Goal: Task Accomplishment & Management: Manage account settings

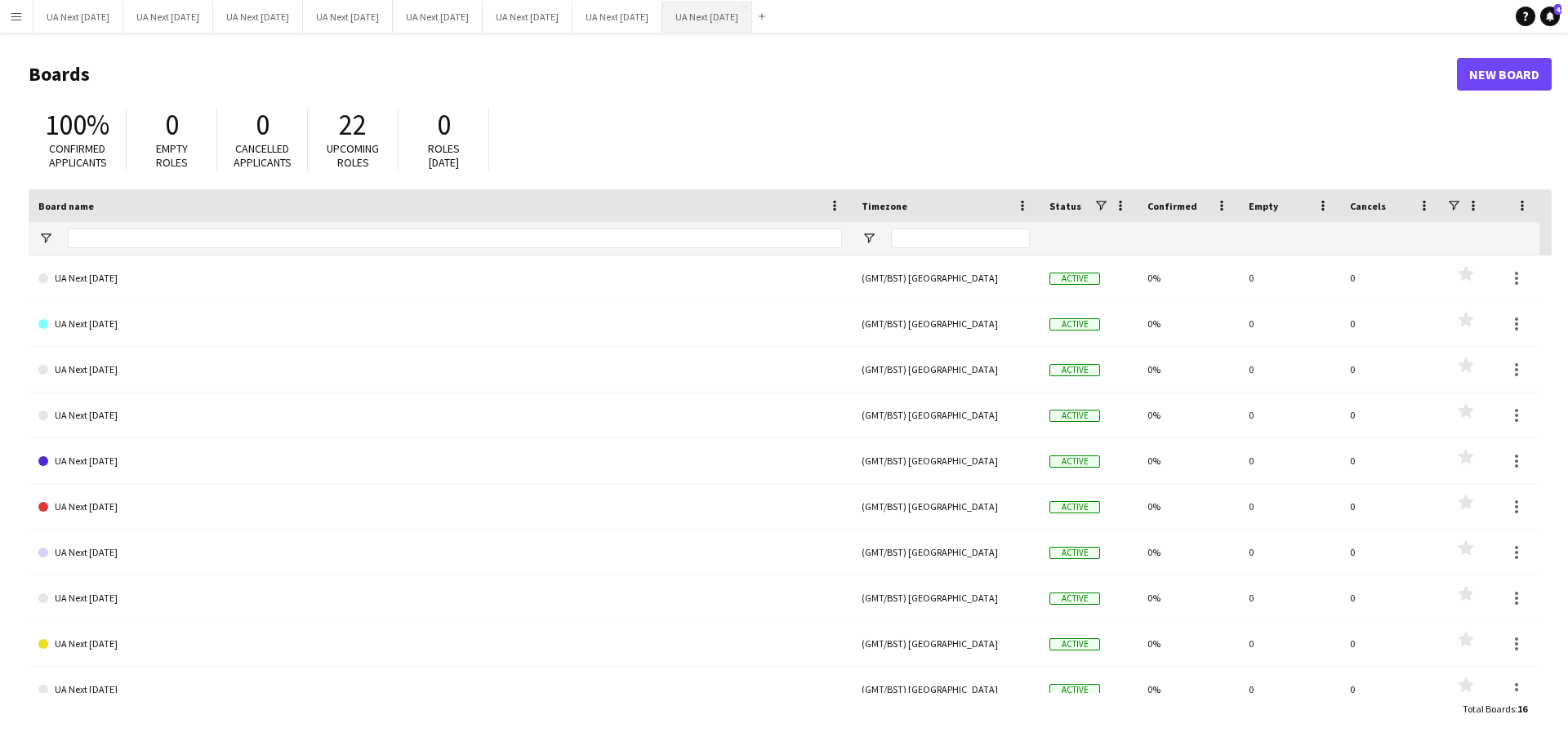
click at [752, 18] on button "UA Next [DATE] Close" at bounding box center [707, 17] width 90 height 31
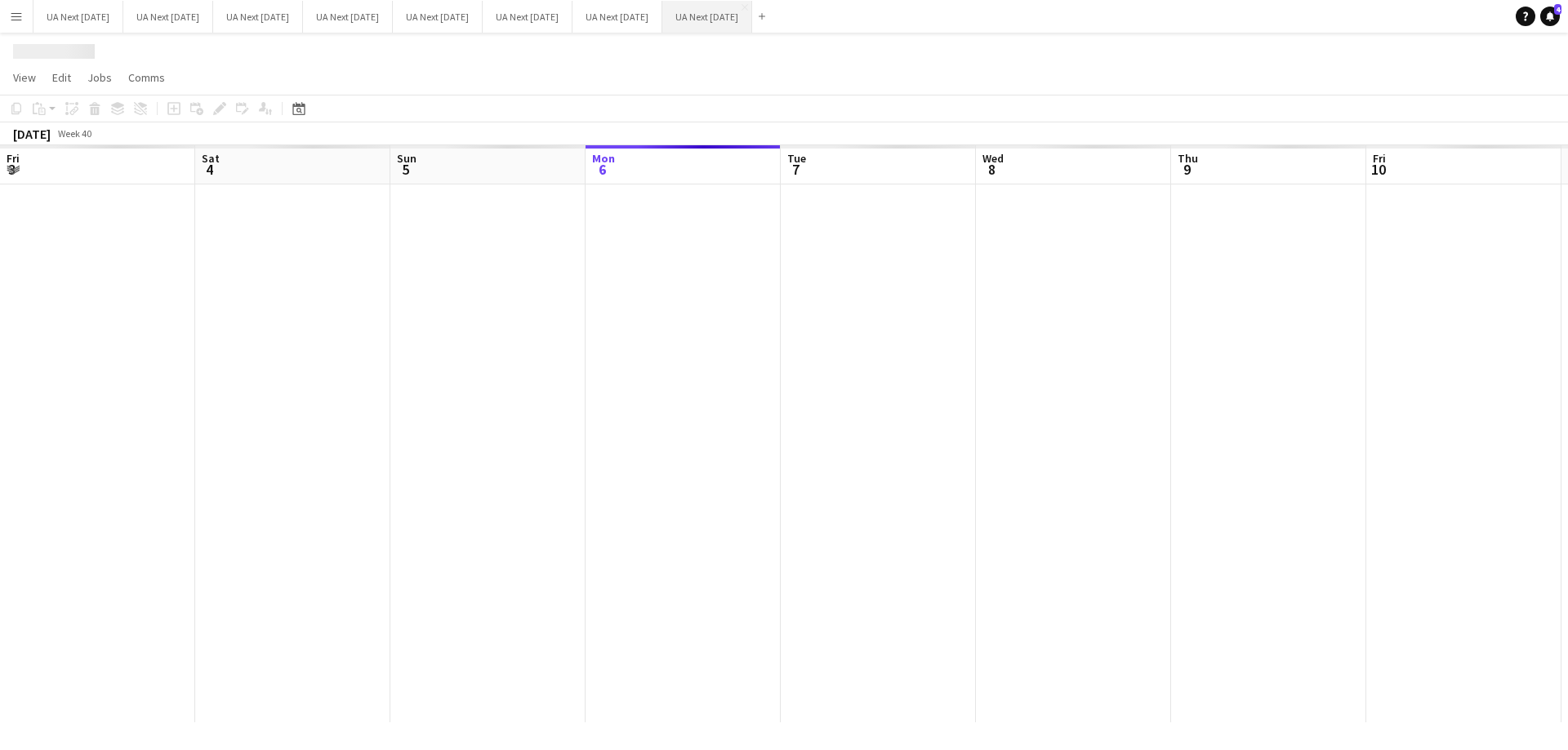
scroll to position [0, 390]
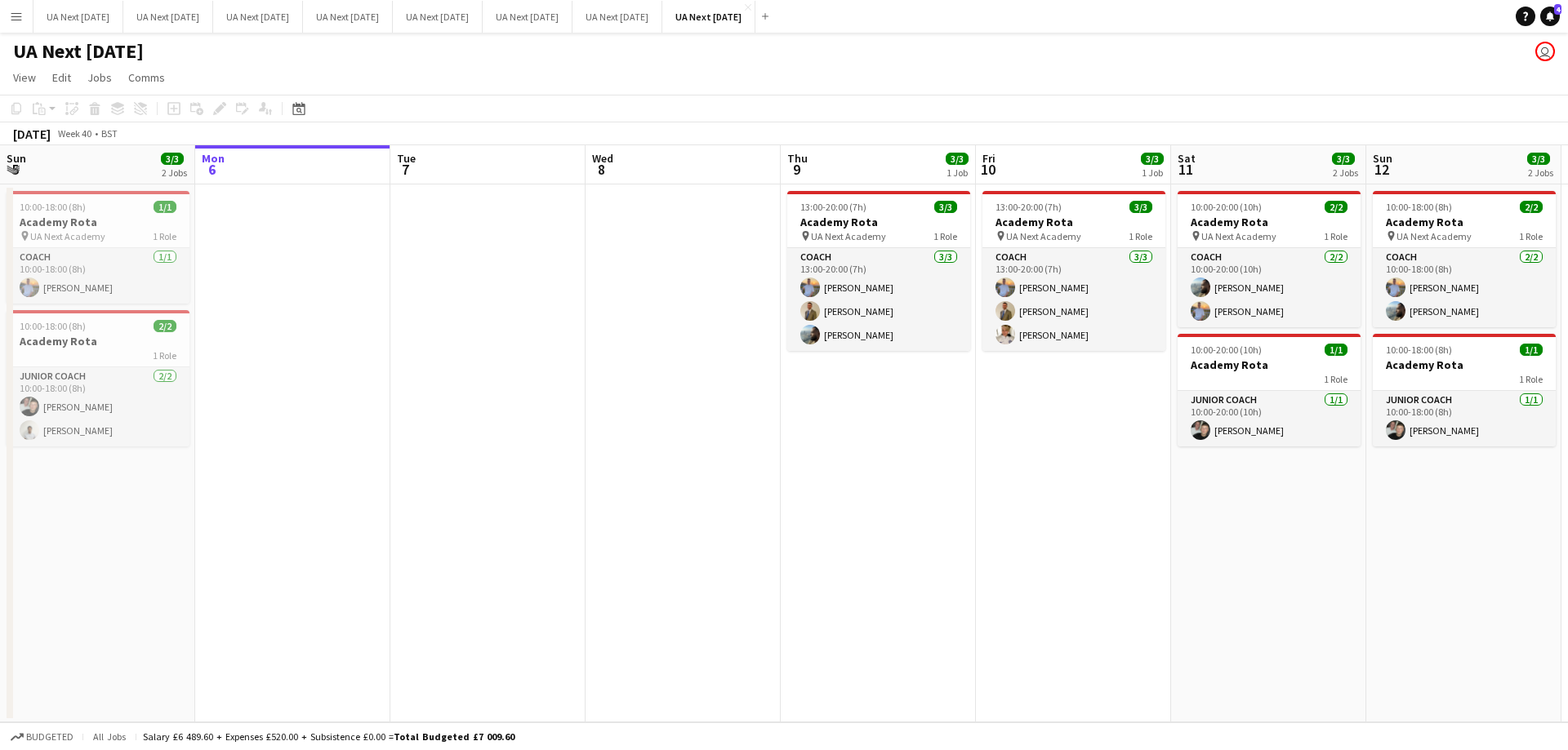
click at [826, 436] on app-date-cell "13:00-20:00 (7h) 3/3 Academy Rota pin UA Next Academy 1 Role Coach [DATE] 13:00…" at bounding box center [878, 453] width 195 height 538
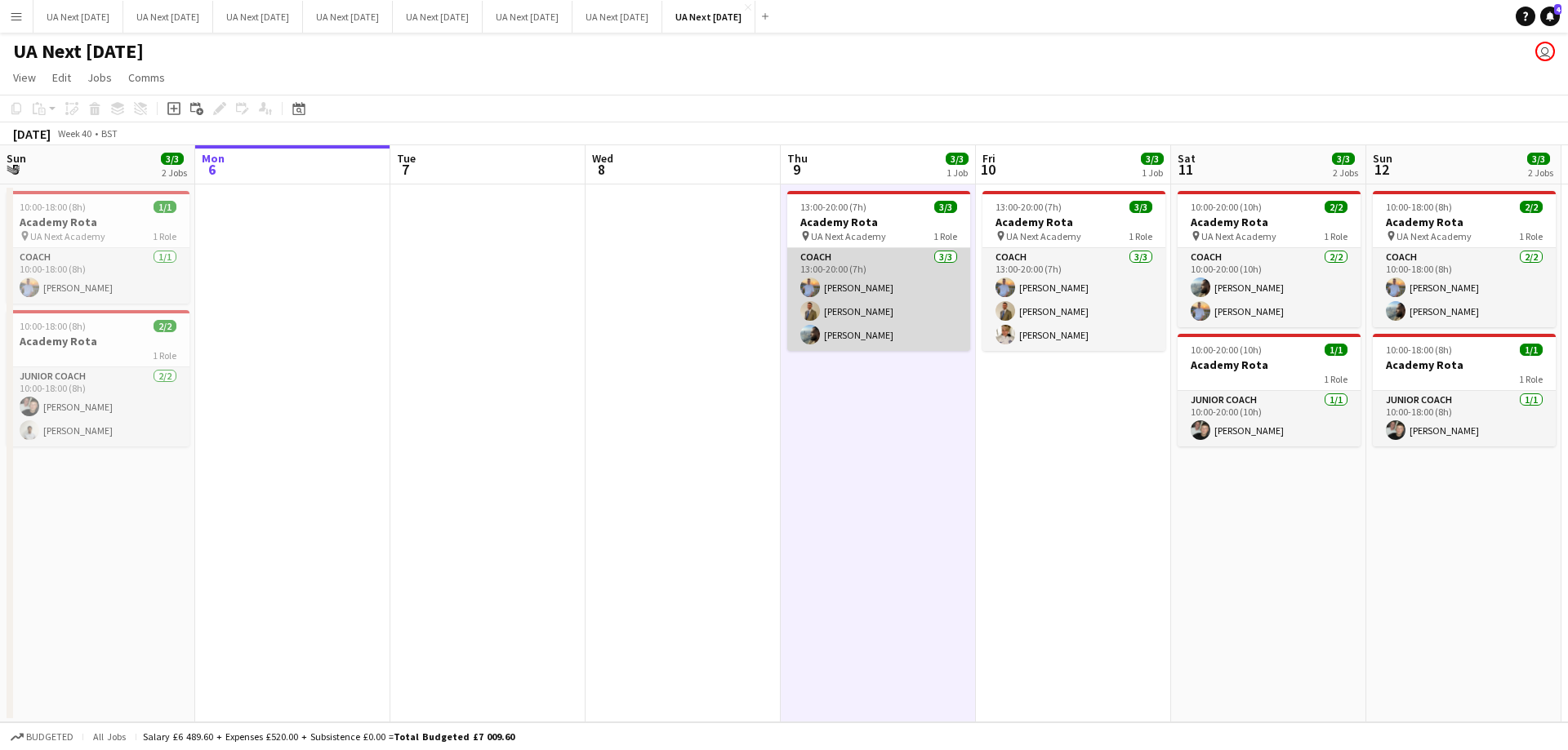
click at [883, 280] on app-card-role "Coach [DATE] 13:00-20:00 (7h) [PERSON_NAME] [PERSON_NAME] [PERSON_NAME]" at bounding box center [878, 300] width 183 height 103
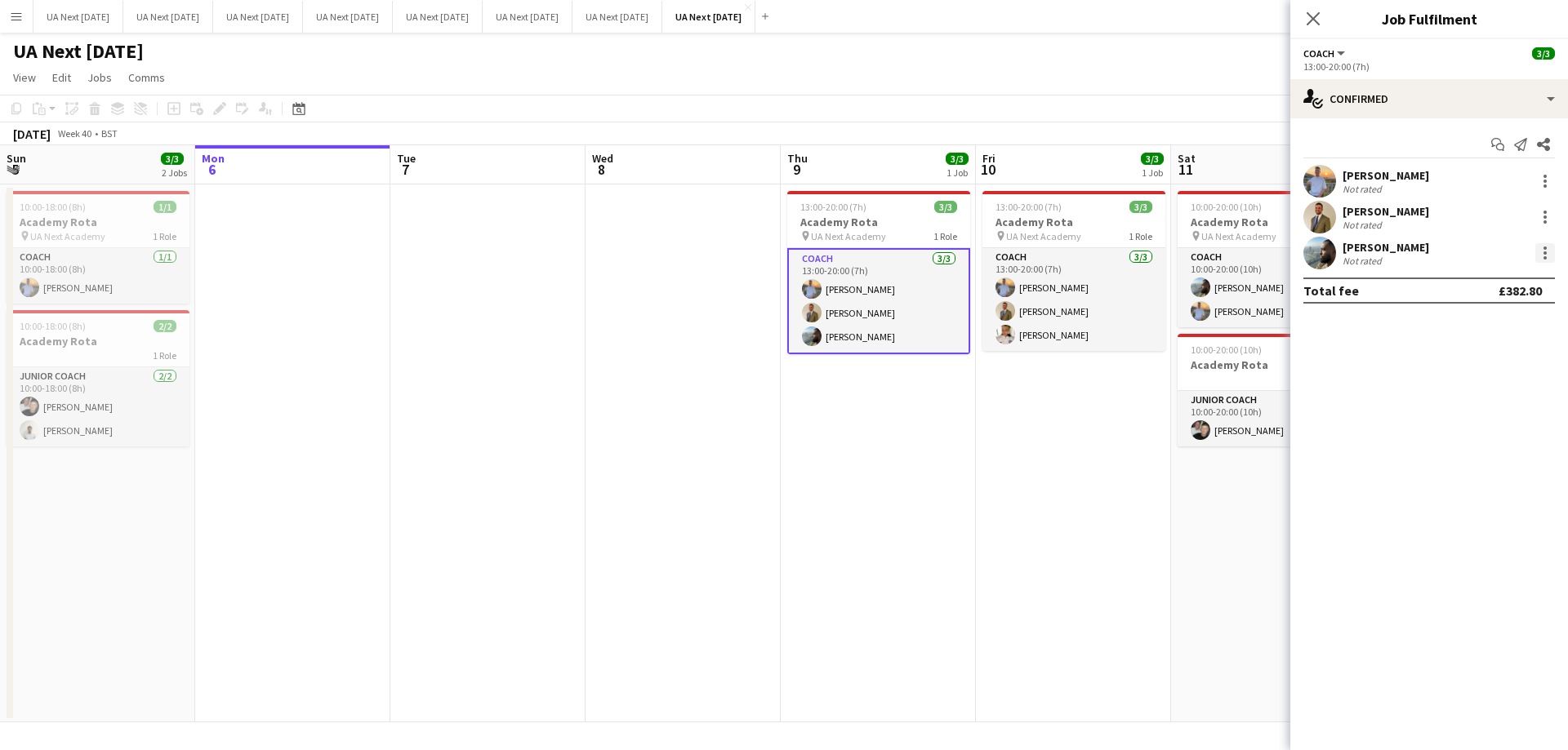
click at [1546, 251] on div at bounding box center [1545, 253] width 3 height 3
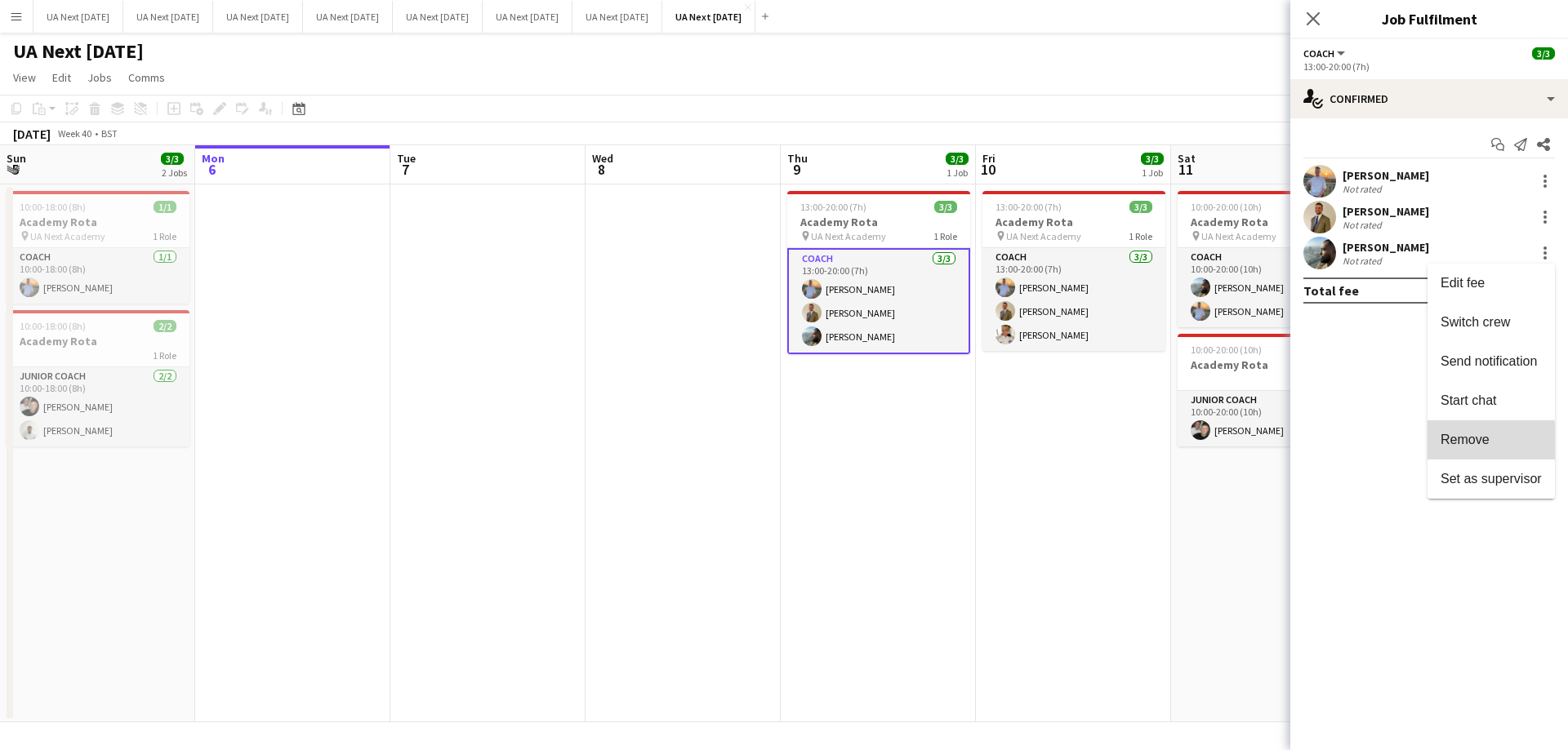
click at [1472, 443] on span "Remove" at bounding box center [1464, 439] width 49 height 14
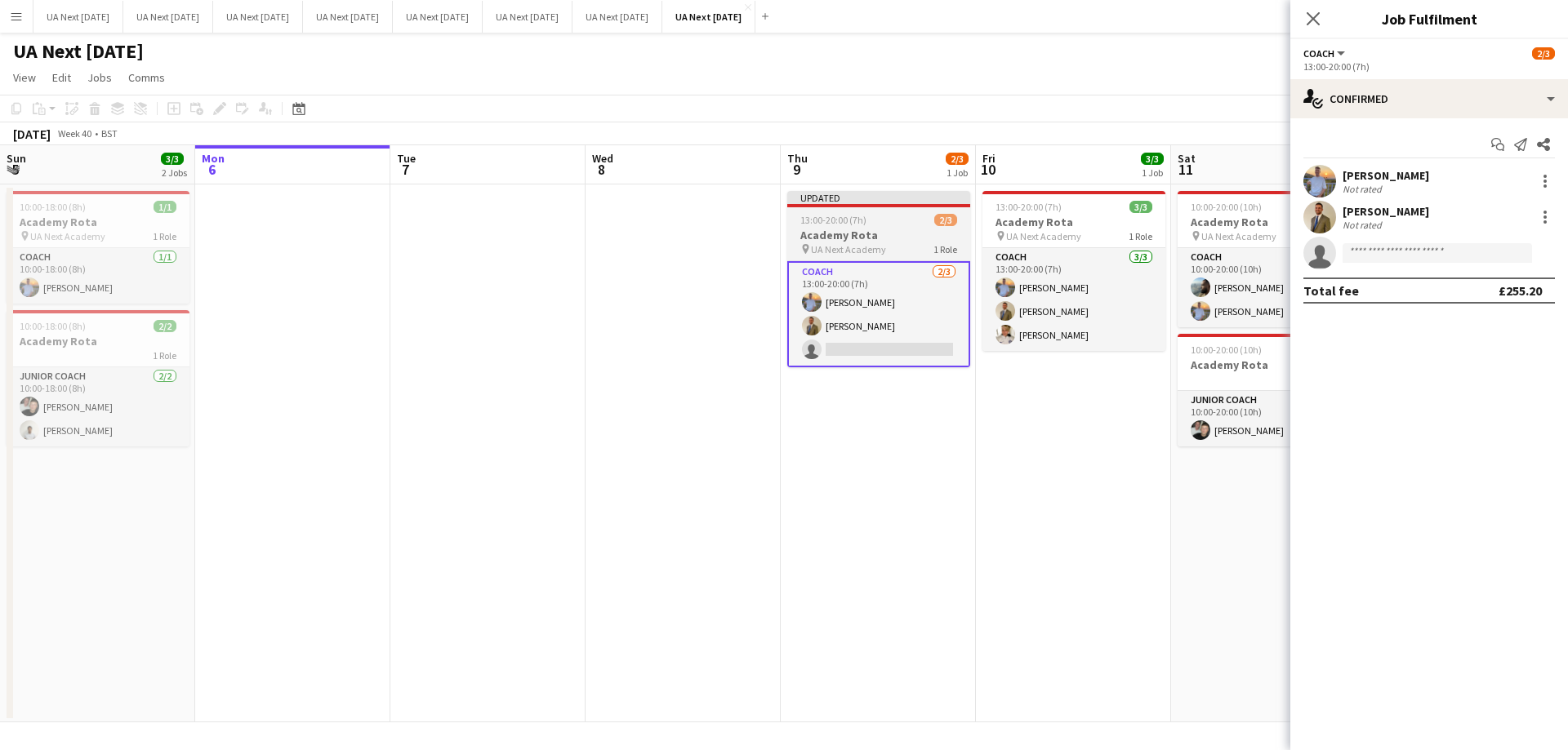
click at [888, 229] on app-job-card "Updated 13:00-20:00 (7h) 2/3 Academy Rota pin UA Next Academy 1 Role Coach [DAT…" at bounding box center [878, 279] width 183 height 177
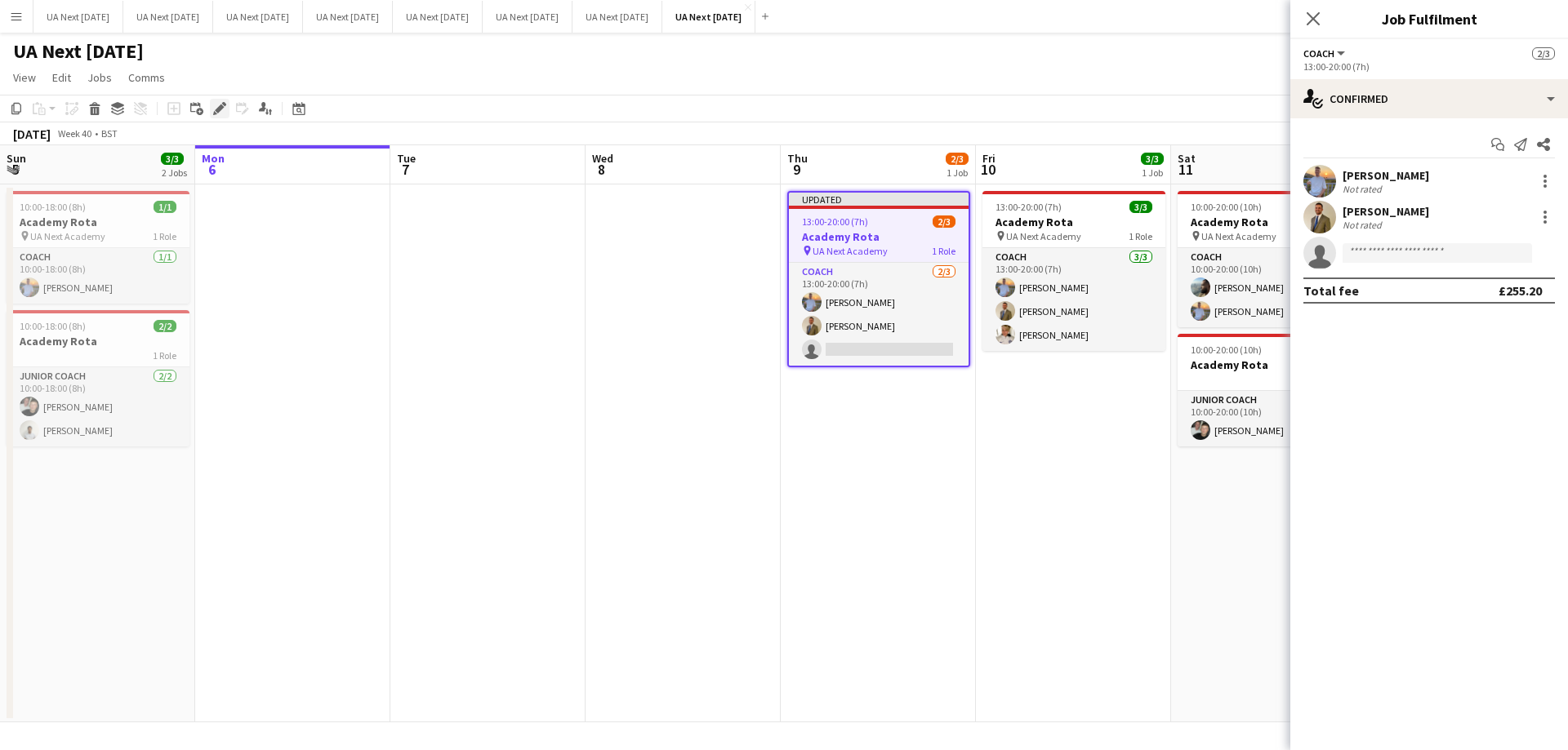
click at [218, 117] on div "Edit" at bounding box center [220, 109] width 20 height 20
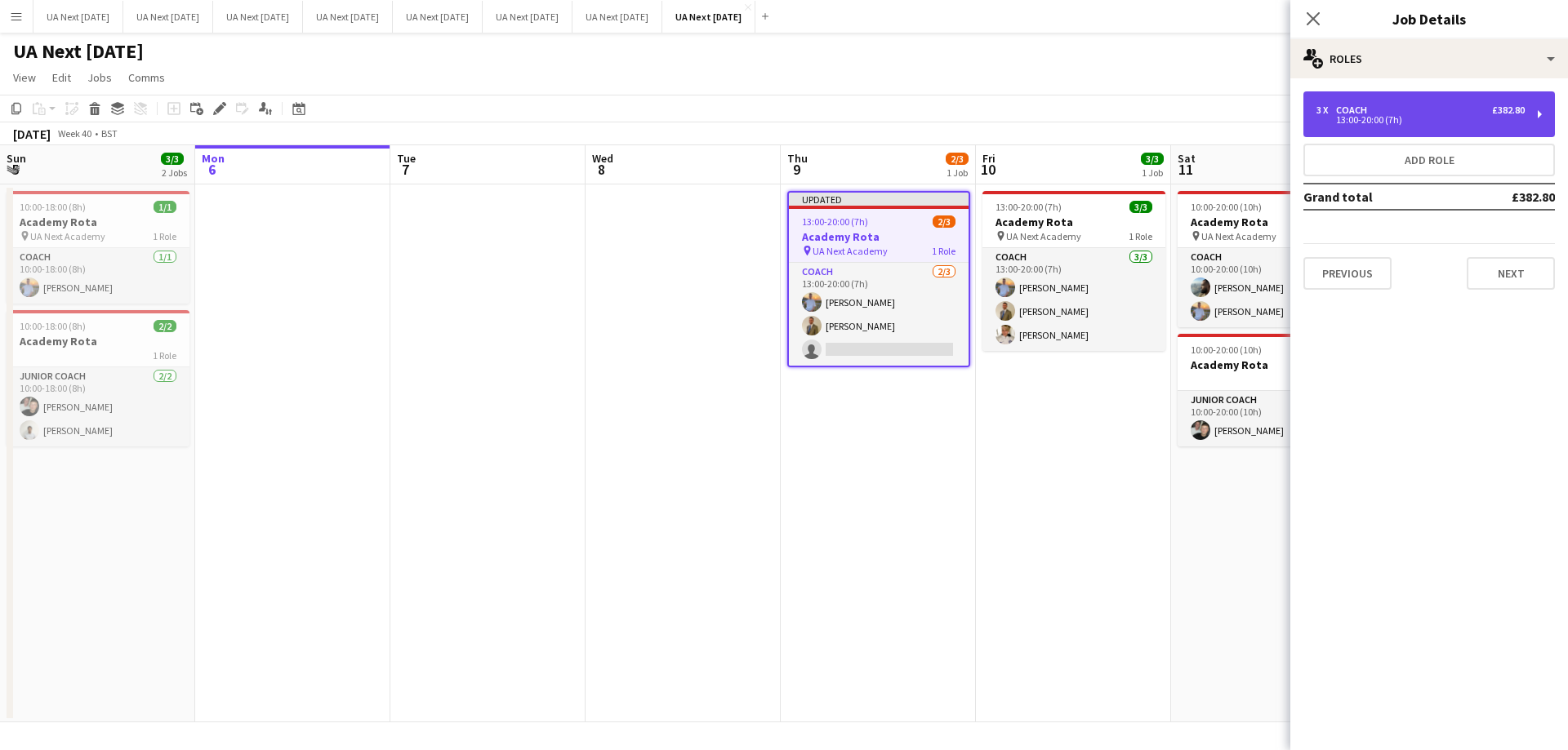
click at [1540, 119] on div "3 x Coach £382.80 13:00-20:00 (7h)" at bounding box center [1428, 114] width 251 height 46
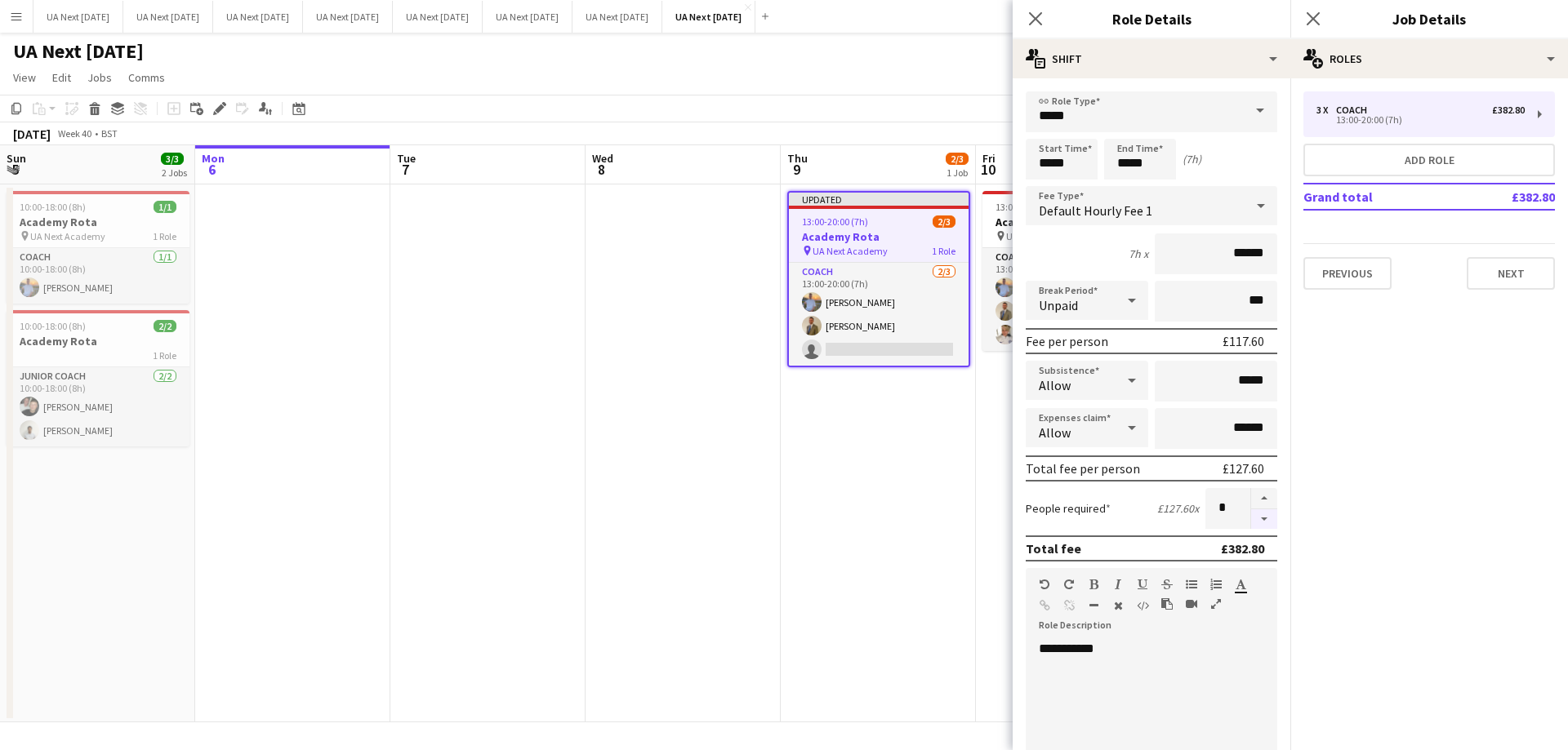
click at [1255, 520] on button "button" at bounding box center [1264, 520] width 27 height 21
type input "*"
click at [1042, 159] on input "*****" at bounding box center [1061, 158] width 72 height 41
click at [1046, 187] on div at bounding box center [1044, 188] width 32 height 17
click at [1044, 186] on div at bounding box center [1044, 188] width 32 height 17
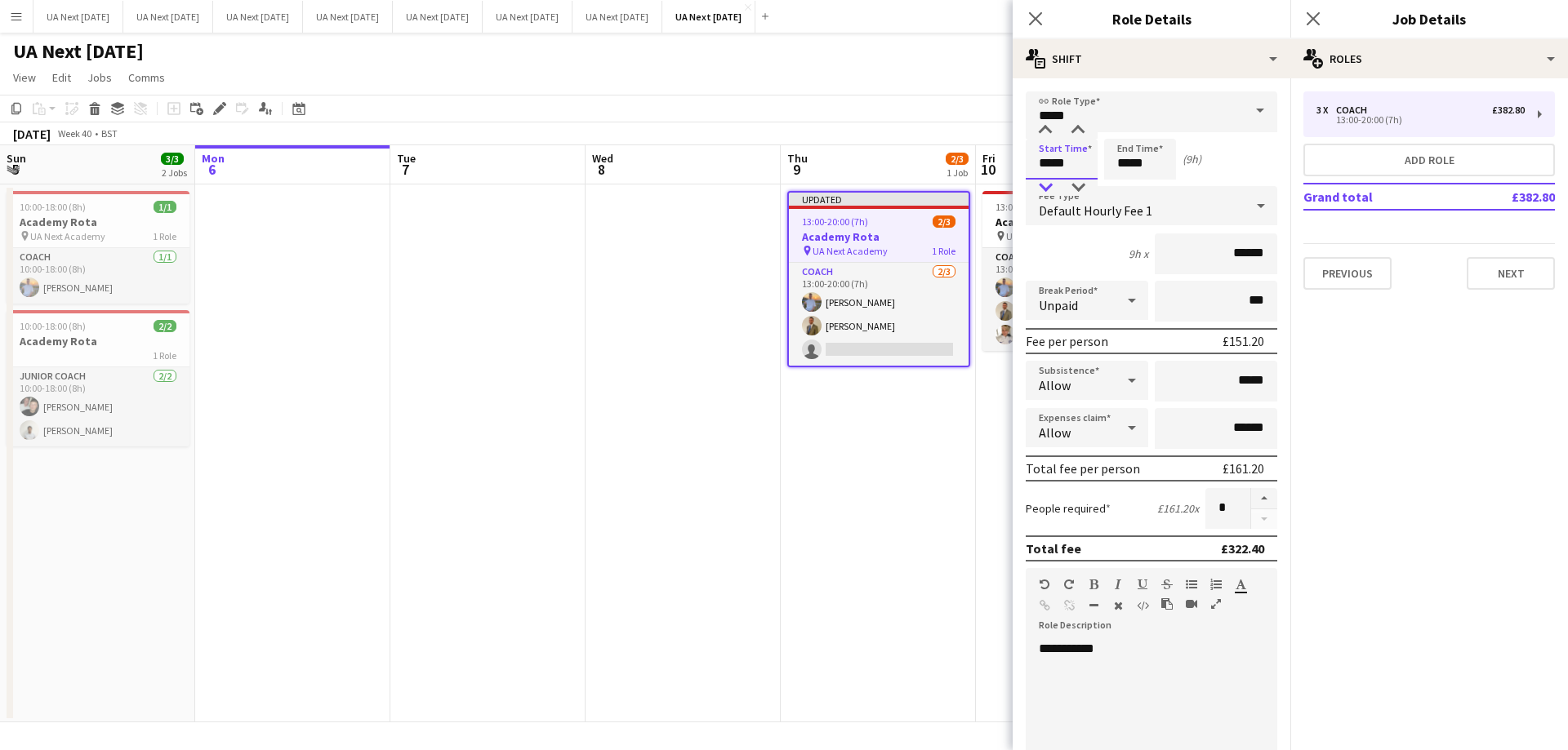
type input "*****"
click at [1043, 186] on div at bounding box center [1044, 188] width 32 height 17
click at [1118, 169] on input "*****" at bounding box center [1140, 158] width 72 height 41
click at [1120, 183] on div at bounding box center [1123, 188] width 32 height 17
type input "*****"
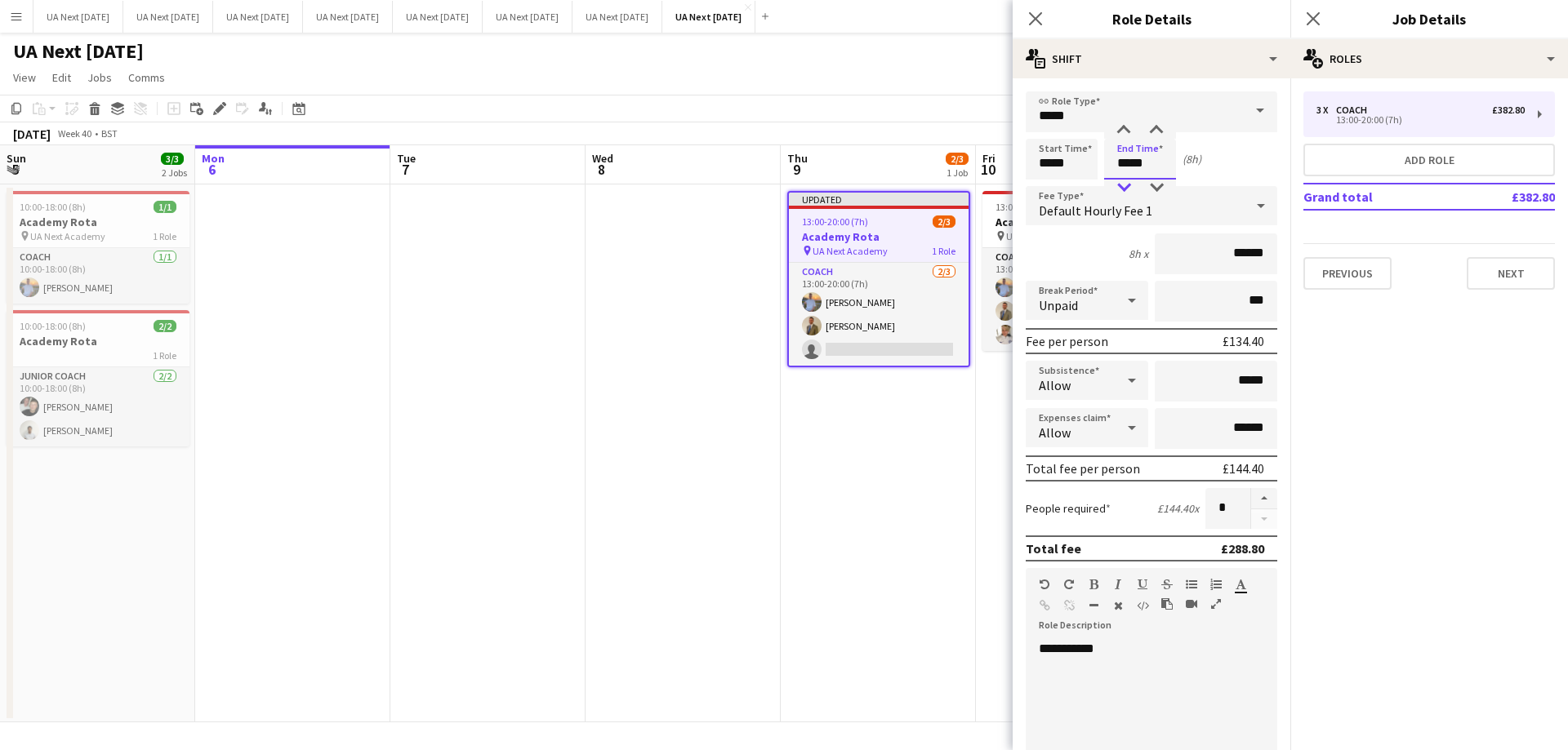
click at [1120, 183] on div at bounding box center [1123, 188] width 32 height 17
click at [1309, 27] on icon "Close pop-in" at bounding box center [1312, 18] width 16 height 16
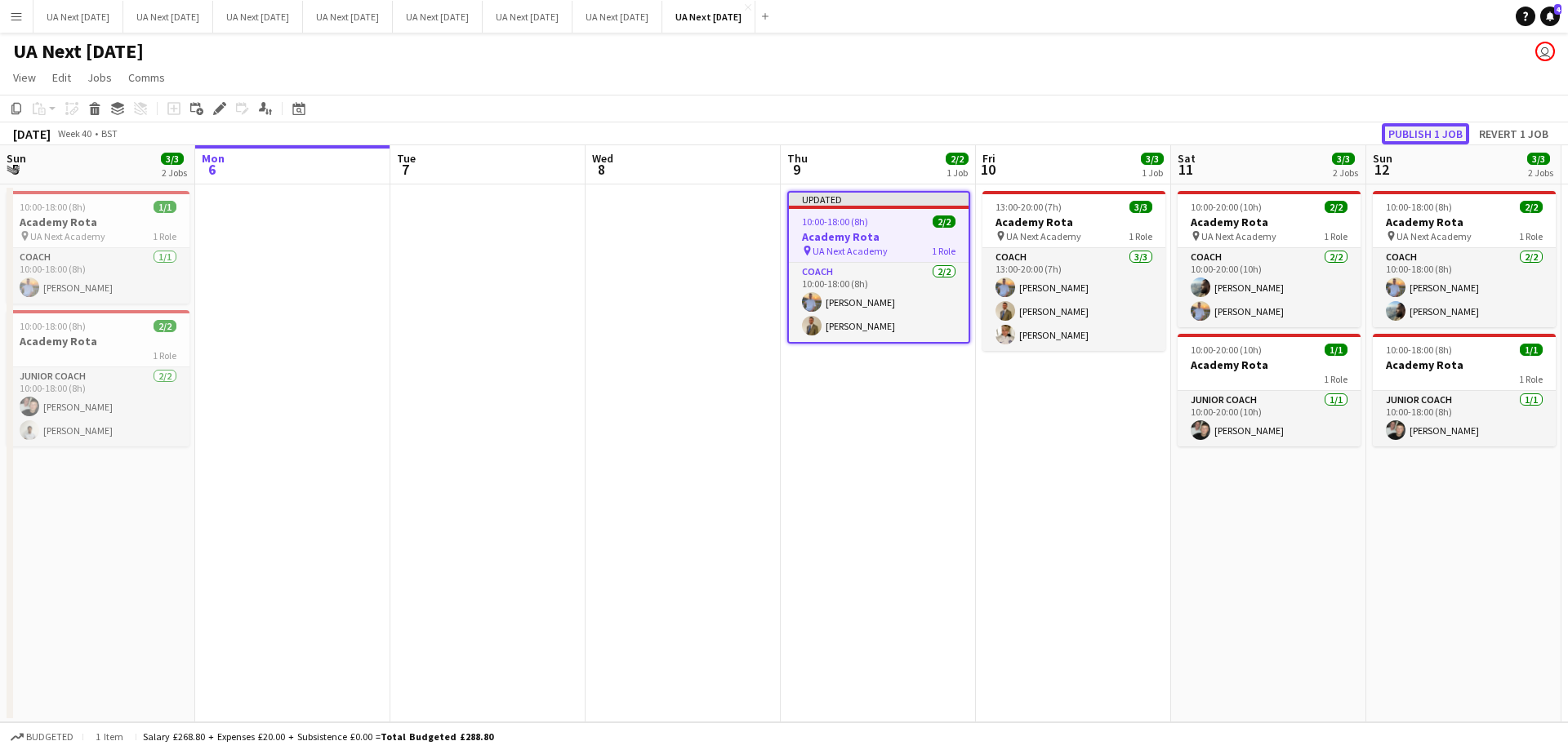
click at [1415, 133] on button "Publish 1 job" at bounding box center [1425, 134] width 87 height 22
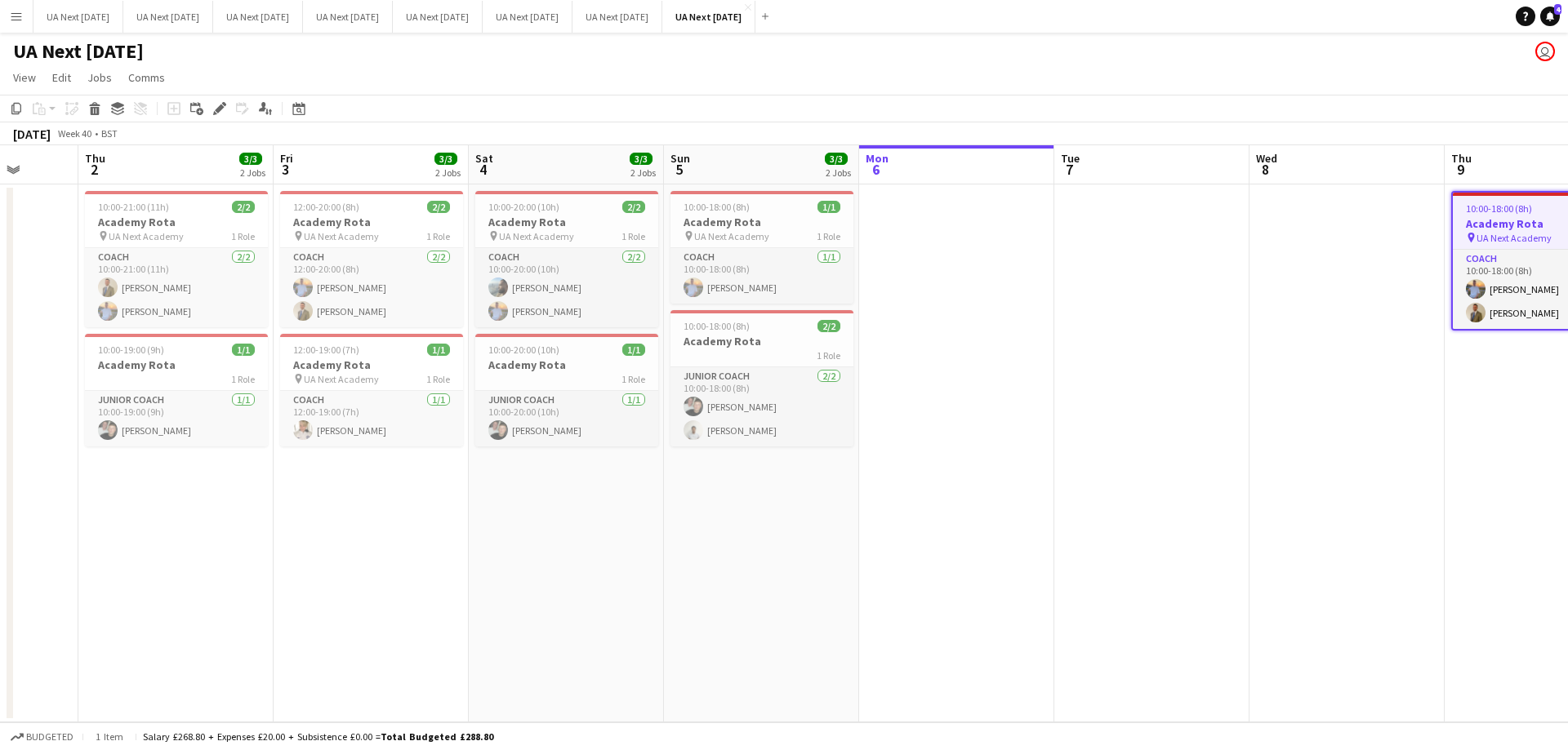
scroll to position [0, 505]
click at [193, 356] on div "10:00-19:00 (9h) 1/1" at bounding box center [178, 350] width 183 height 12
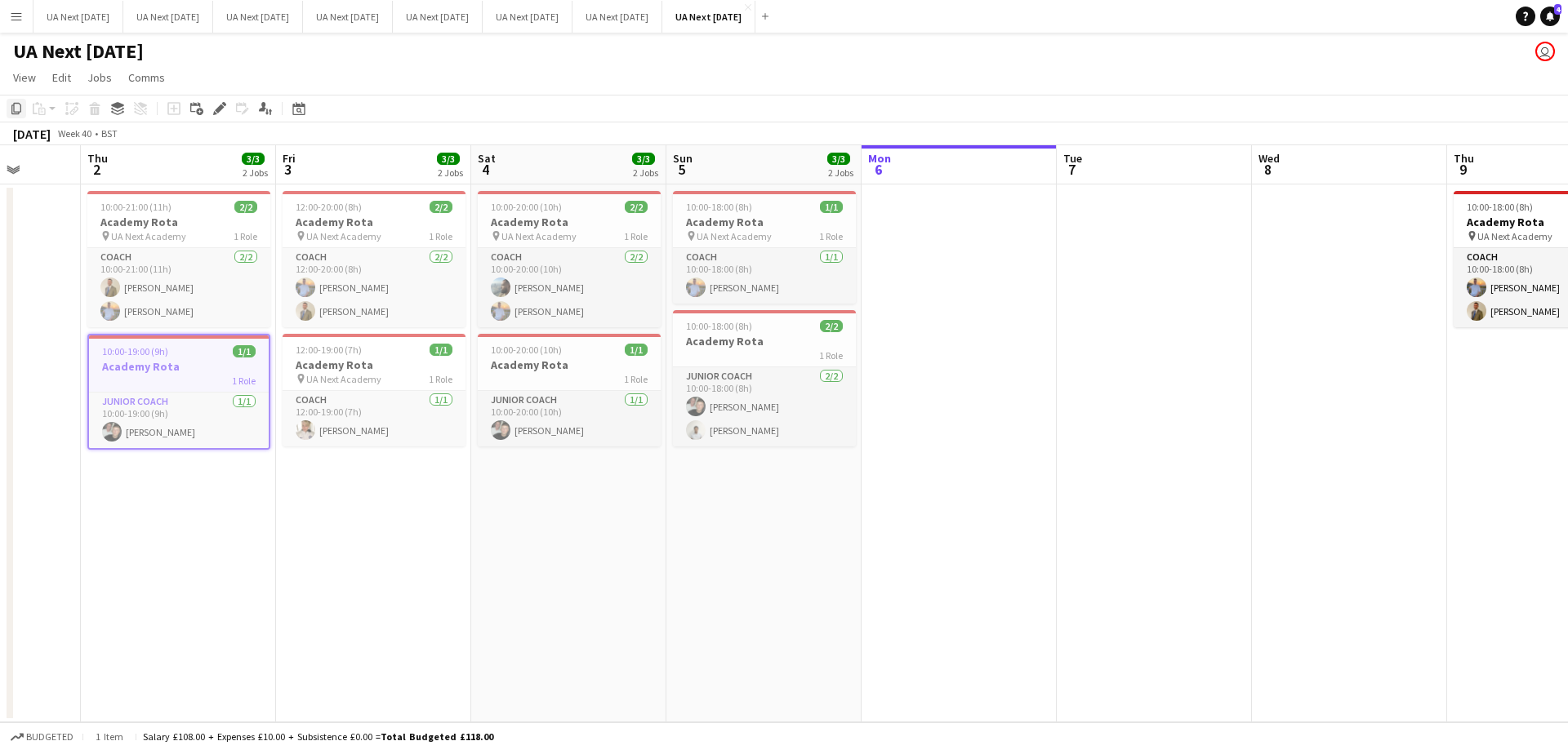
click at [18, 112] on icon at bounding box center [17, 109] width 10 height 12
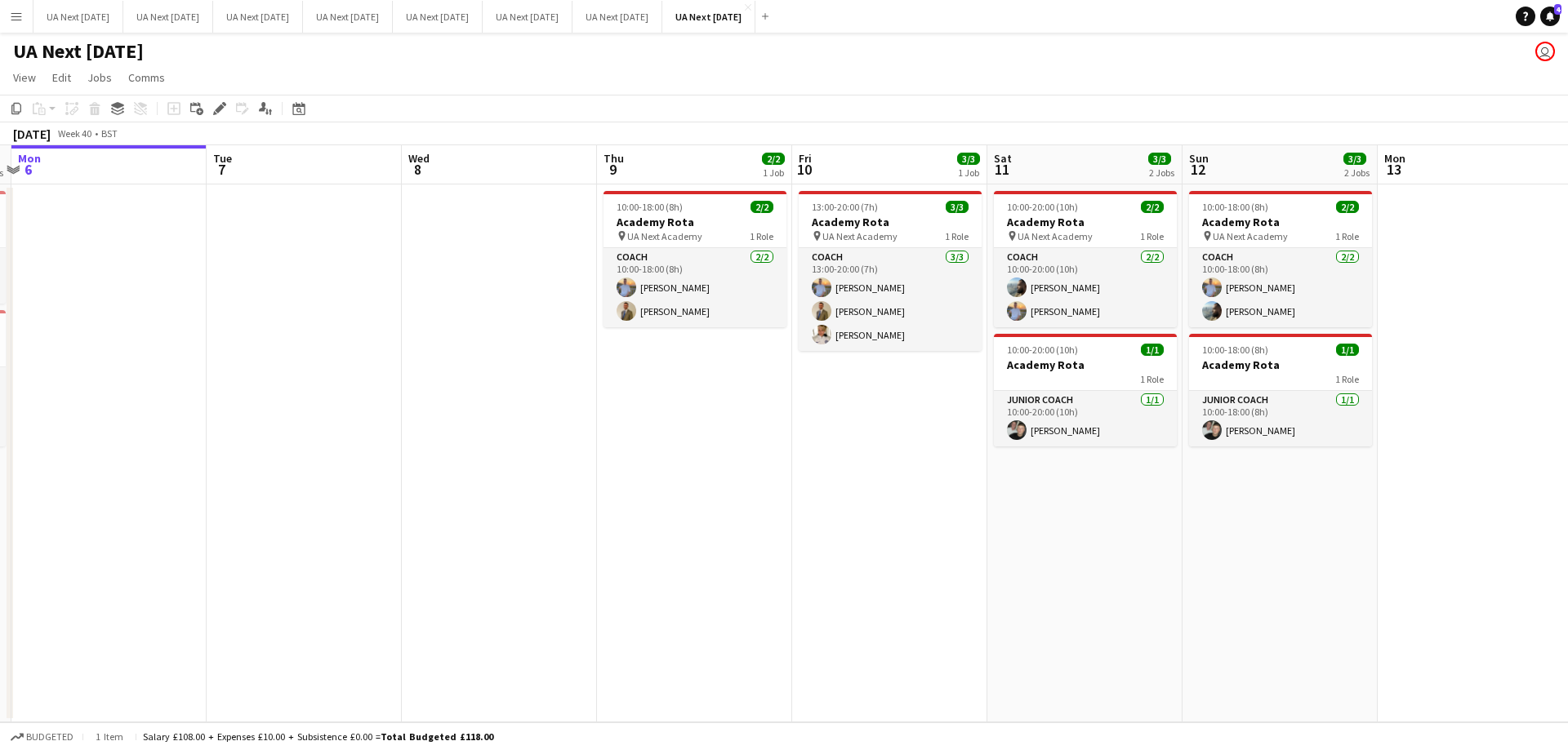
scroll to position [0, 573]
drag, startPoint x: 630, startPoint y: 356, endPoint x: 610, endPoint y: 335, distance: 29.0
click at [610, 335] on app-date-cell "10:00-18:00 (8h) 2/2 Academy Rota pin UA Next Academy 1 Role Coach [DATE] 10:00…" at bounding box center [694, 453] width 195 height 538
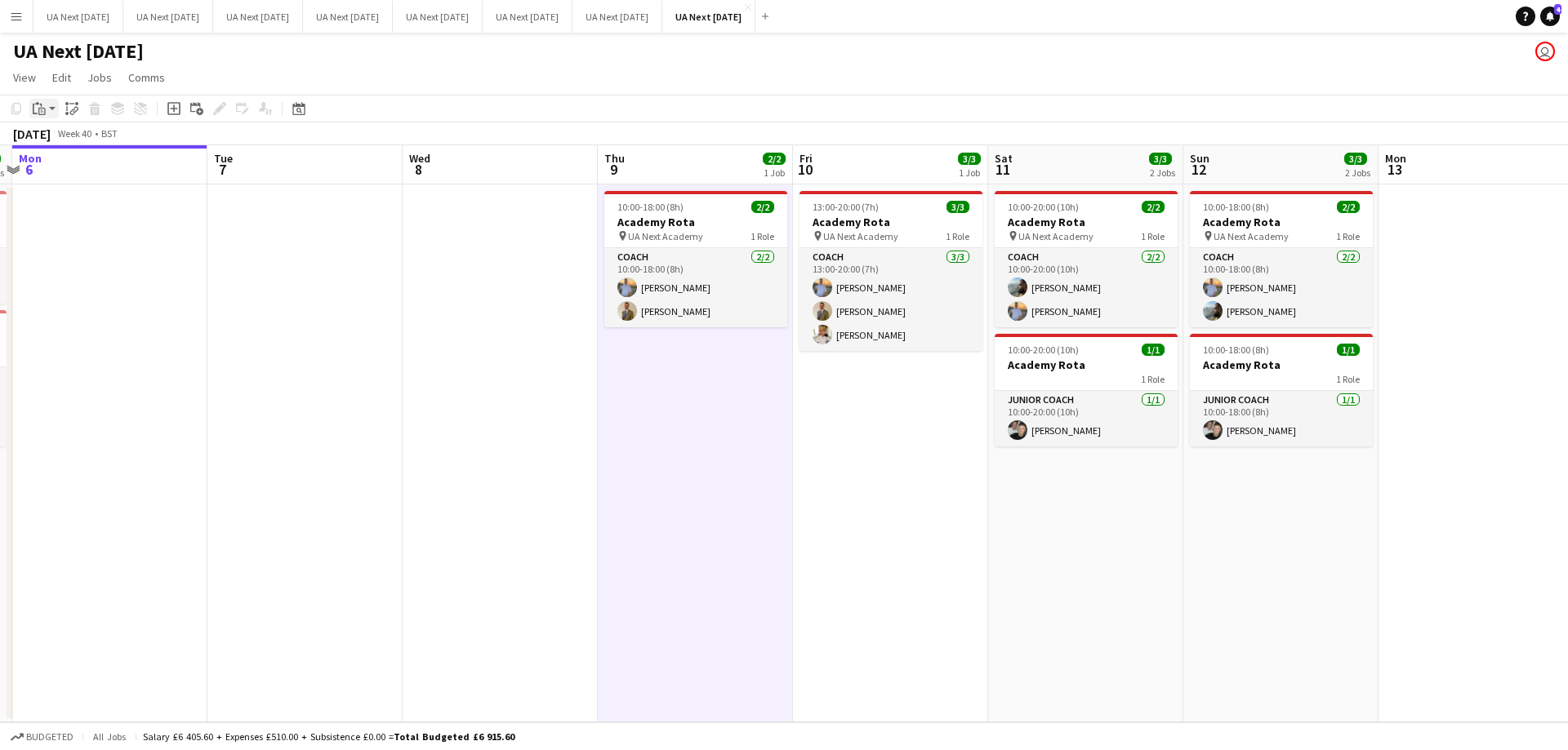
click at [55, 107] on app-action-btn "Paste" at bounding box center [43, 109] width 29 height 20
click at [57, 168] on link "Paste with crew Ctrl+Shift+V" at bounding box center [119, 167] width 153 height 15
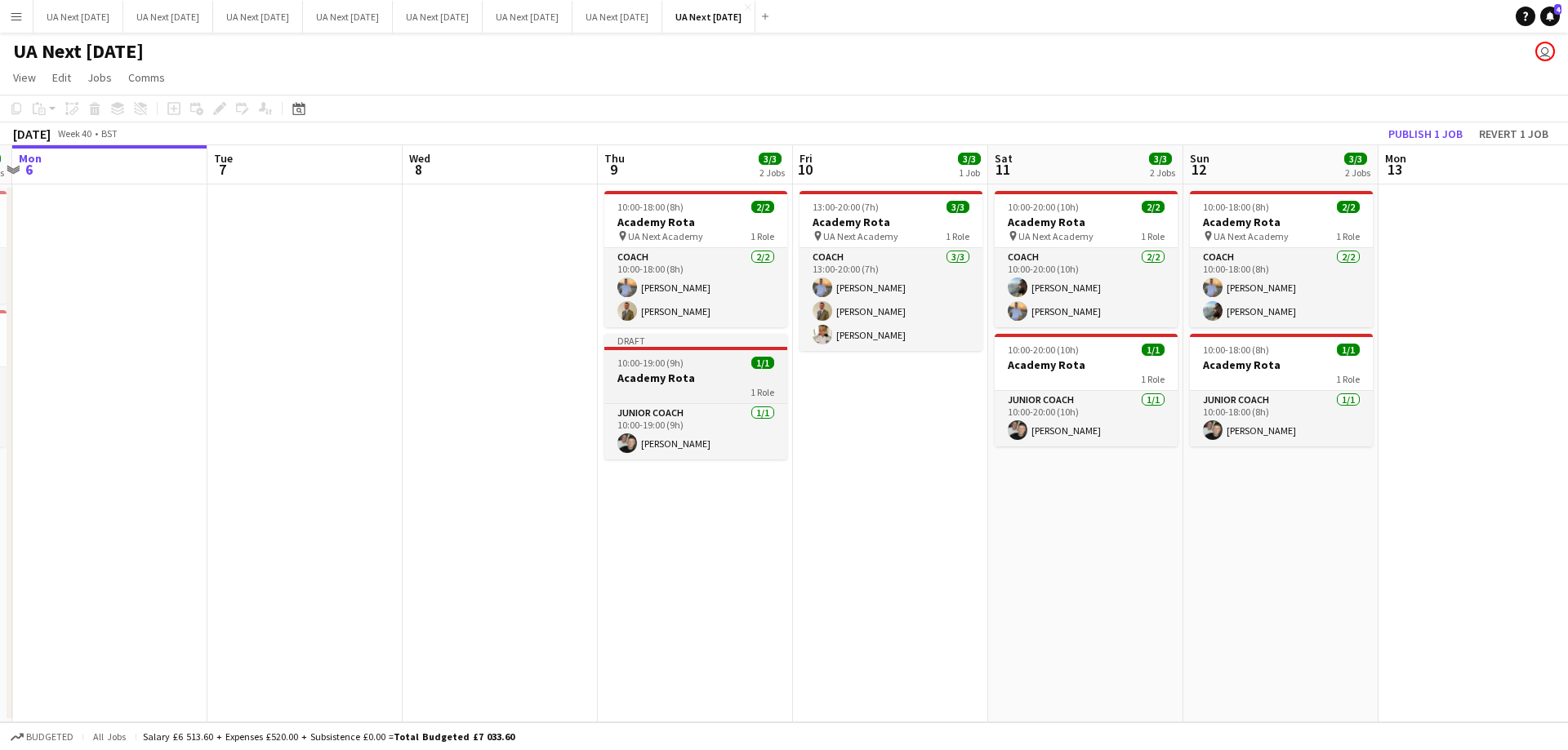
click at [653, 363] on span "10:00-19:00 (9h)" at bounding box center [651, 363] width 66 height 12
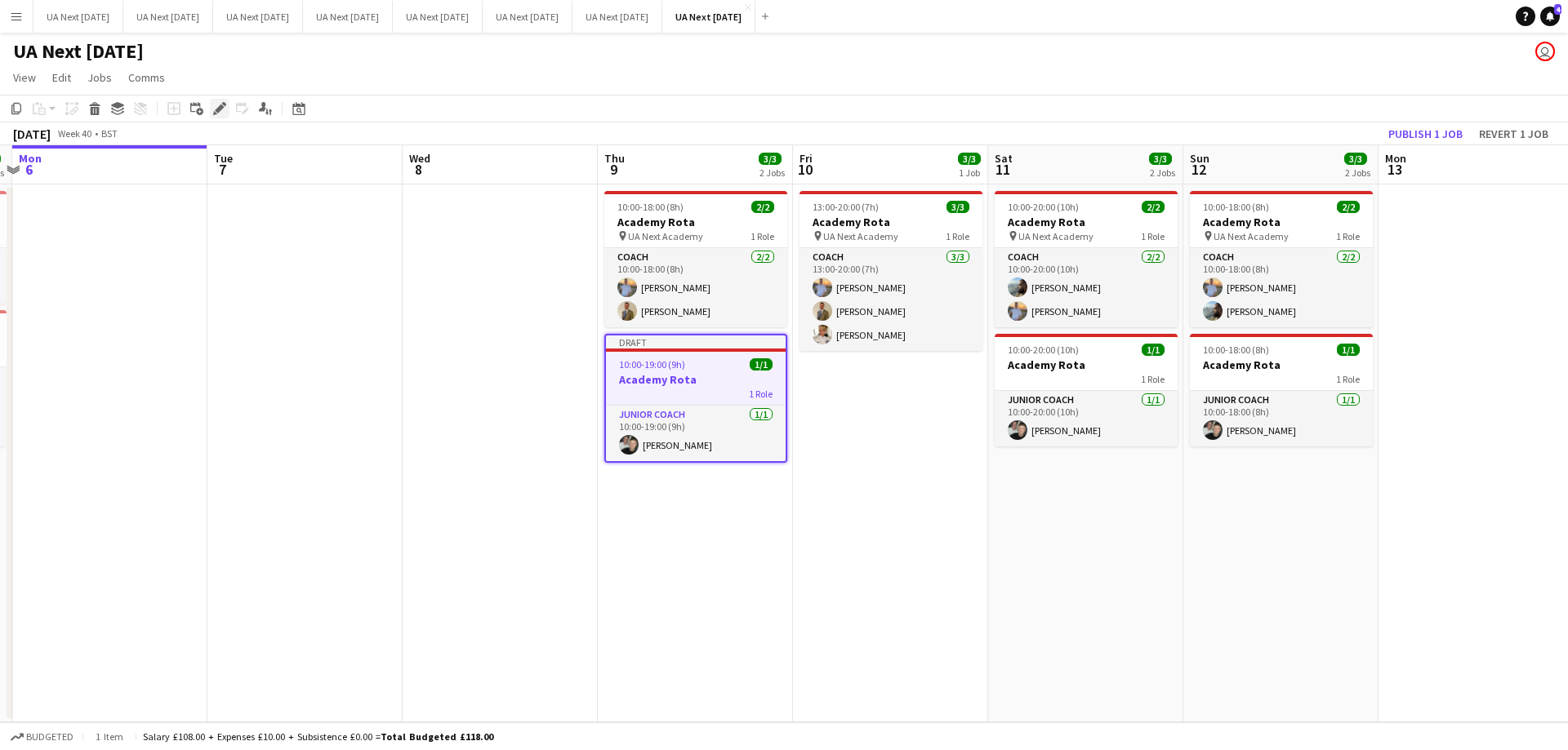
click at [220, 114] on icon "Edit" at bounding box center [220, 109] width 13 height 13
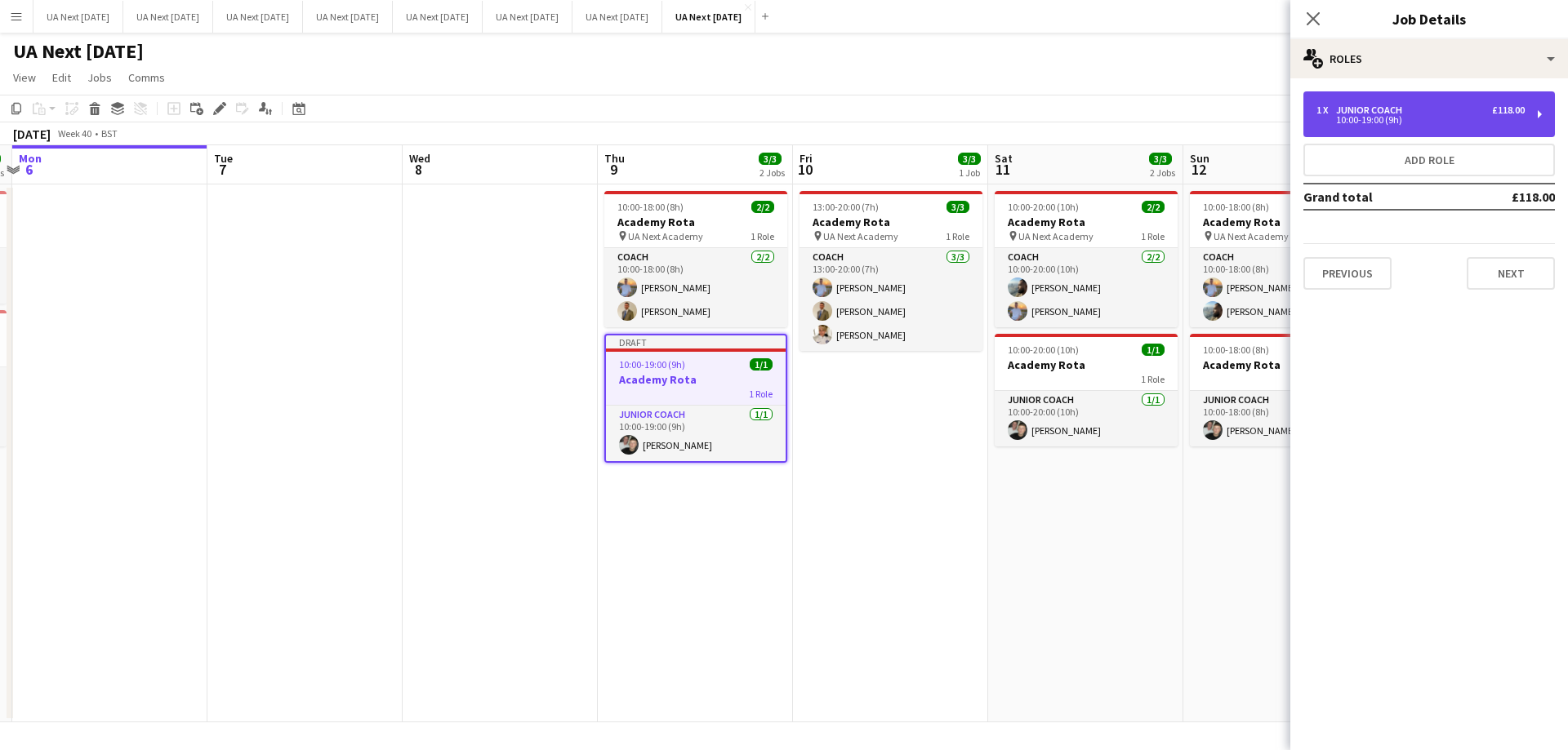
click at [1542, 114] on div "1 x Junior Coach £118.00 10:00-19:00 (9h)" at bounding box center [1428, 114] width 251 height 46
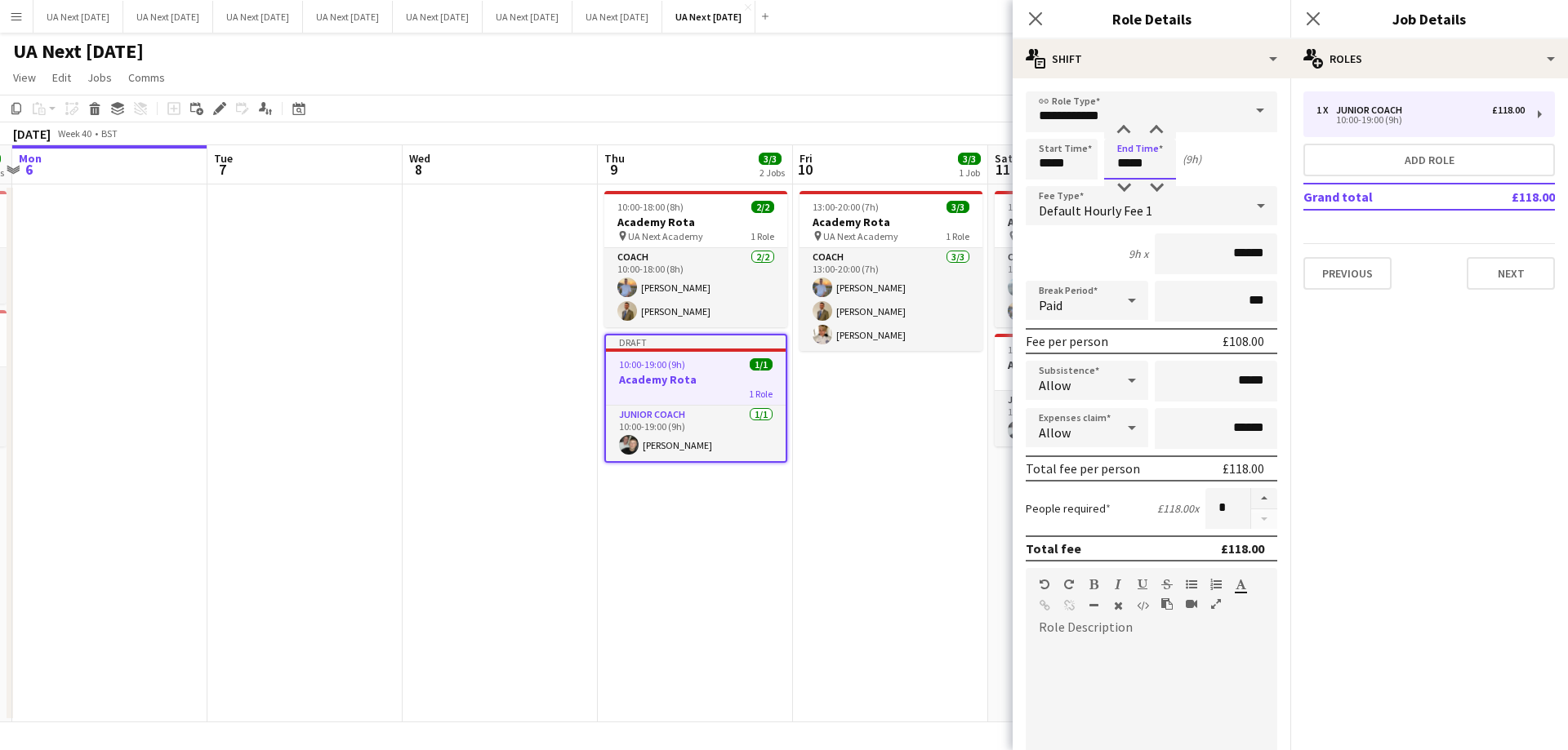
click at [1121, 157] on input "*****" at bounding box center [1140, 158] width 72 height 41
type input "*****"
click at [1121, 191] on div at bounding box center [1123, 188] width 32 height 17
click at [1036, 25] on icon "Close pop-in" at bounding box center [1034, 18] width 16 height 16
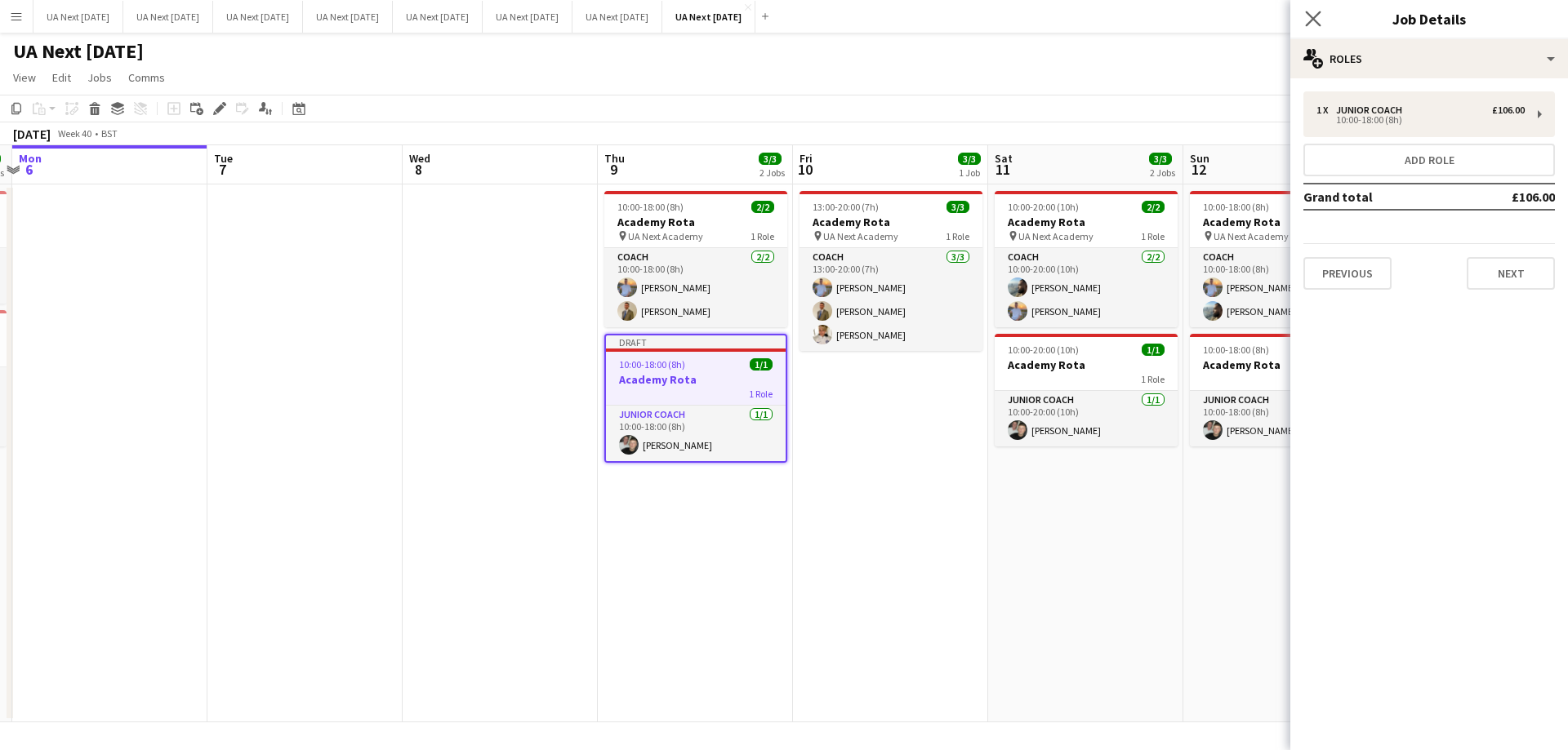
click at [1305, 29] on app-icon "Close pop-in" at bounding box center [1313, 19] width 24 height 24
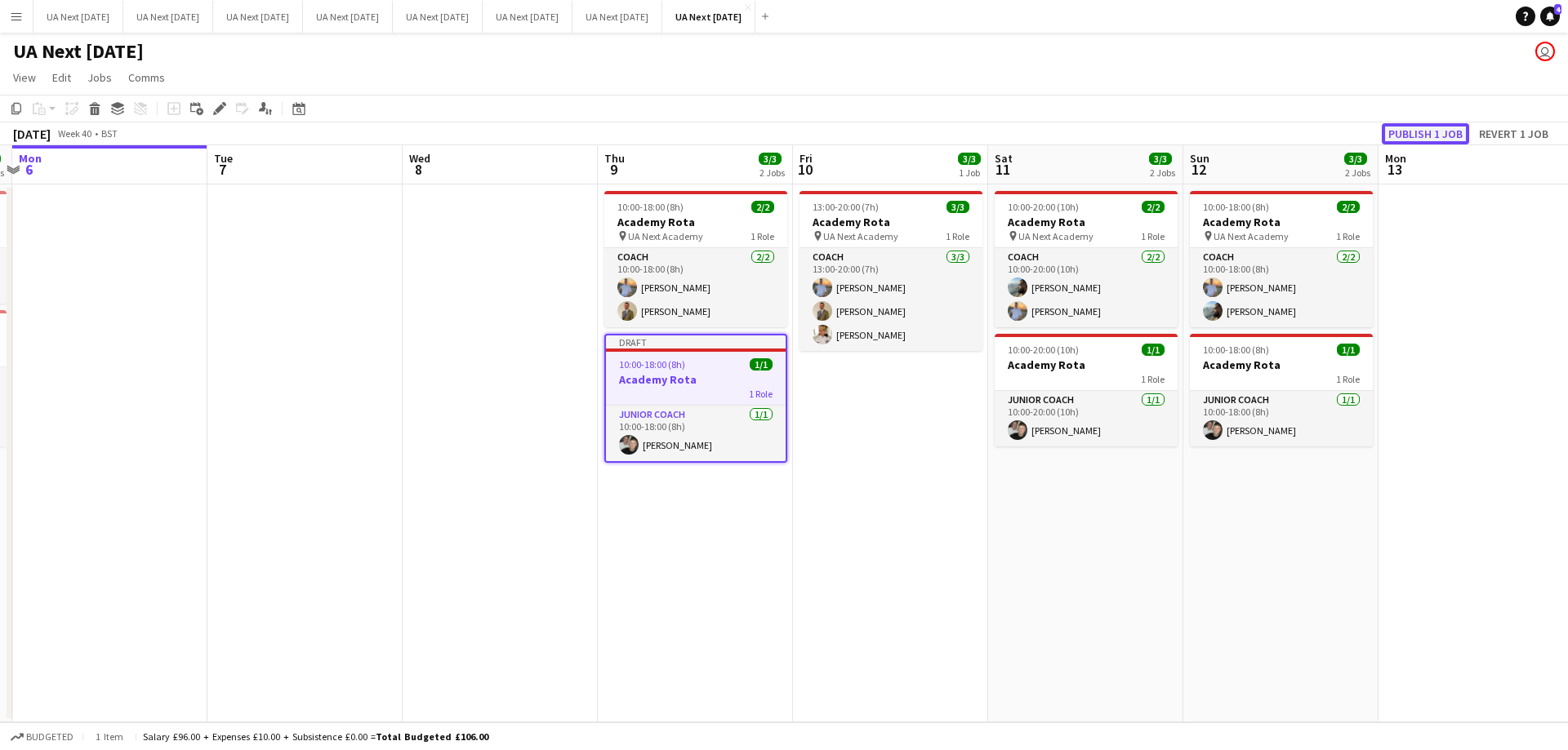
click at [1406, 135] on button "Publish 1 job" at bounding box center [1425, 134] width 87 height 22
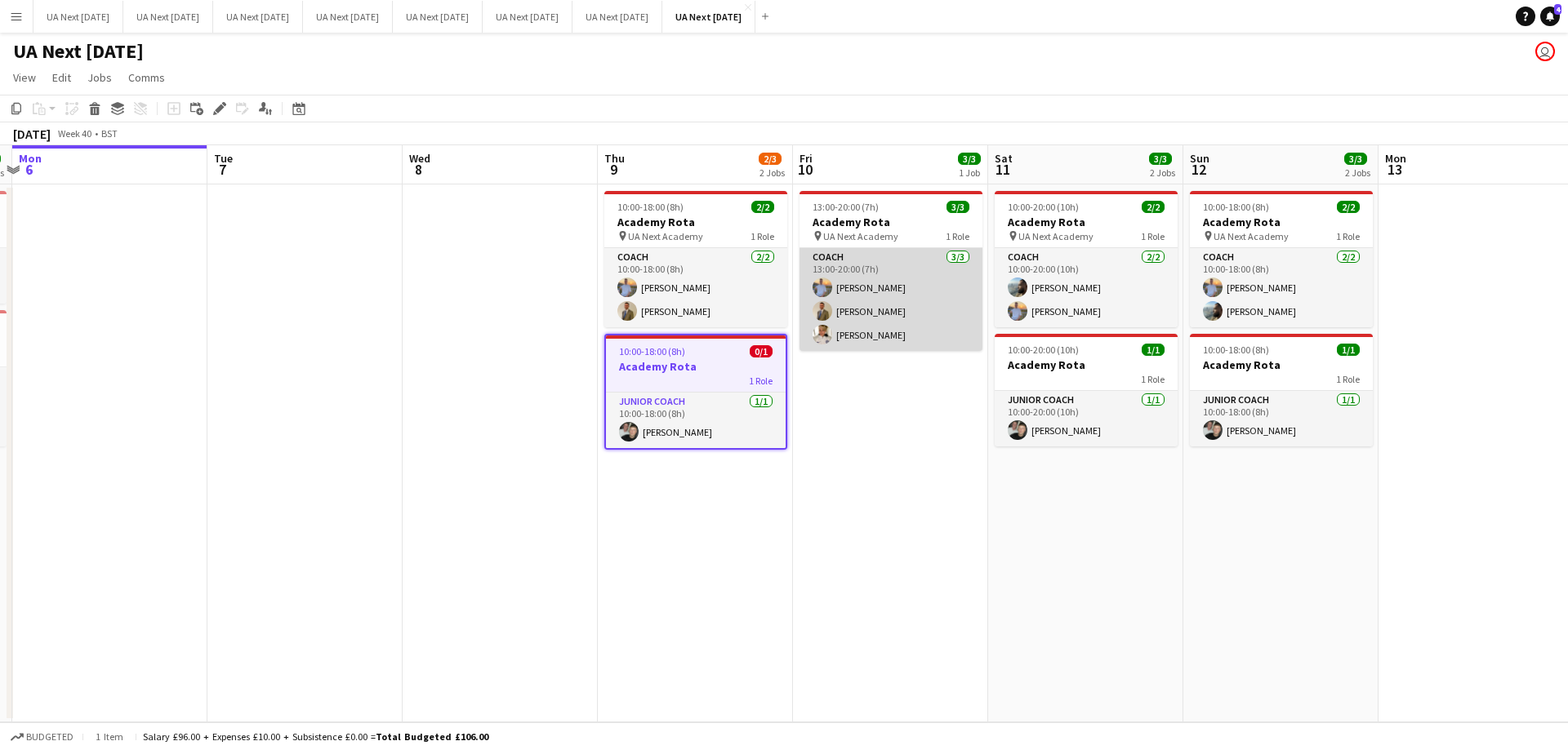
click at [895, 261] on app-card-role "Coach [DATE] 13:00-20:00 (7h) [PERSON_NAME] [PERSON_NAME] [PERSON_NAME]" at bounding box center [891, 300] width 183 height 103
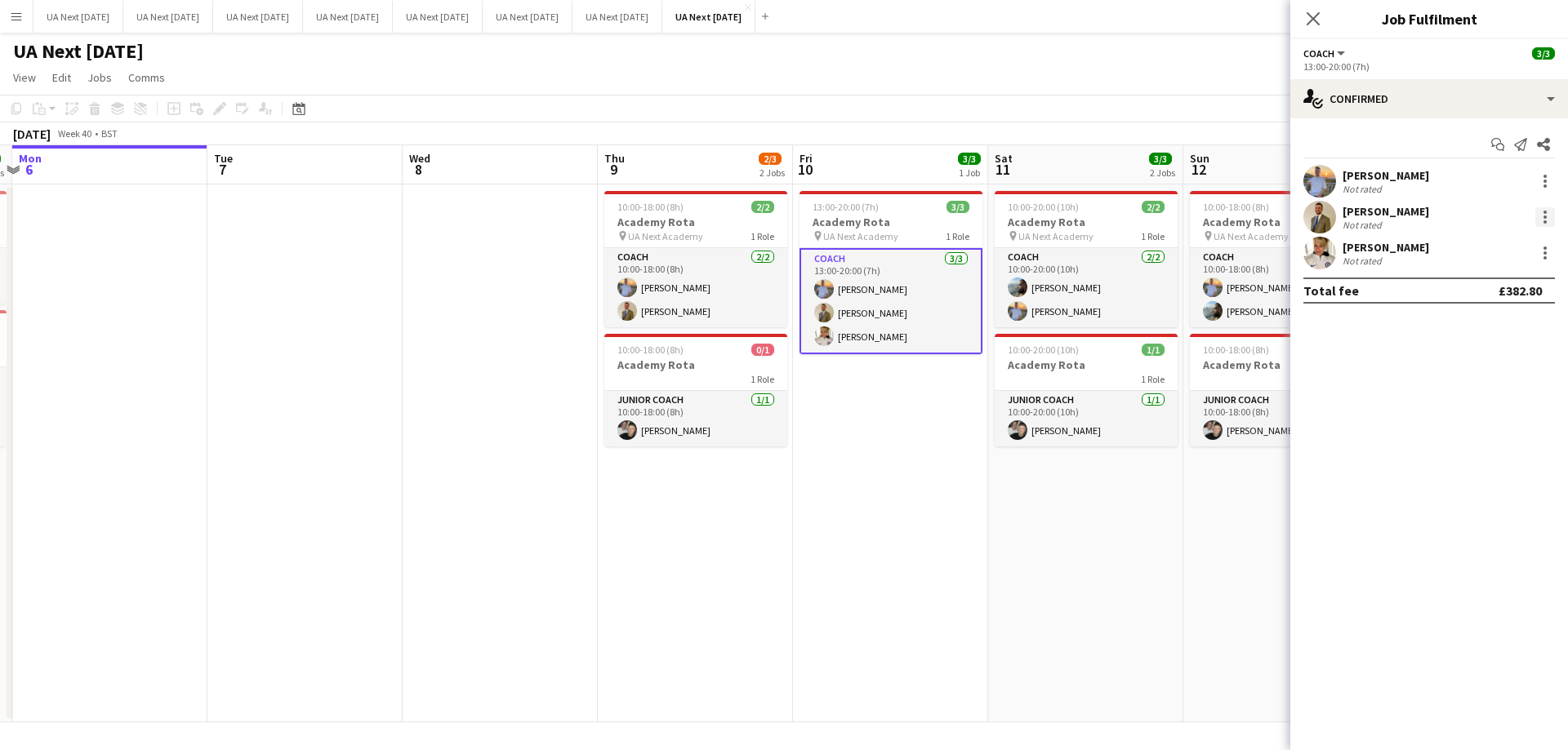
click at [1546, 210] on div at bounding box center [1545, 217] width 20 height 20
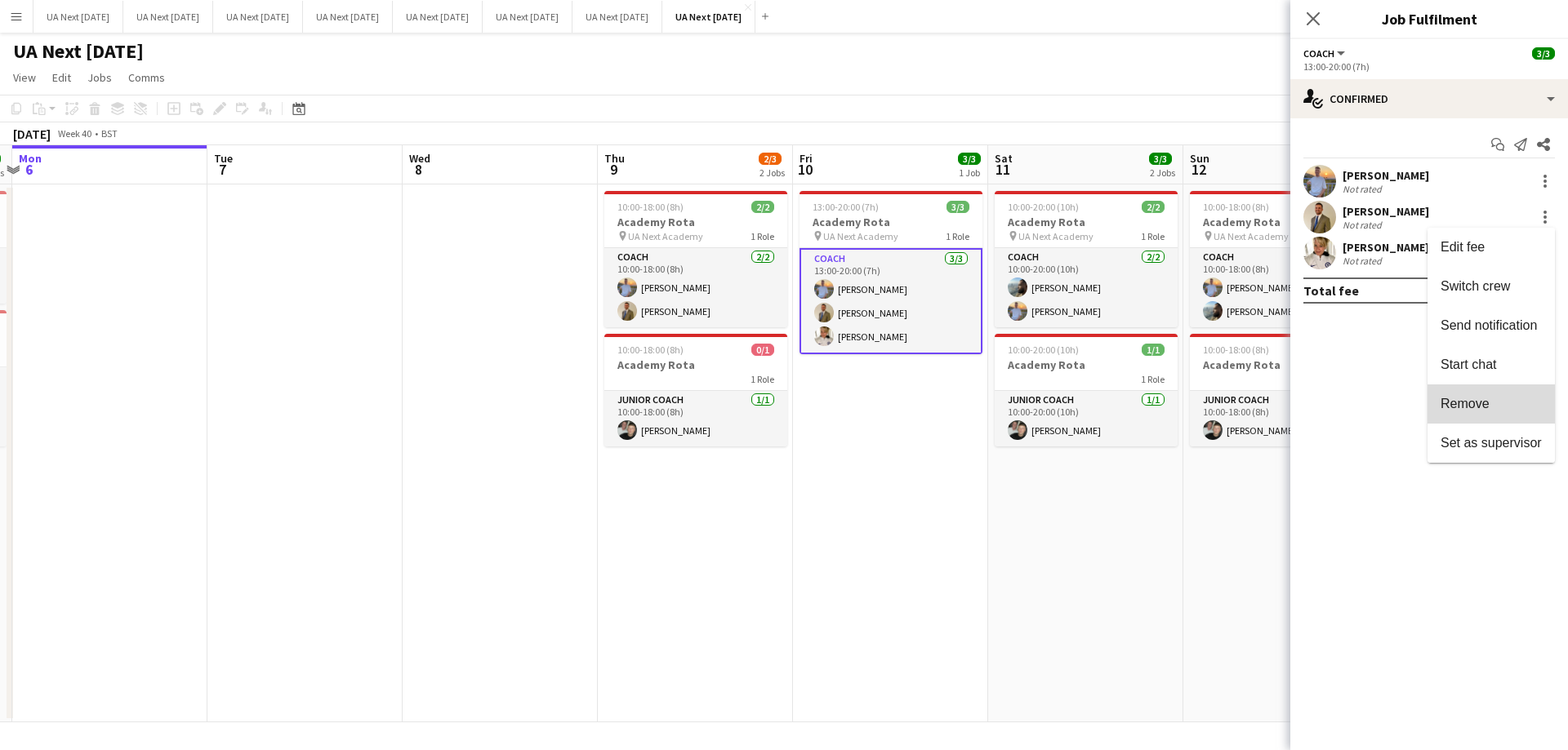
click at [1495, 395] on button "Remove" at bounding box center [1491, 404] width 128 height 39
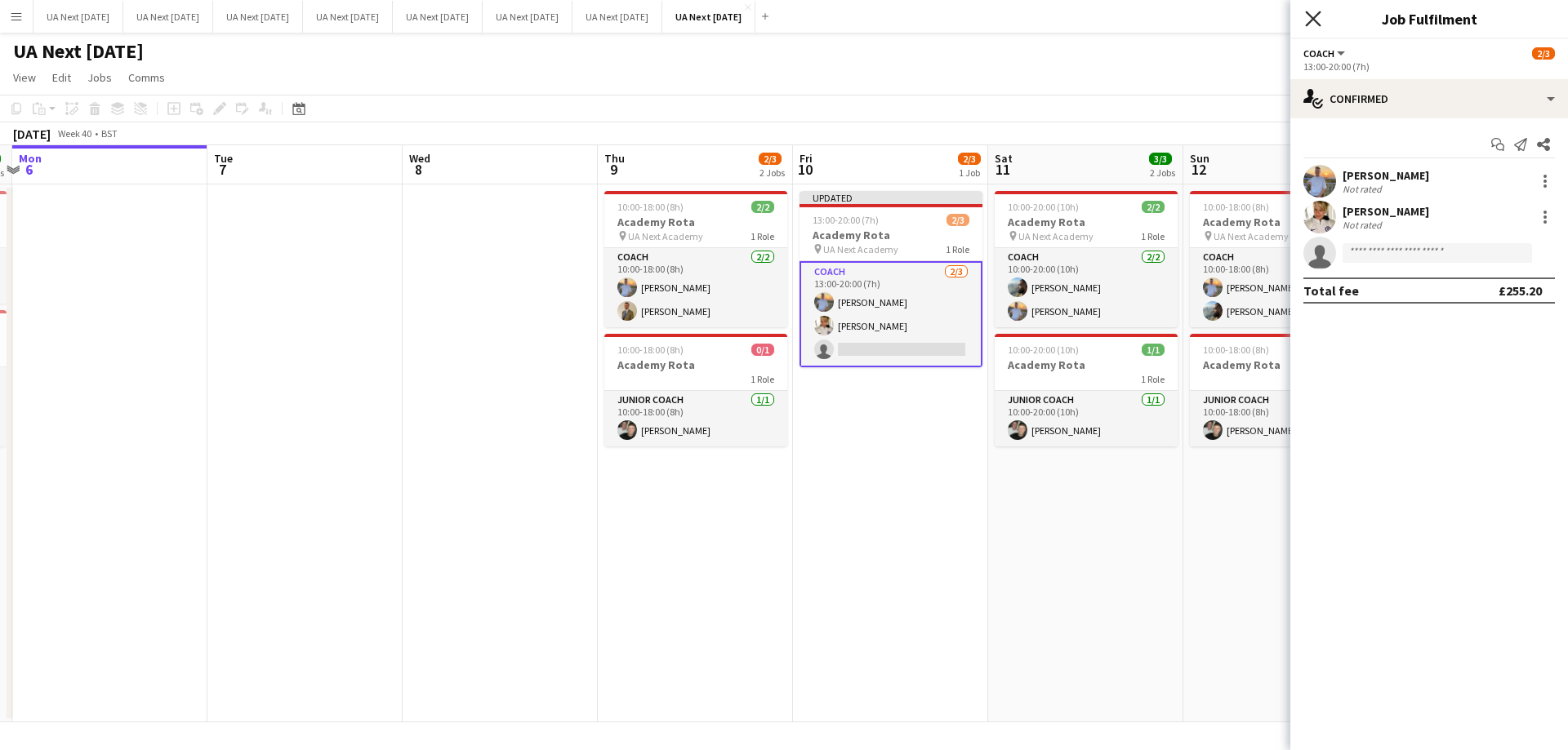
click at [1311, 25] on icon "Close pop-in" at bounding box center [1312, 18] width 16 height 16
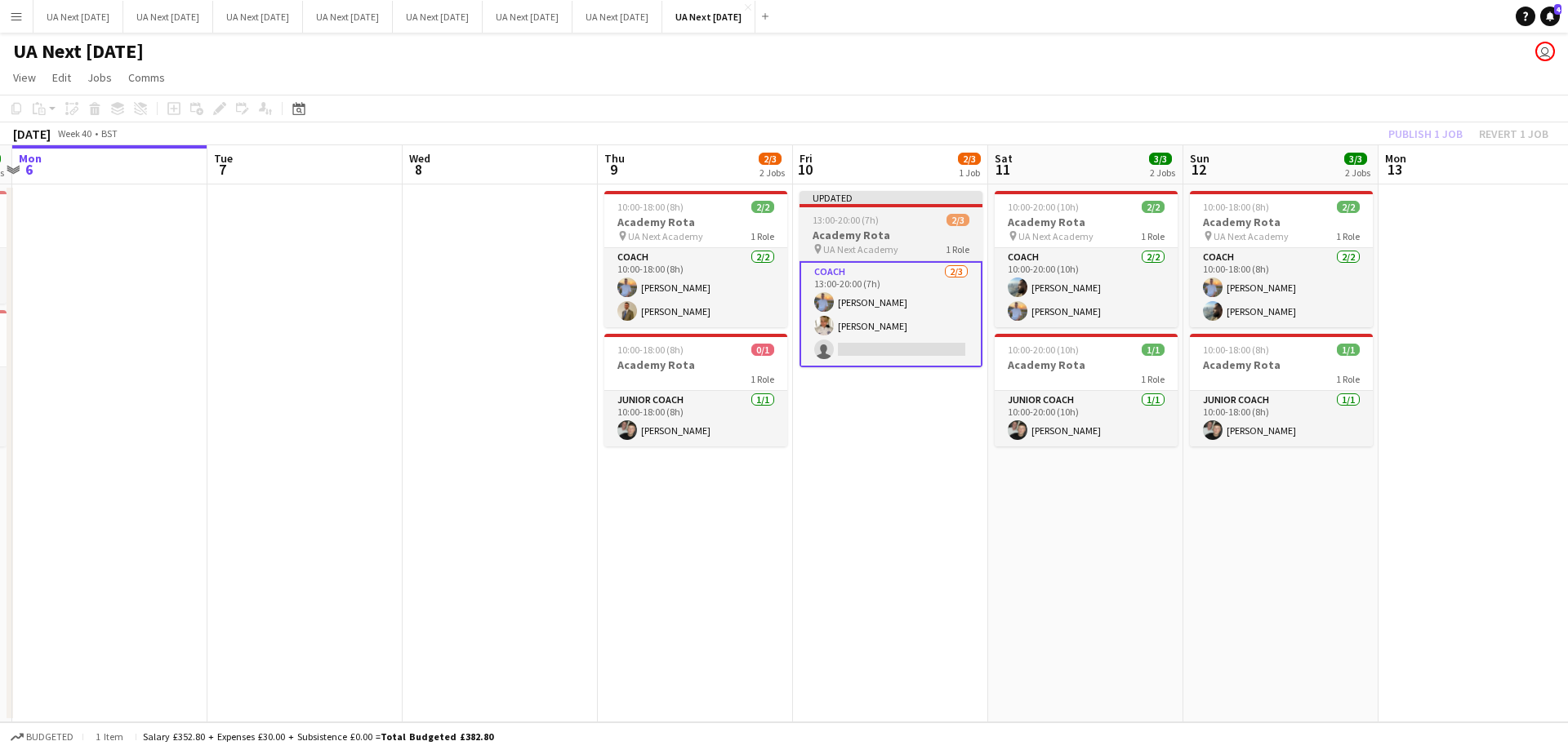
click at [907, 217] on div "13:00-20:00 (7h) 2/3" at bounding box center [891, 220] width 183 height 12
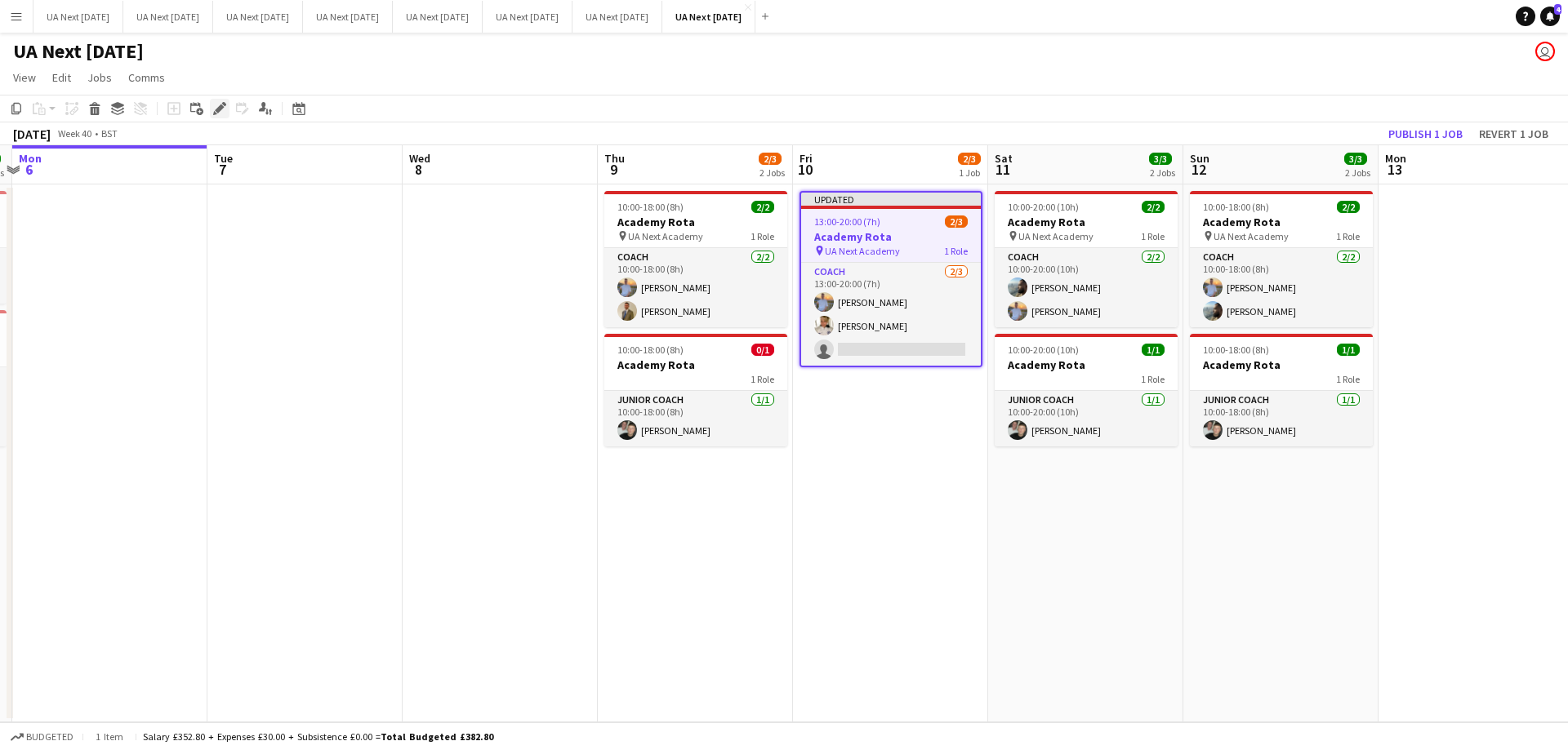
click at [225, 103] on icon at bounding box center [224, 104] width 4 height 4
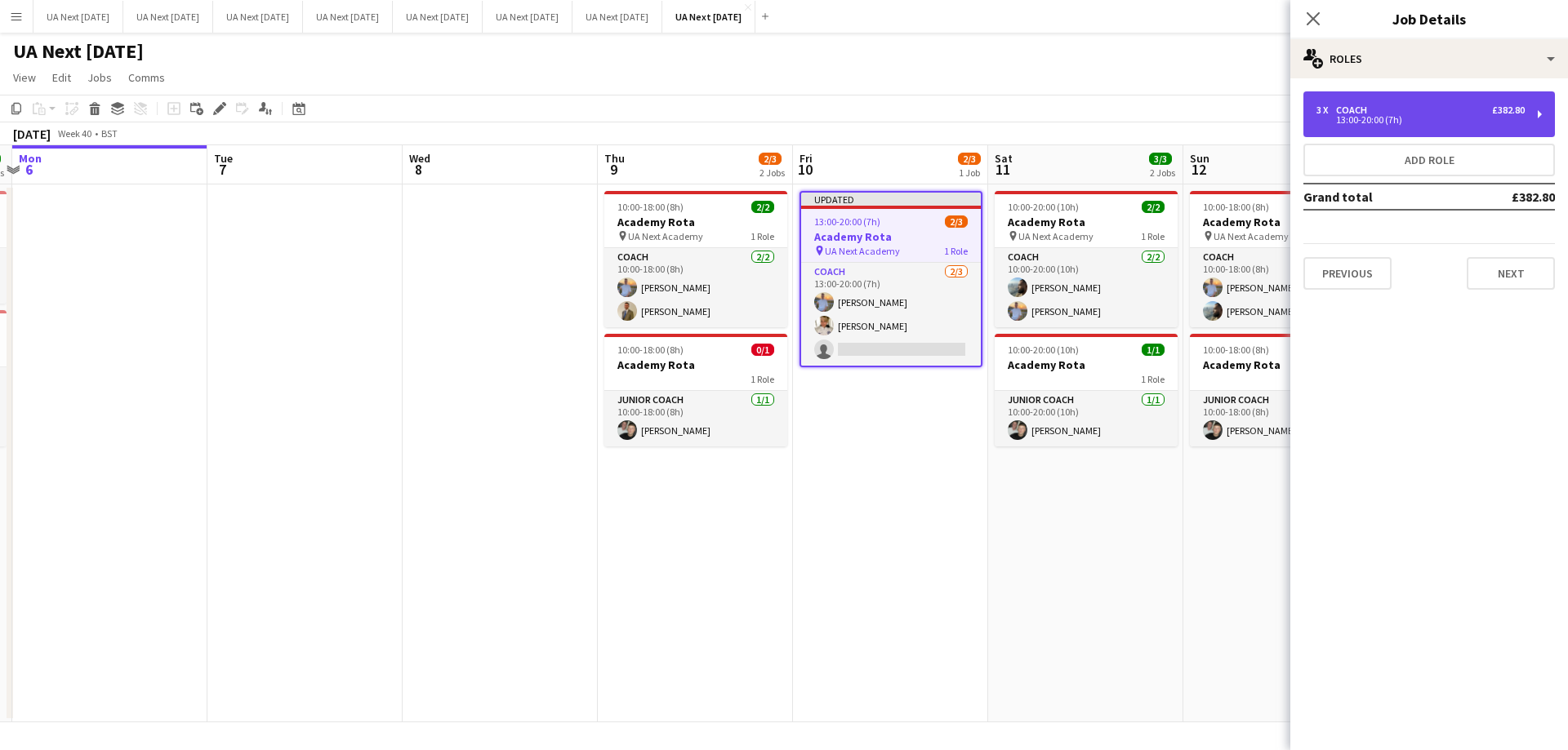
click at [1539, 123] on div "3 x Coach £382.80 13:00-20:00 (7h)" at bounding box center [1428, 114] width 251 height 46
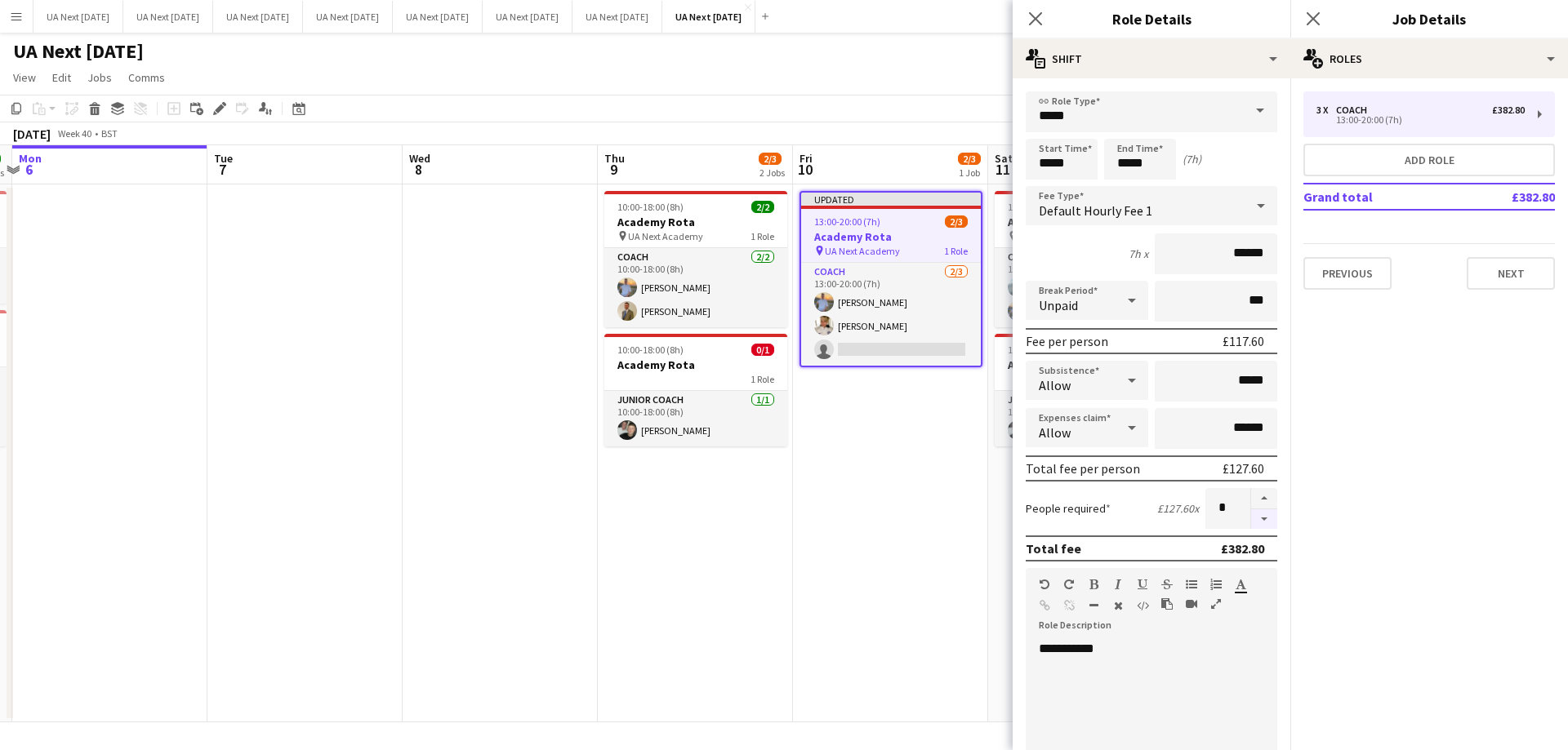
click at [1256, 523] on button "button" at bounding box center [1264, 520] width 27 height 21
type input "*"
click at [1053, 157] on input "*****" at bounding box center [1061, 158] width 72 height 41
click at [1044, 186] on div at bounding box center [1044, 188] width 32 height 17
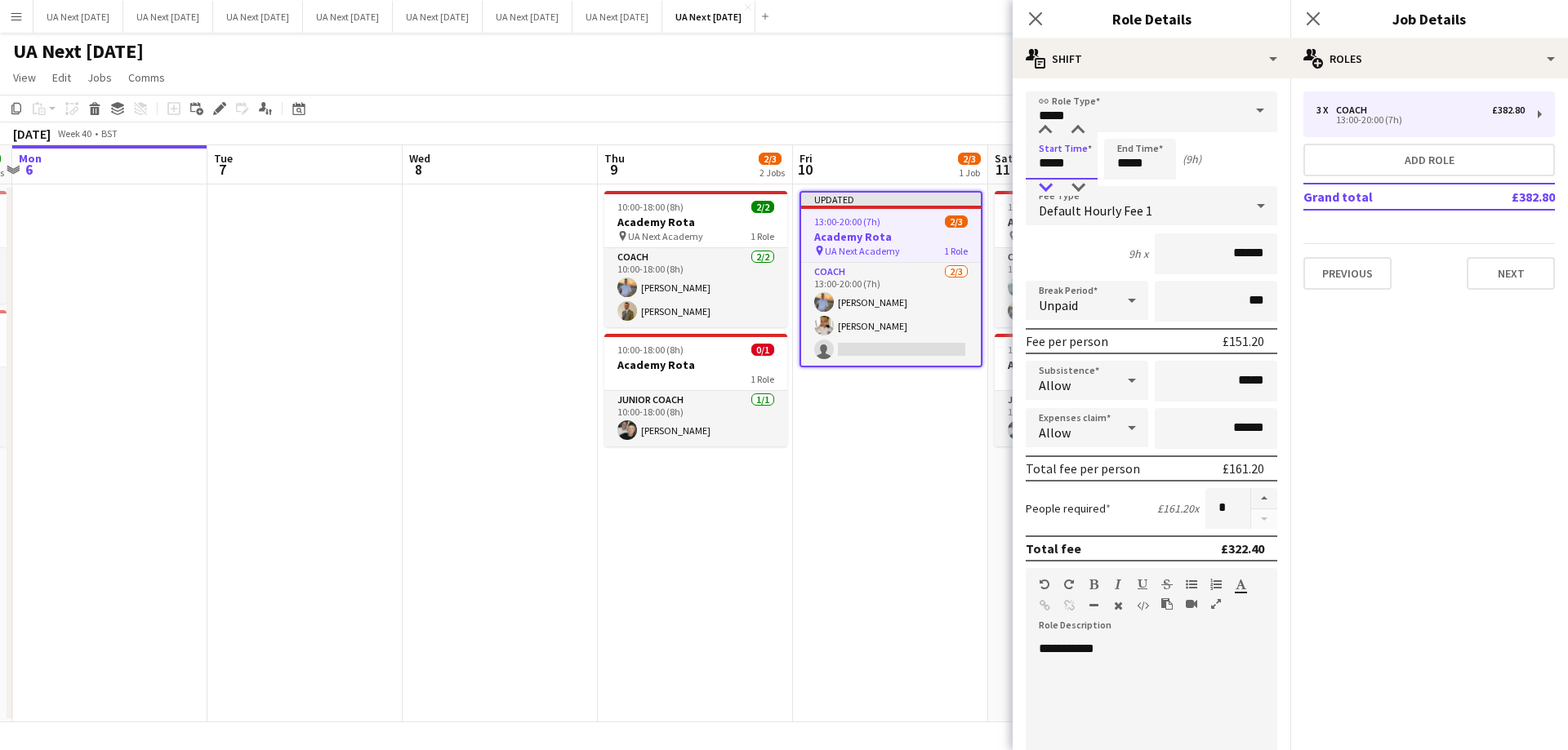
type input "*****"
click at [1043, 185] on div at bounding box center [1044, 188] width 32 height 17
click at [1119, 167] on input "*****" at bounding box center [1140, 158] width 72 height 41
click at [1127, 187] on div at bounding box center [1123, 188] width 32 height 17
type input "*****"
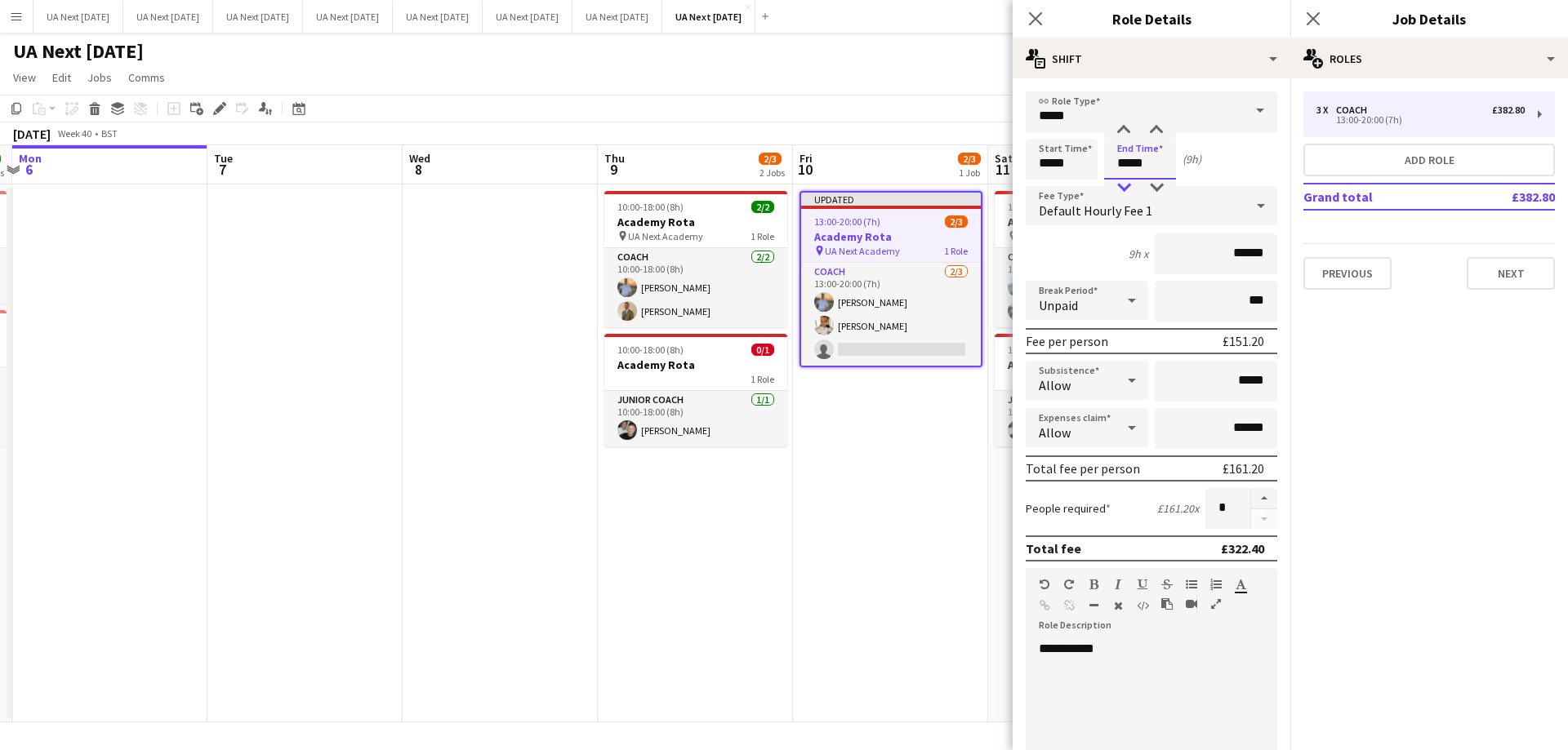
click at [1126, 186] on div at bounding box center [1123, 188] width 32 height 17
click at [1035, 17] on icon "Close pop-in" at bounding box center [1034, 18] width 16 height 16
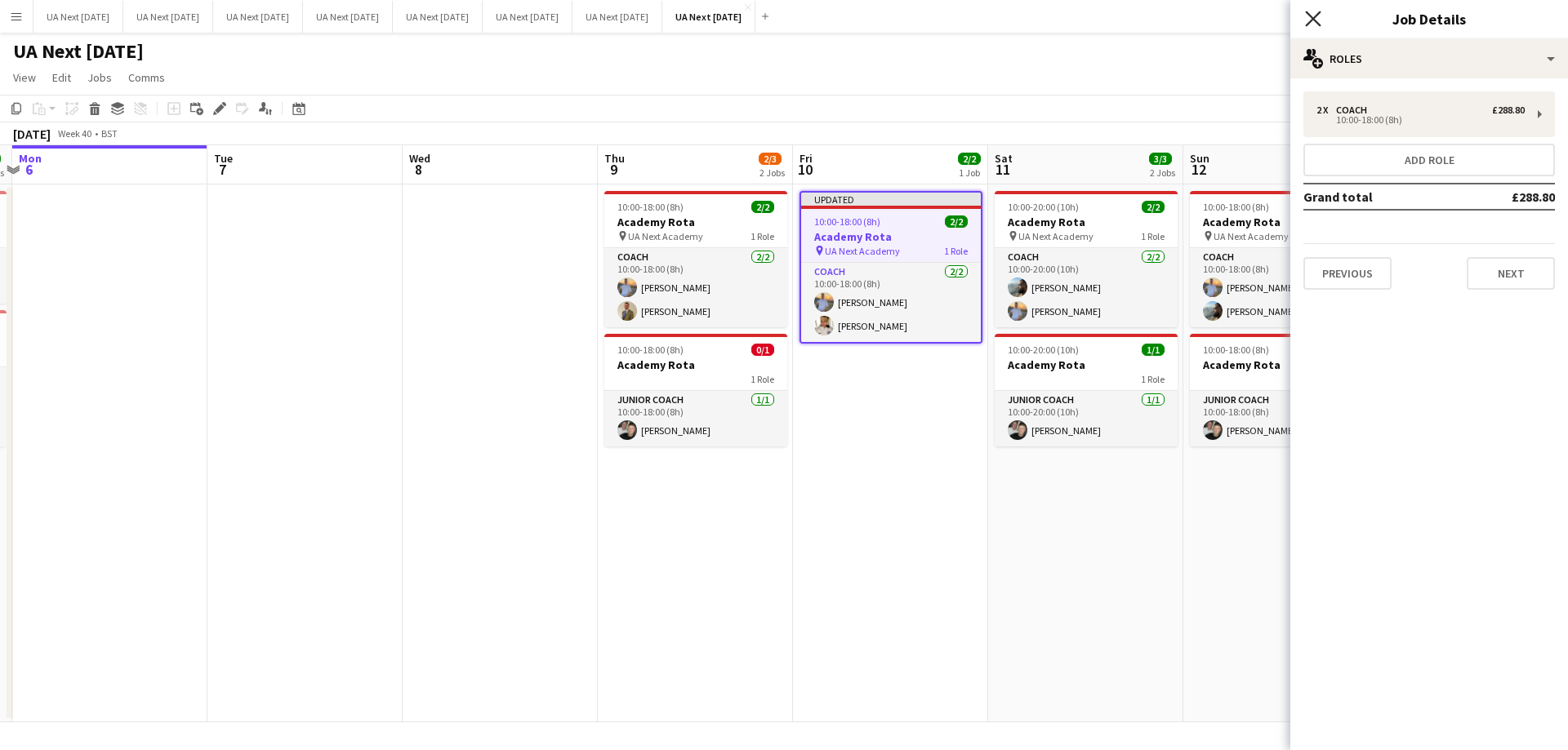
click at [1308, 23] on icon at bounding box center [1312, 18] width 16 height 16
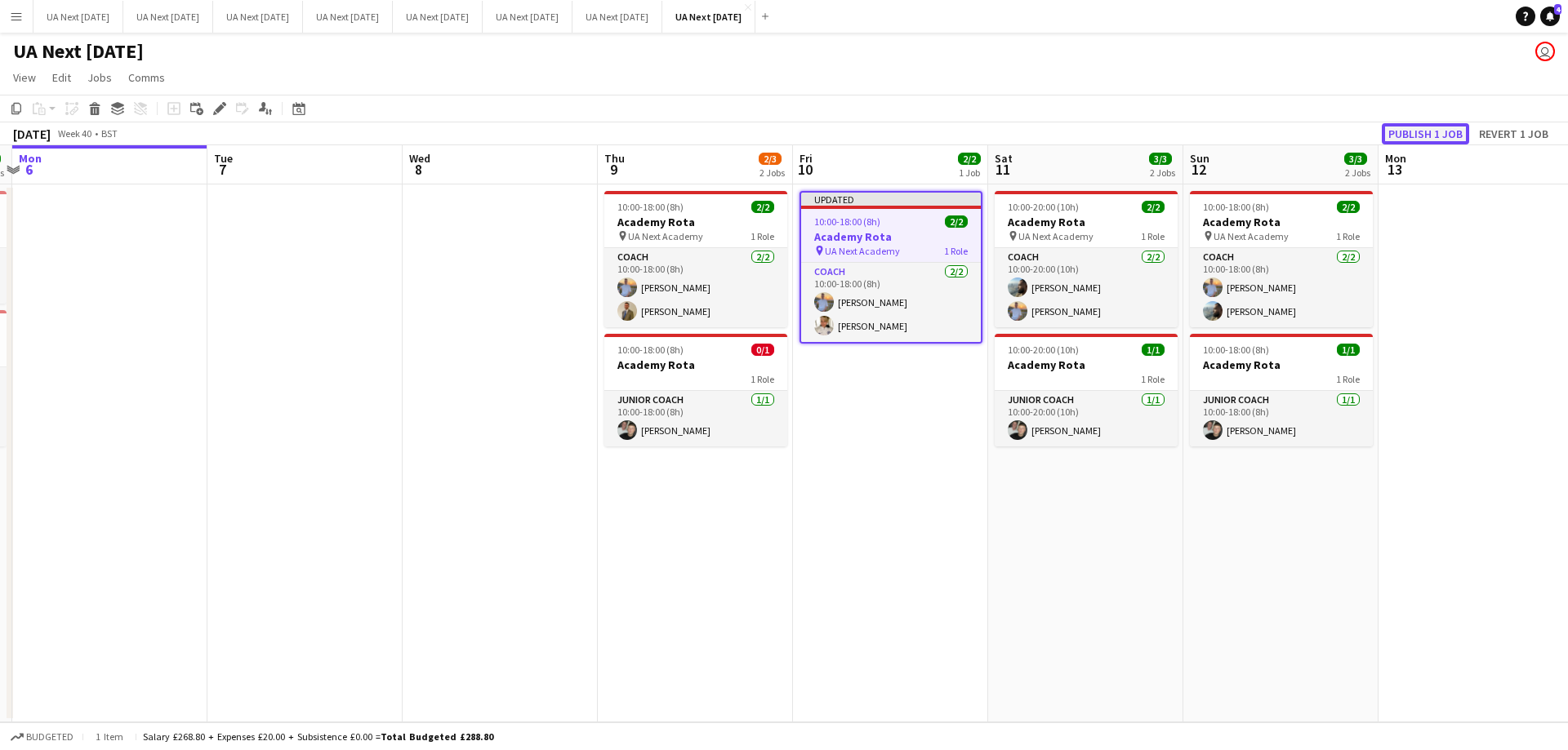
click at [1421, 134] on button "Publish 1 job" at bounding box center [1425, 134] width 87 height 22
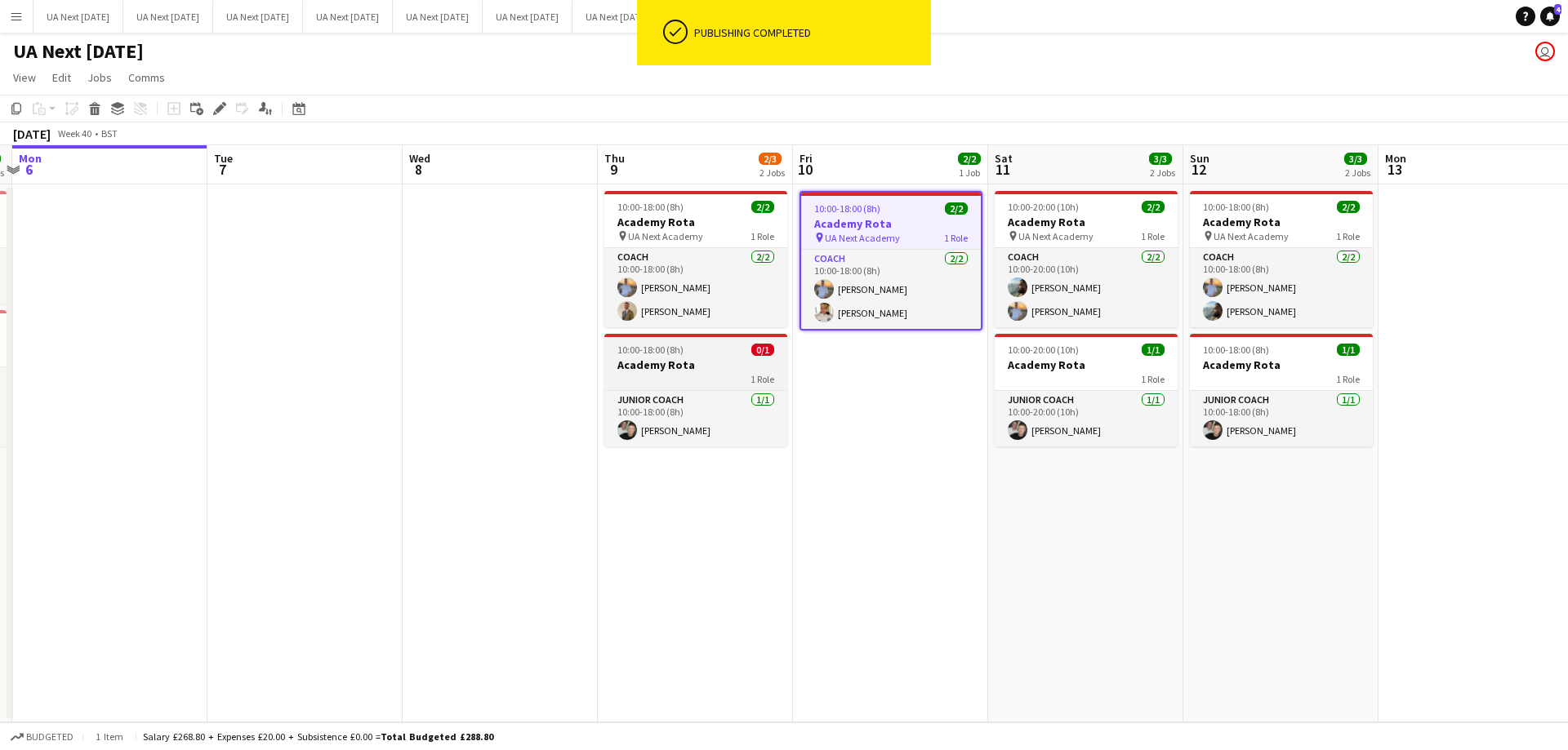
click at [677, 368] on h3 "Academy Rota" at bounding box center [695, 365] width 183 height 15
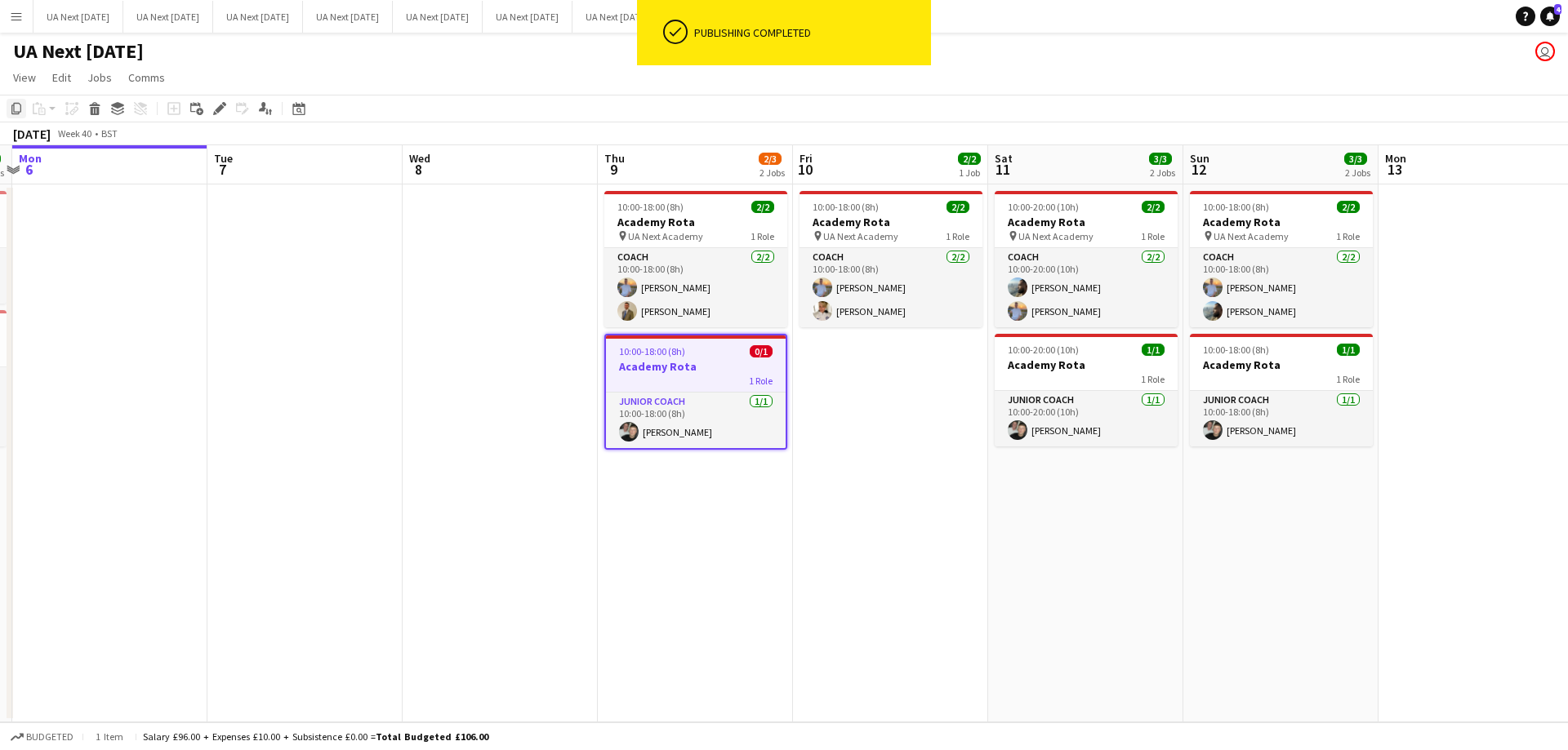
click at [12, 110] on icon "Copy" at bounding box center [17, 109] width 13 height 13
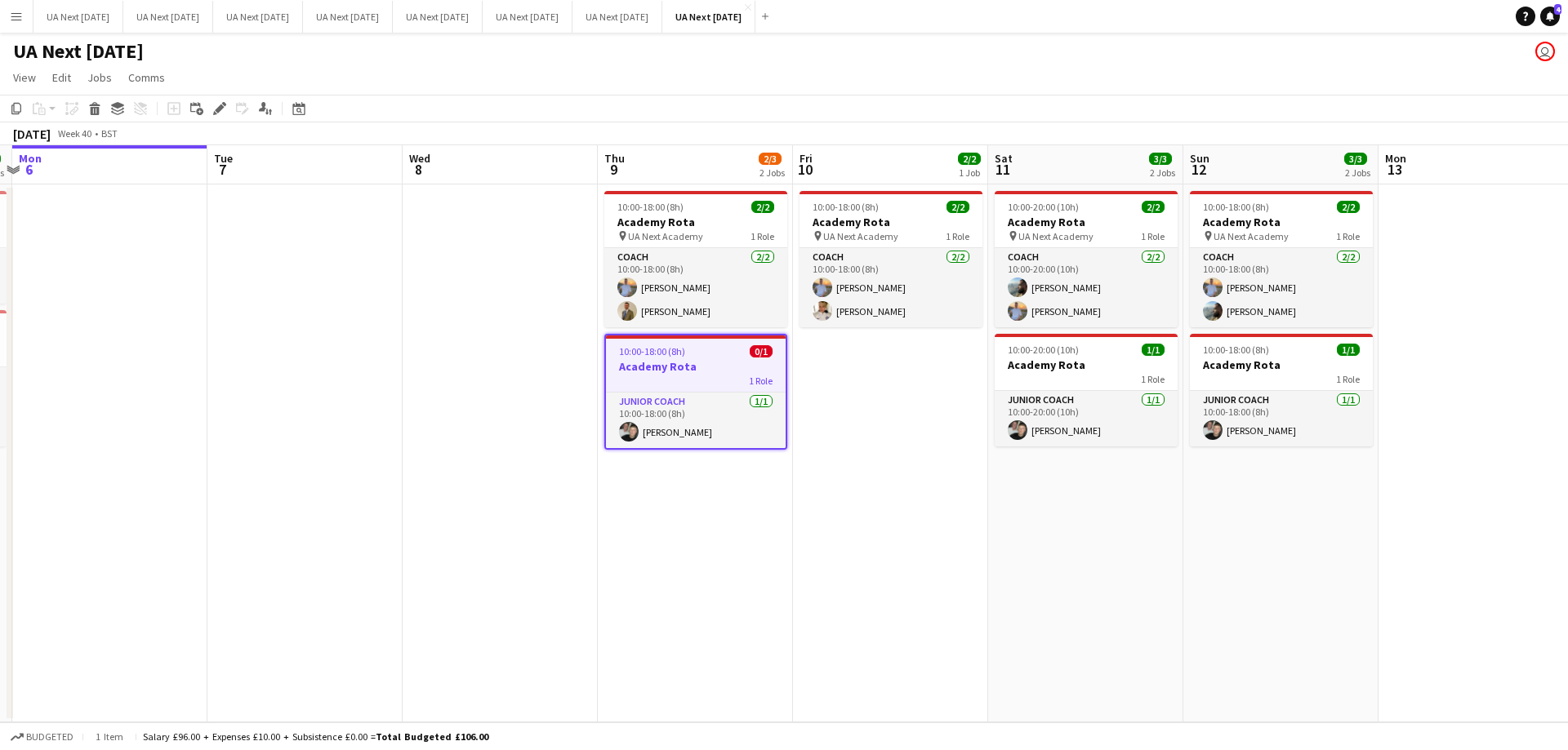
click at [845, 358] on app-date-cell "10:00-18:00 (8h) 2/2 Academy Rota pin UA Next Academy 1 Role Coach [DATE] 10:00…" at bounding box center [890, 453] width 195 height 538
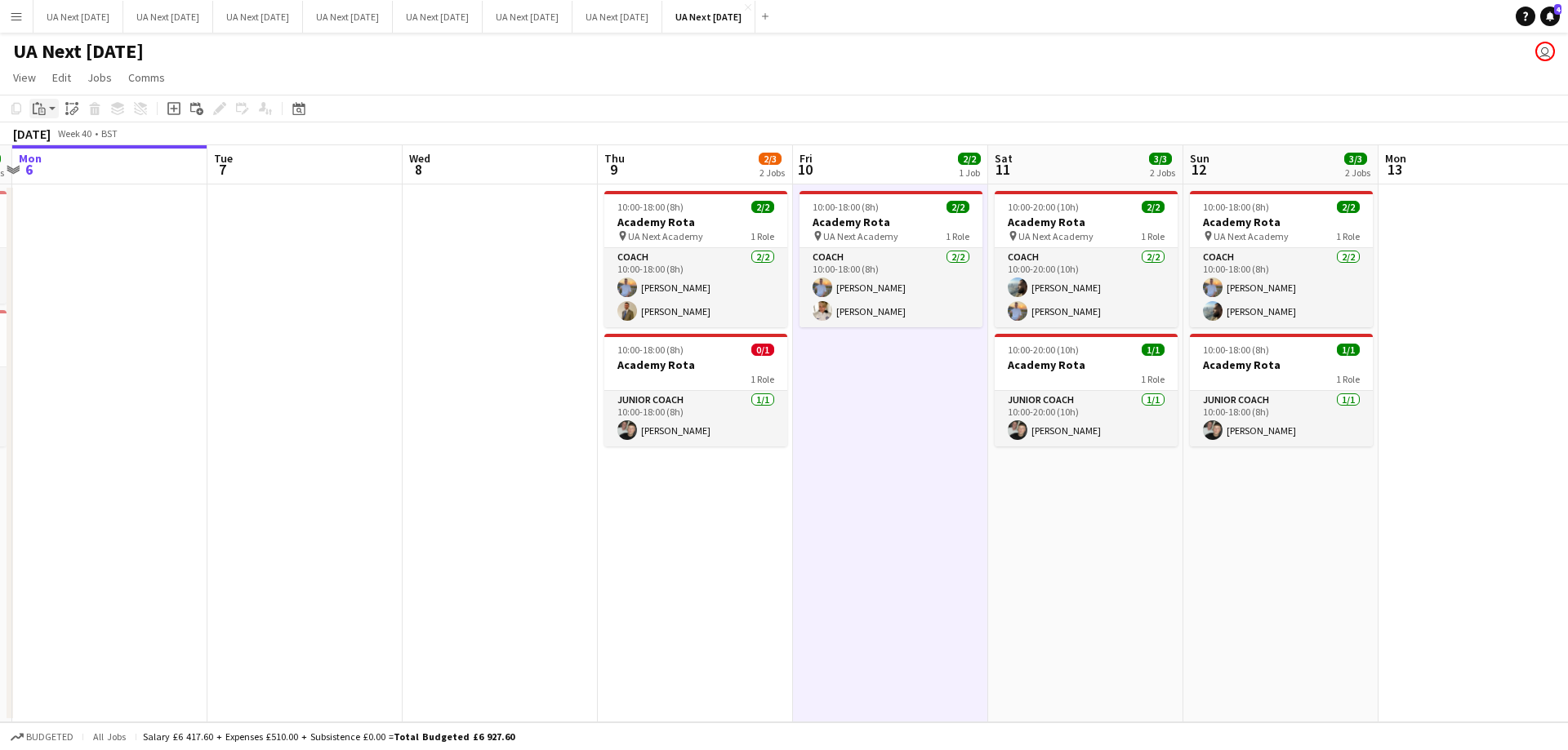
click at [51, 110] on app-action-btn "Paste" at bounding box center [43, 109] width 29 height 20
click at [52, 138] on link "Paste Ctrl+V" at bounding box center [119, 140] width 153 height 15
click at [51, 138] on div "[DATE]" at bounding box center [31, 134] width 37 height 17
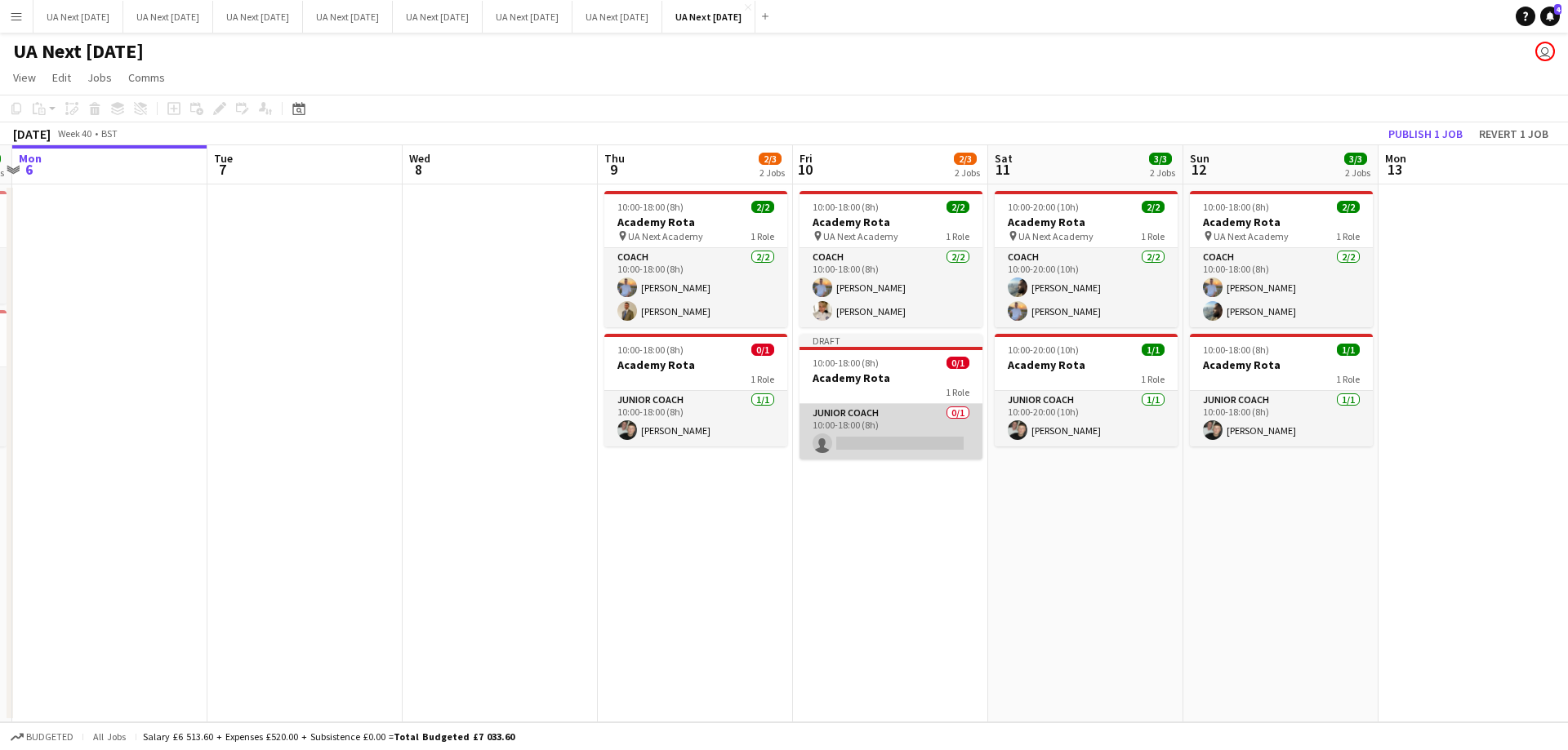
click at [905, 437] on app-card-role "Junior Coach 0/1 10:00-18:00 (8h) single-neutral-actions" at bounding box center [891, 432] width 183 height 56
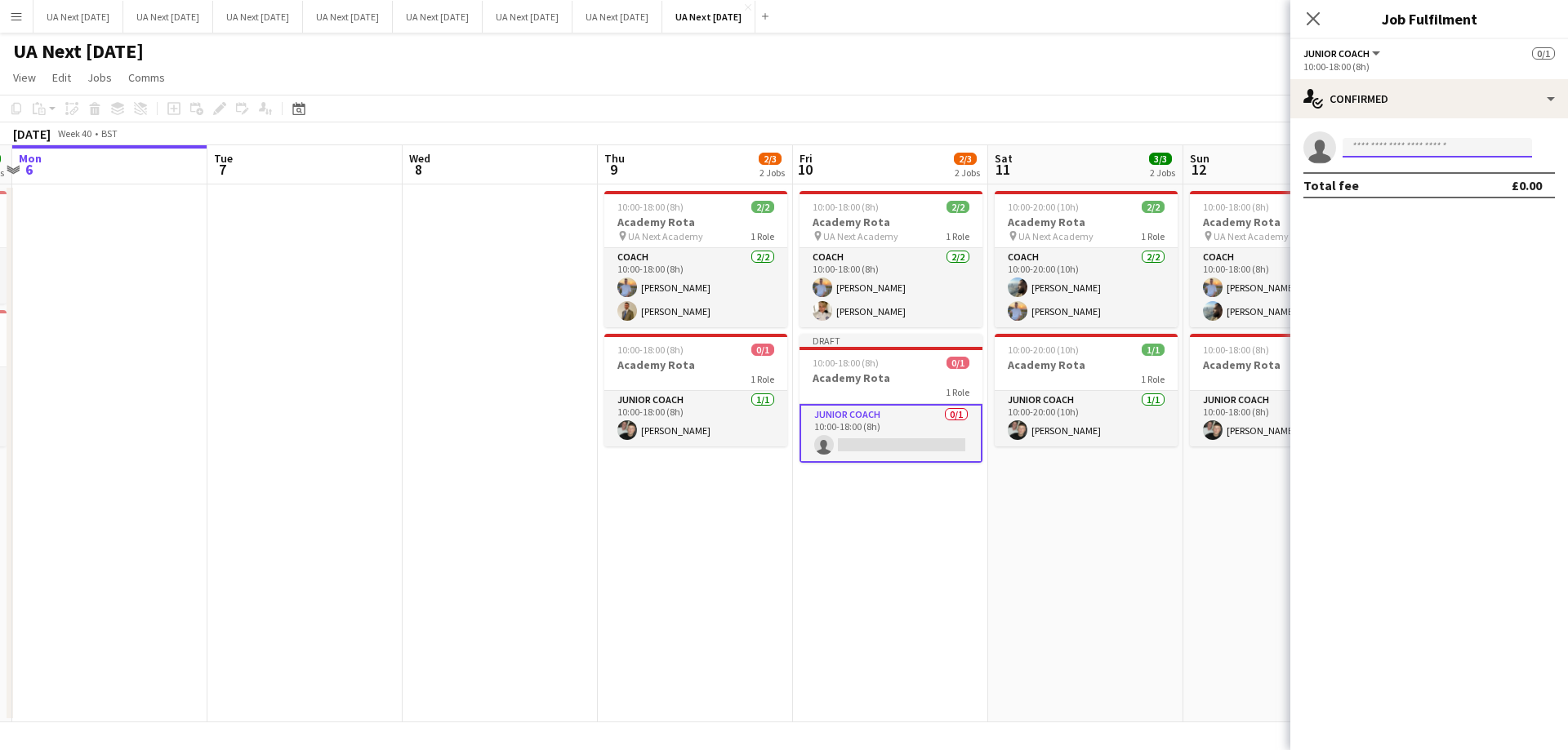
click at [1422, 147] on input at bounding box center [1437, 148] width 190 height 20
type input "******"
click at [1422, 180] on span "[EMAIL_ADDRESS][DOMAIN_NAME]" at bounding box center [1436, 185] width 163 height 13
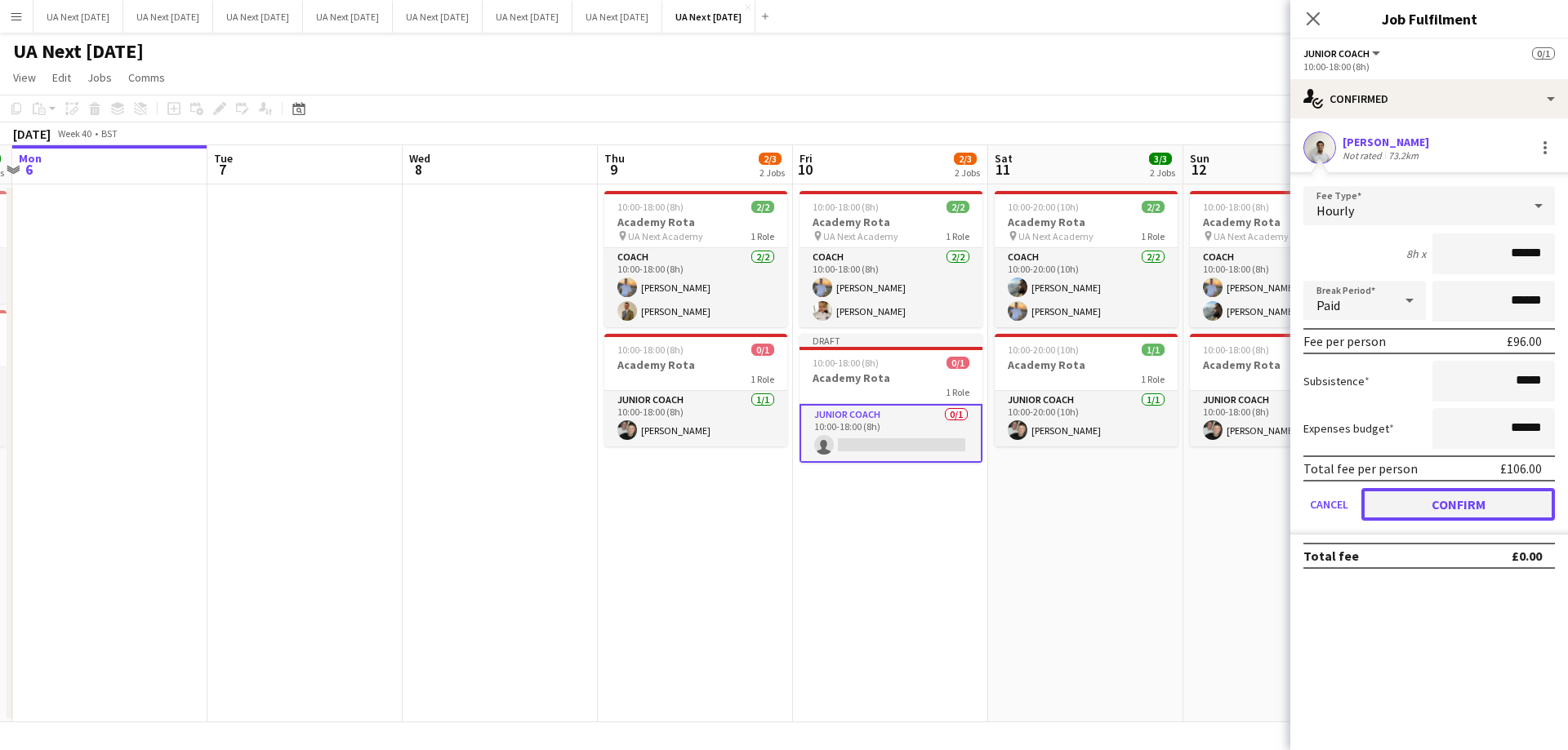
click at [1446, 506] on button "Confirm" at bounding box center [1457, 504] width 193 height 32
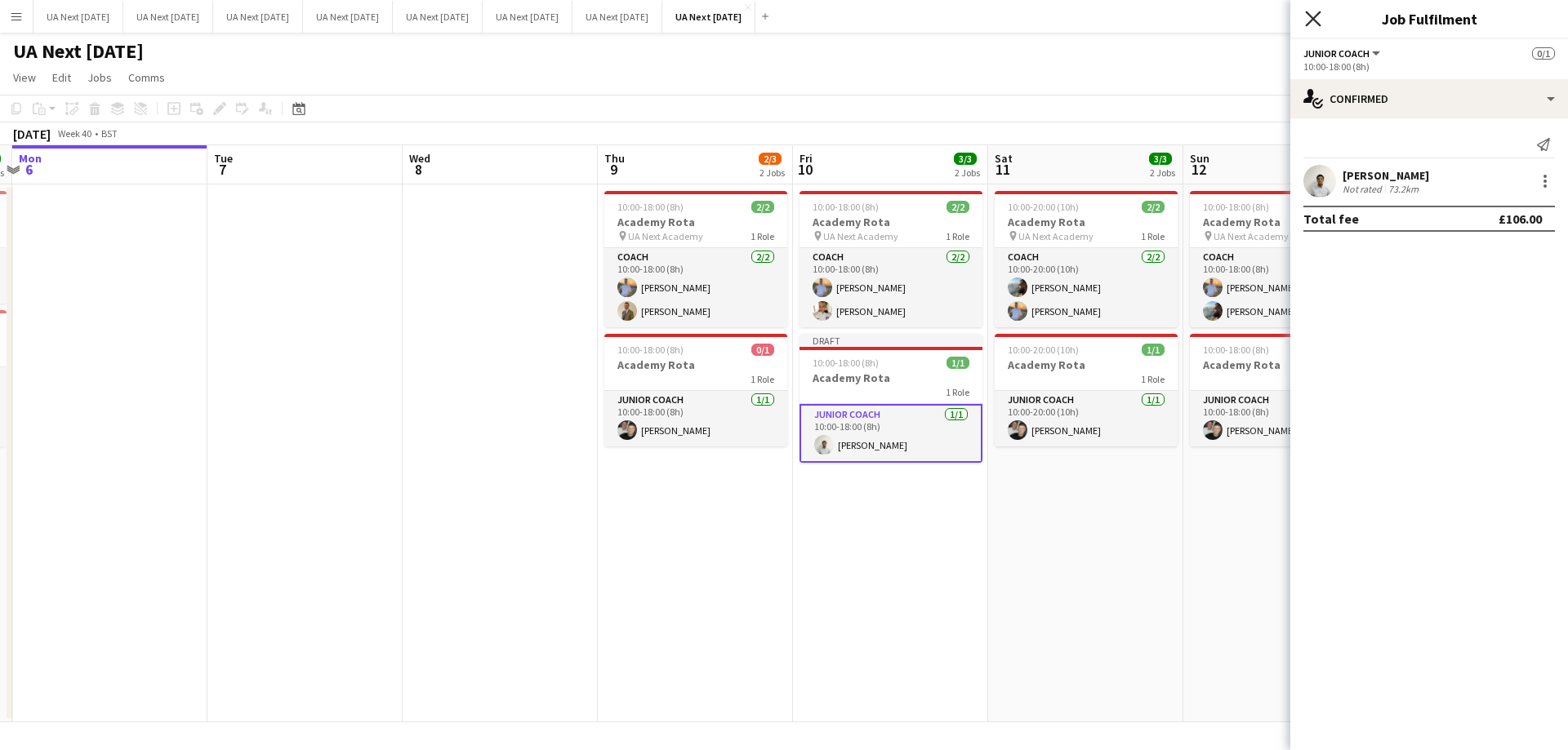
click at [1308, 22] on icon "Close pop-in" at bounding box center [1312, 18] width 16 height 16
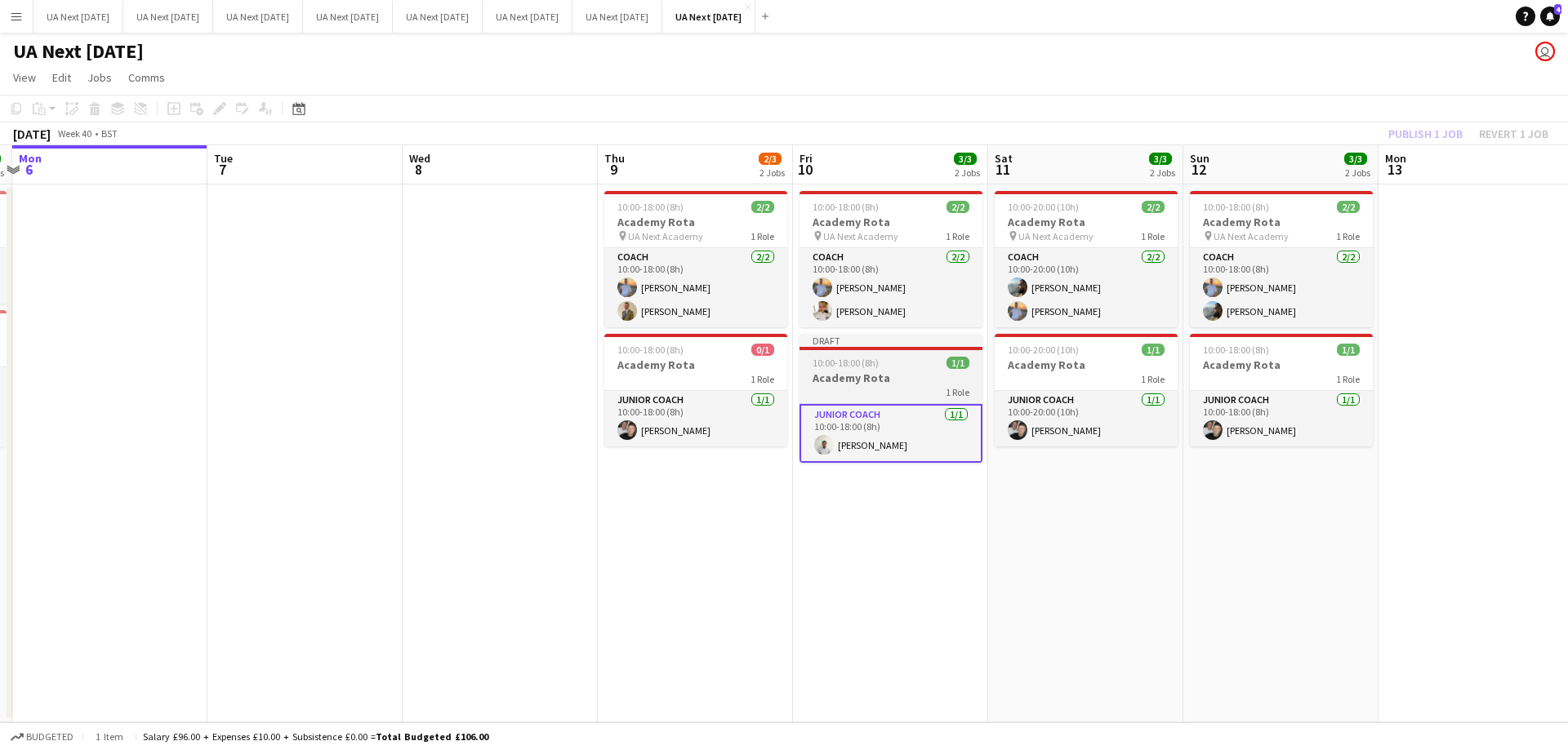
click at [886, 388] on div "1 Role" at bounding box center [891, 392] width 183 height 13
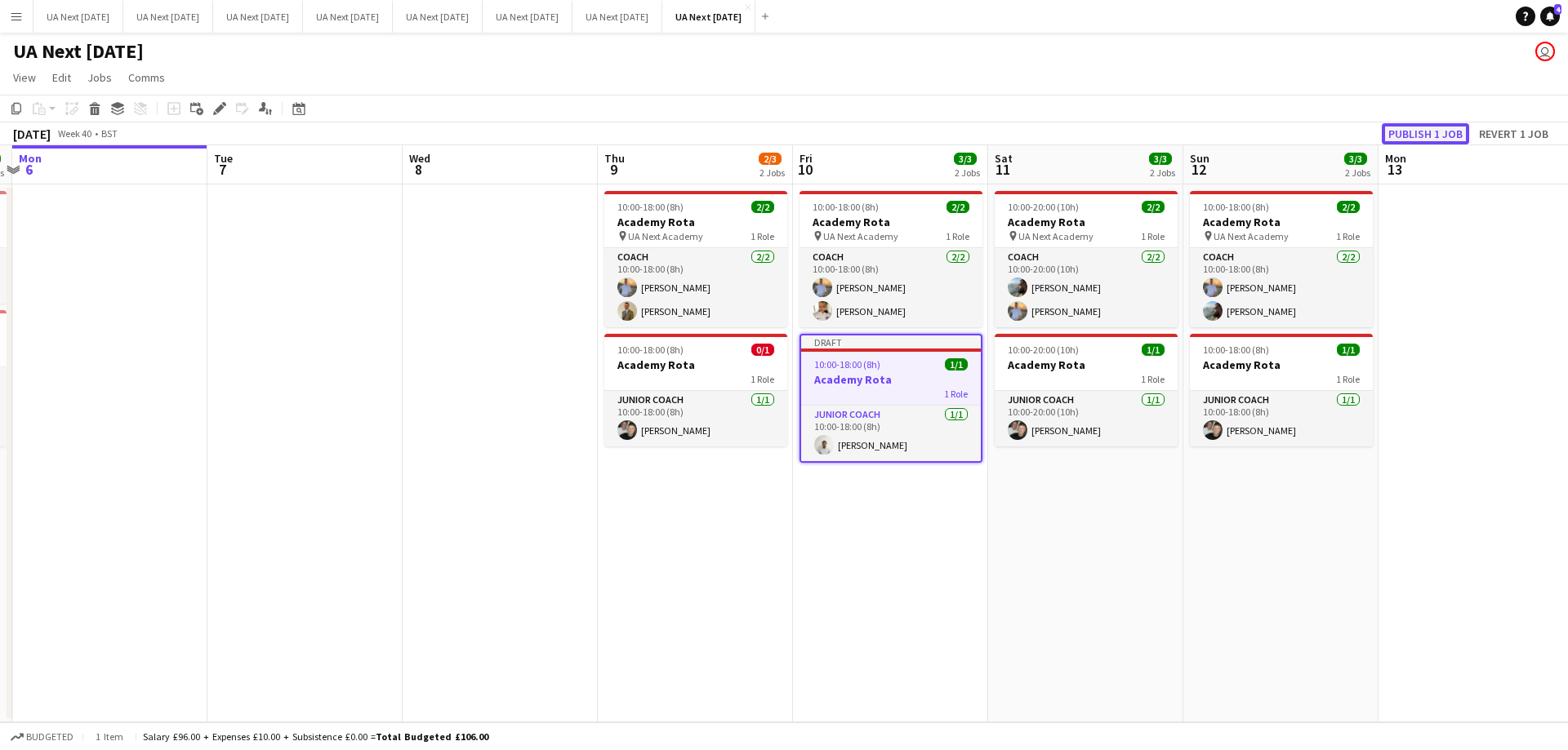
click at [1424, 129] on button "Publish 1 job" at bounding box center [1425, 134] width 87 height 22
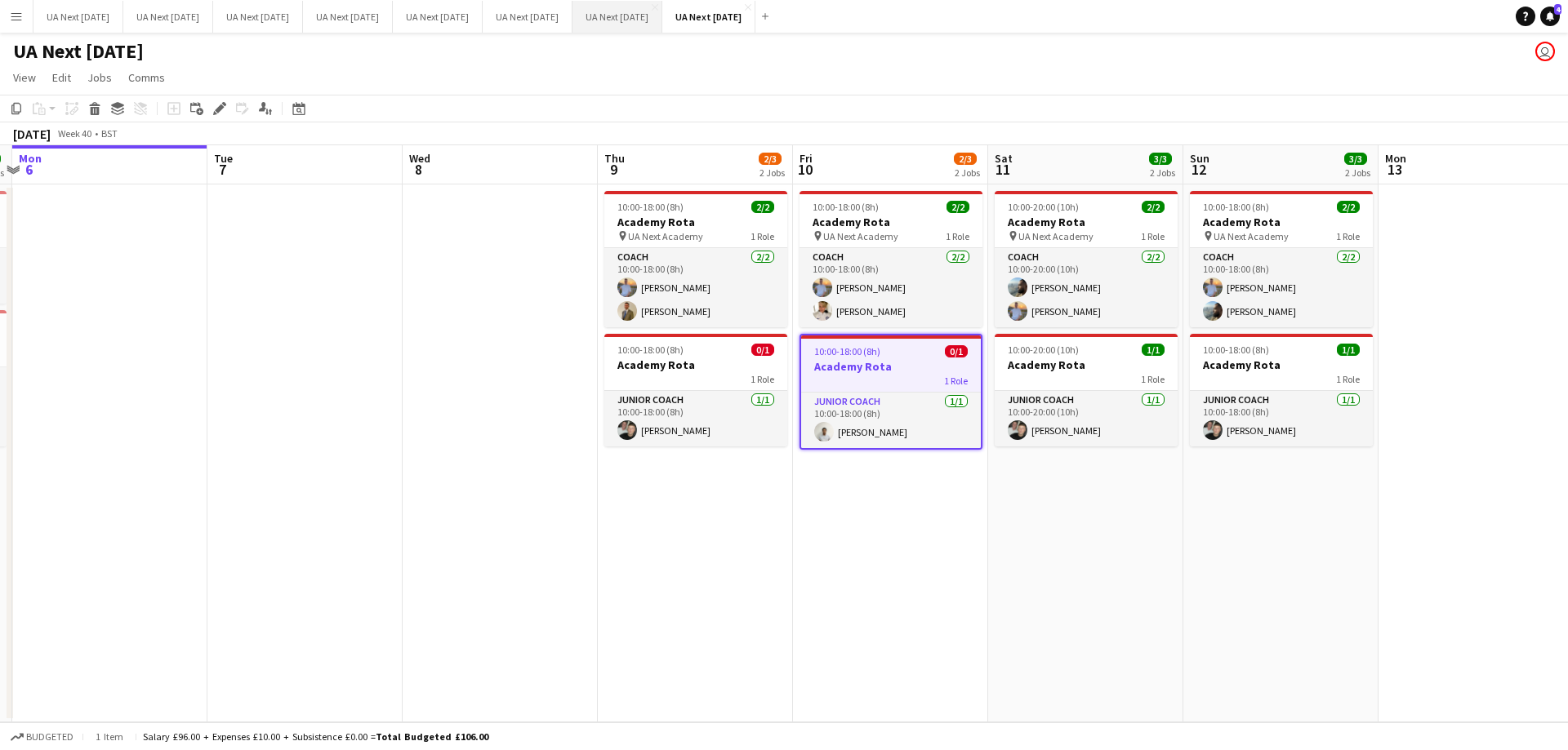
click at [662, 17] on button "UA Next [DATE] Close" at bounding box center [617, 17] width 90 height 31
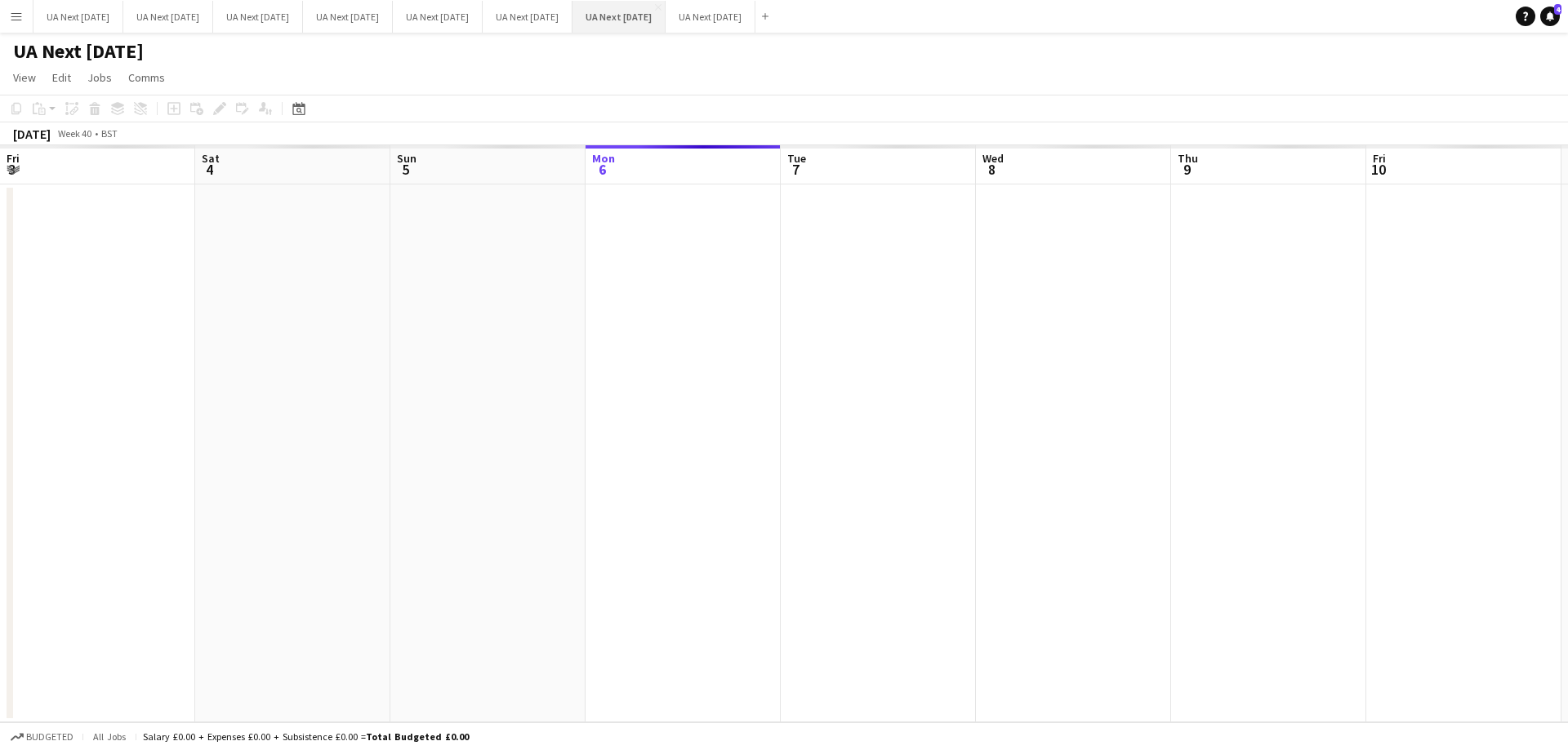
scroll to position [0, 390]
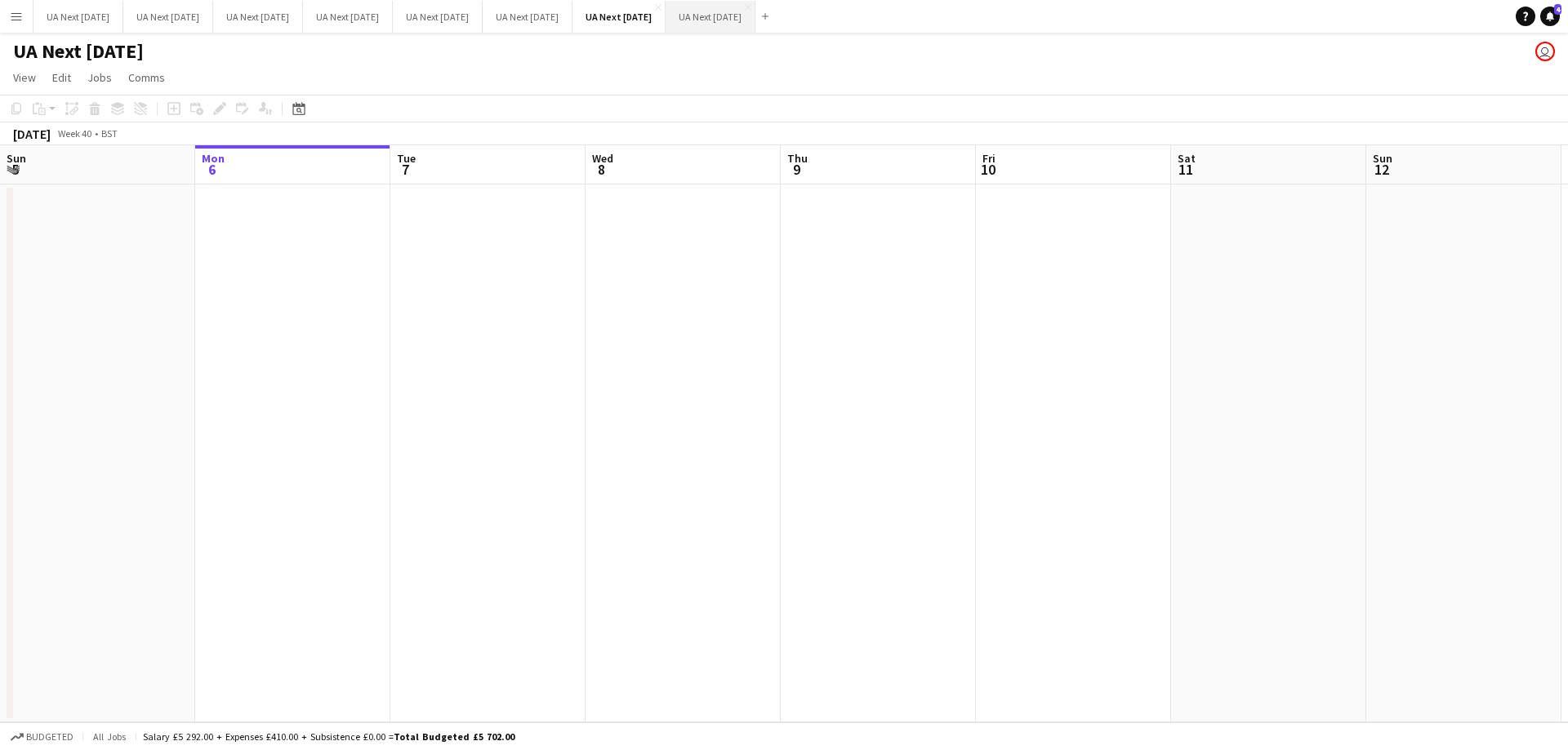
click at [755, 17] on button "UA Next [DATE] Close" at bounding box center [710, 17] width 90 height 31
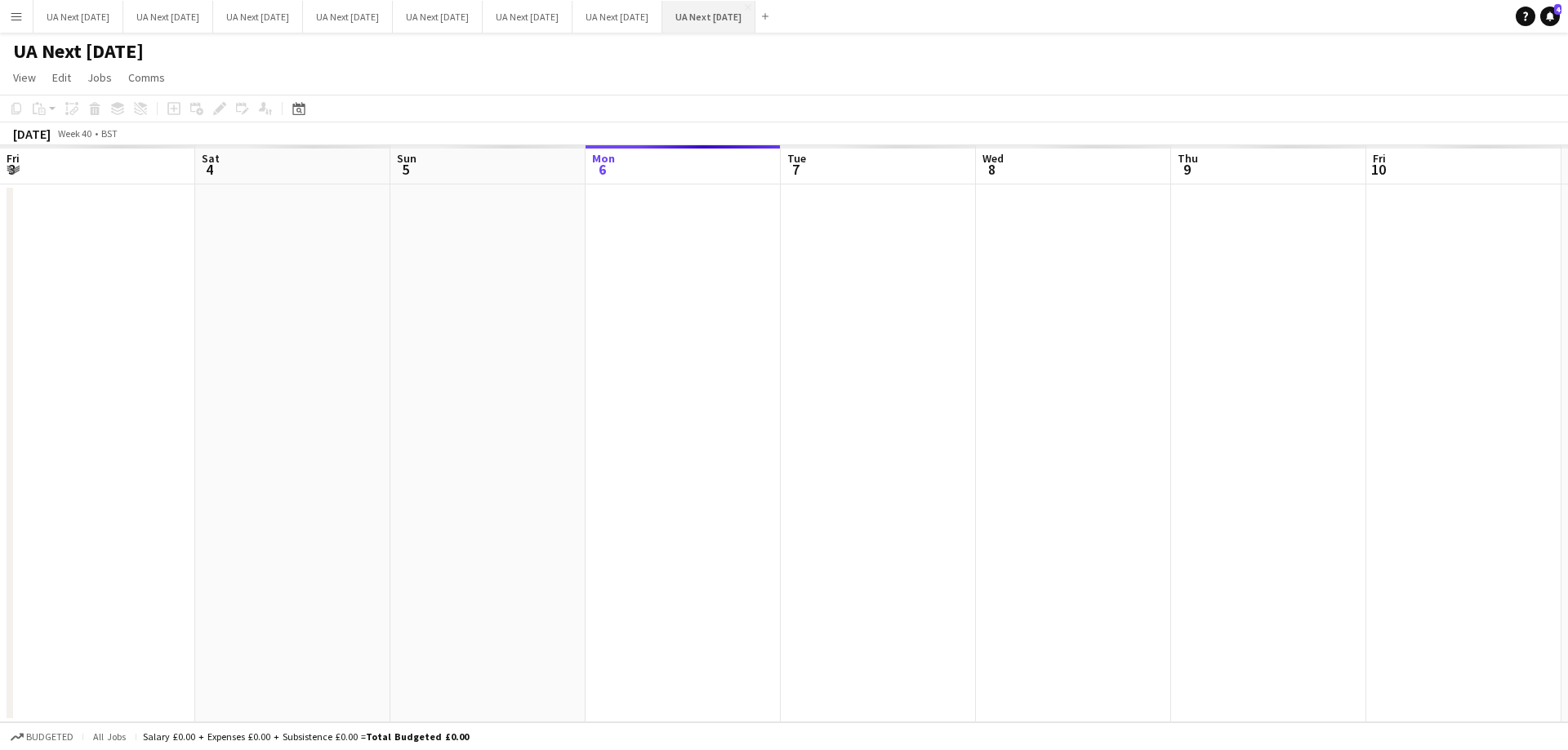
scroll to position [0, 390]
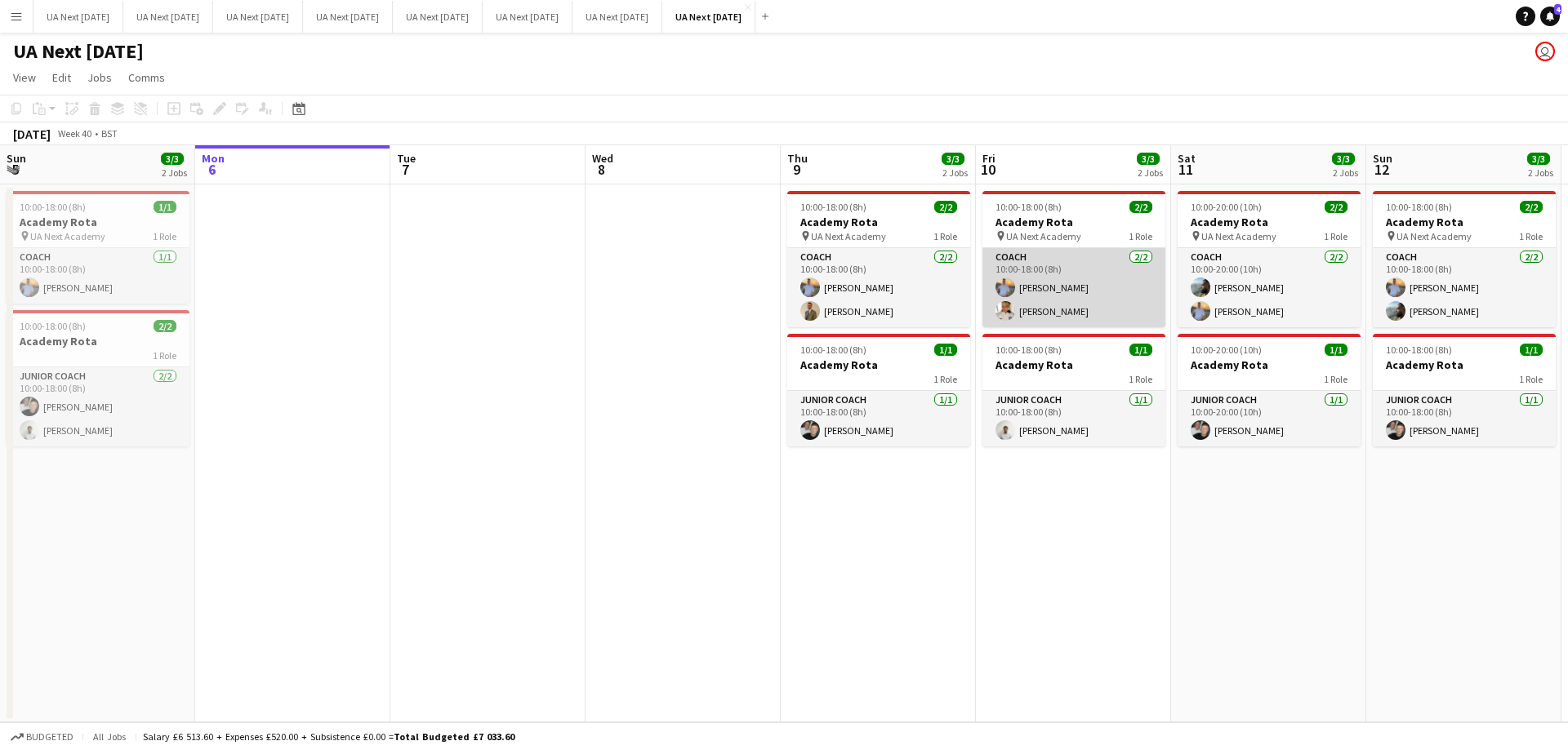
click at [1071, 287] on app-card-role "Coach [DATE] 10:00-18:00 (8h) [PERSON_NAME] [PERSON_NAME]" at bounding box center [1073, 288] width 183 height 80
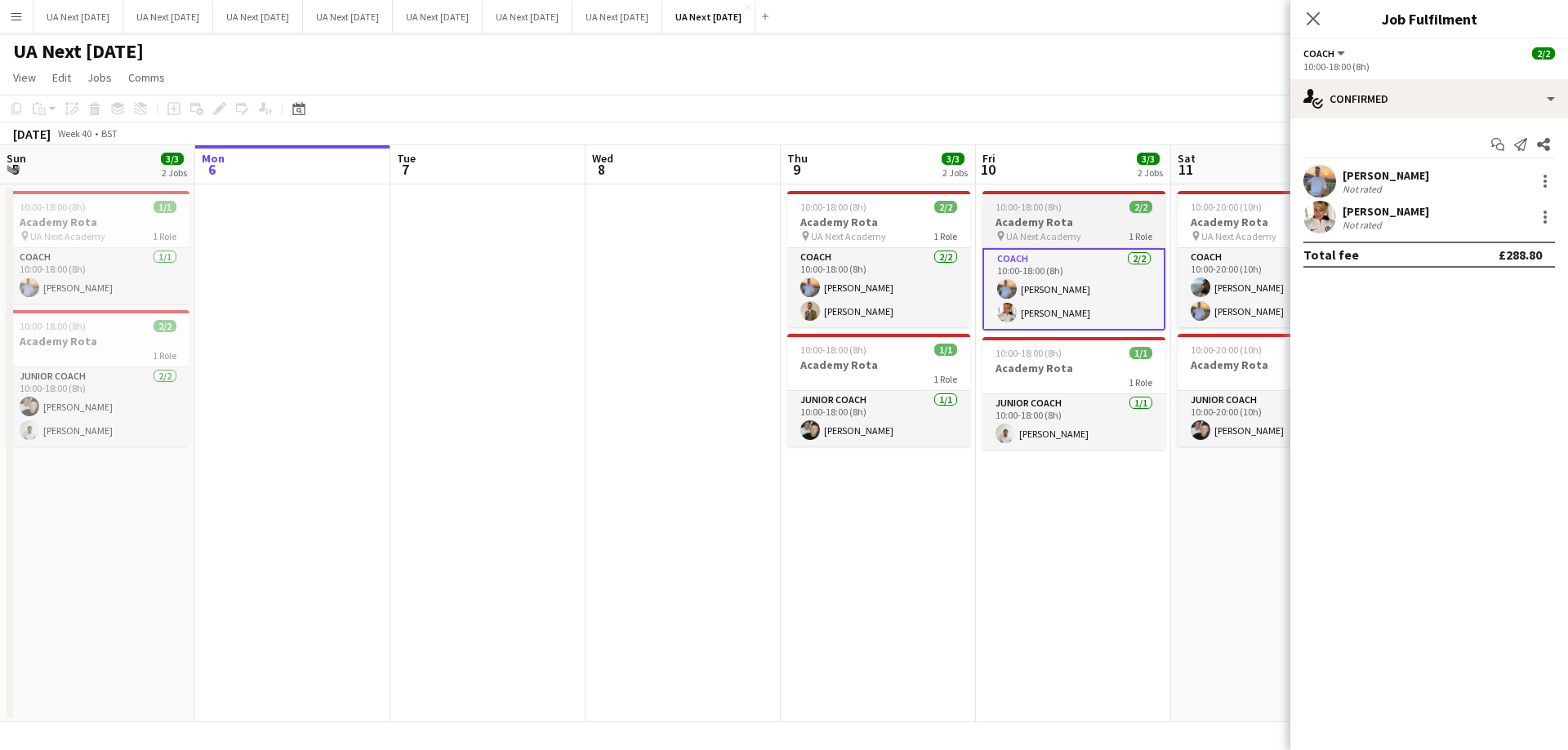
click at [1092, 225] on h3 "Academy Rota" at bounding box center [1073, 222] width 183 height 15
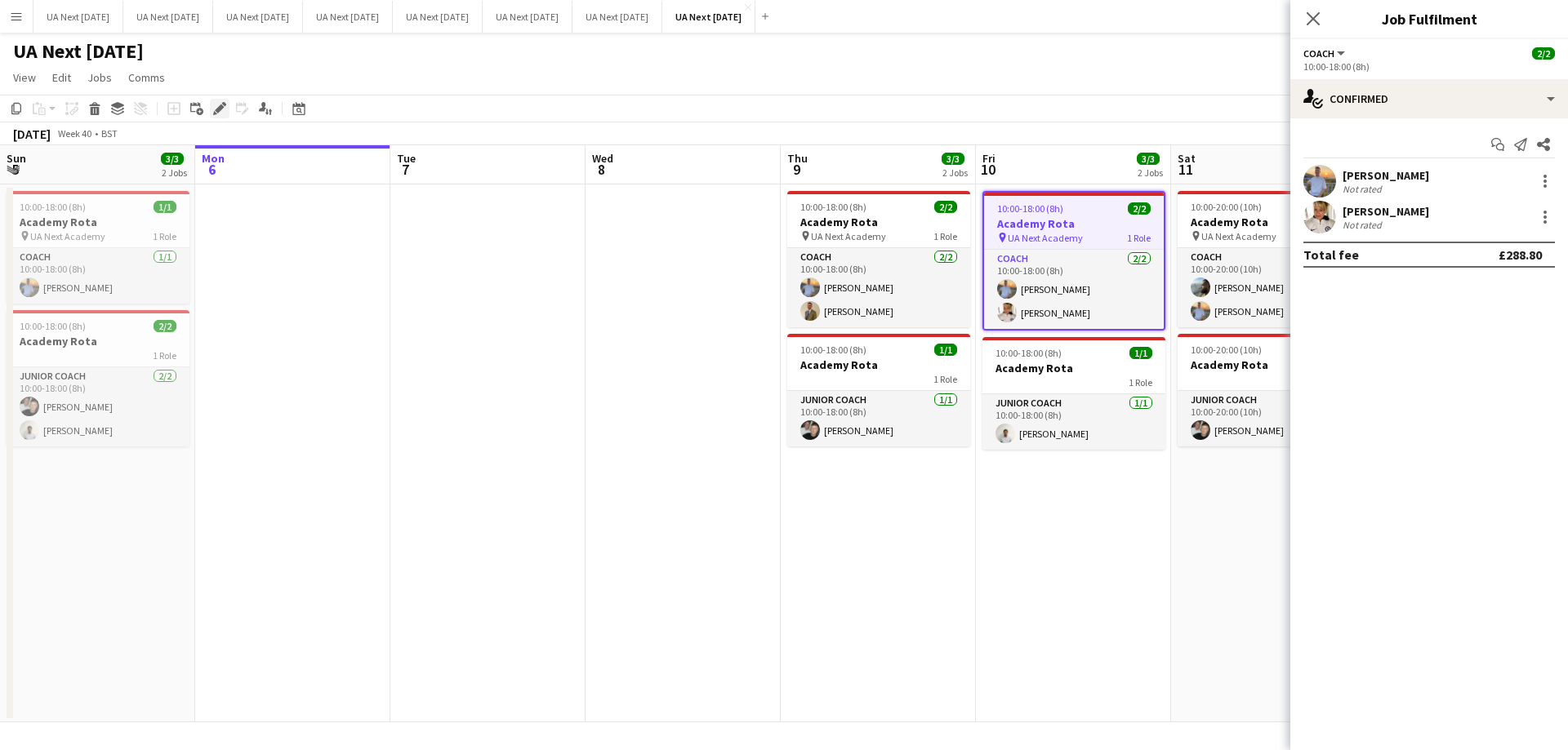
click at [222, 109] on icon at bounding box center [219, 109] width 9 height 9
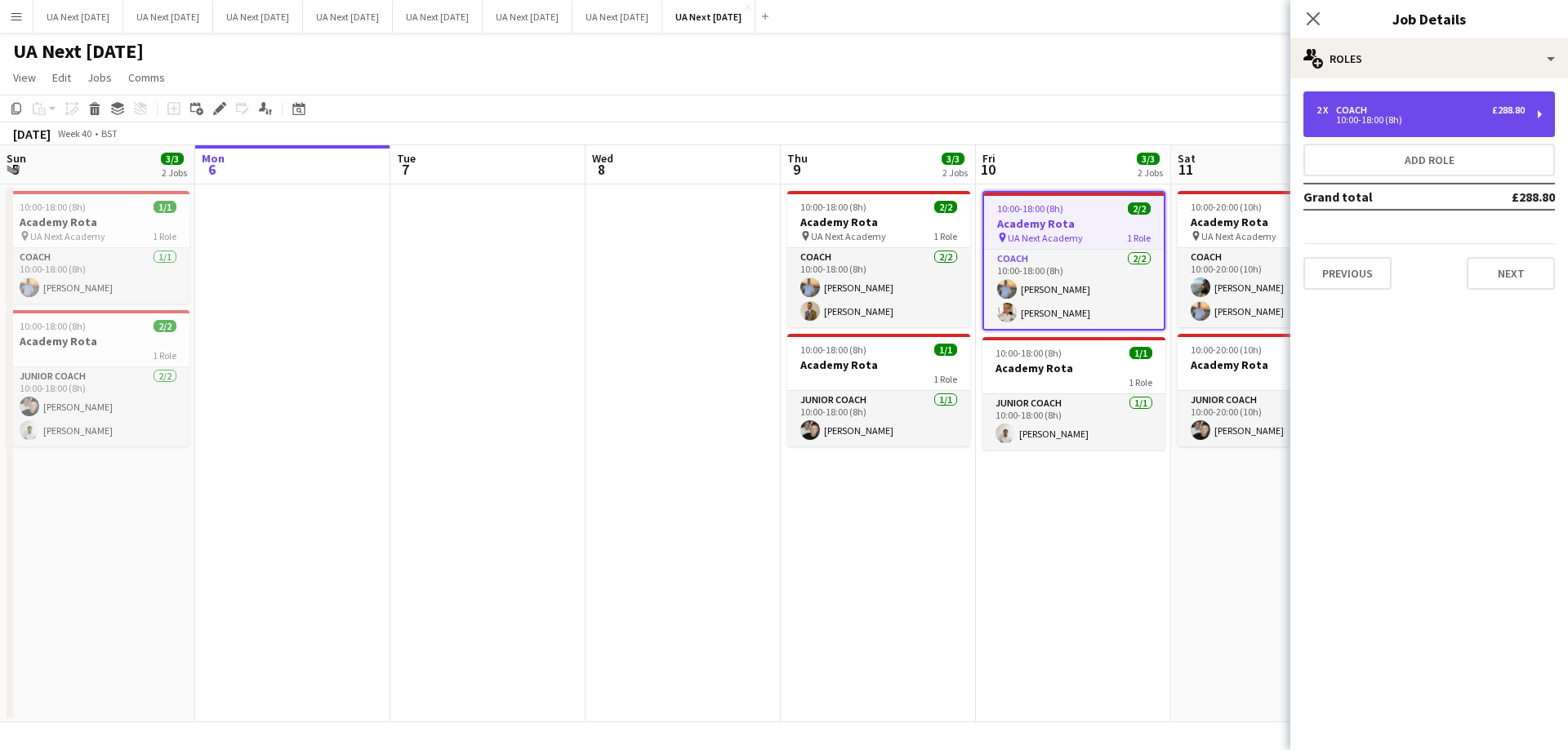
click at [1539, 119] on div "2 x Coach £288.80 10:00-18:00 (8h)" at bounding box center [1428, 114] width 251 height 46
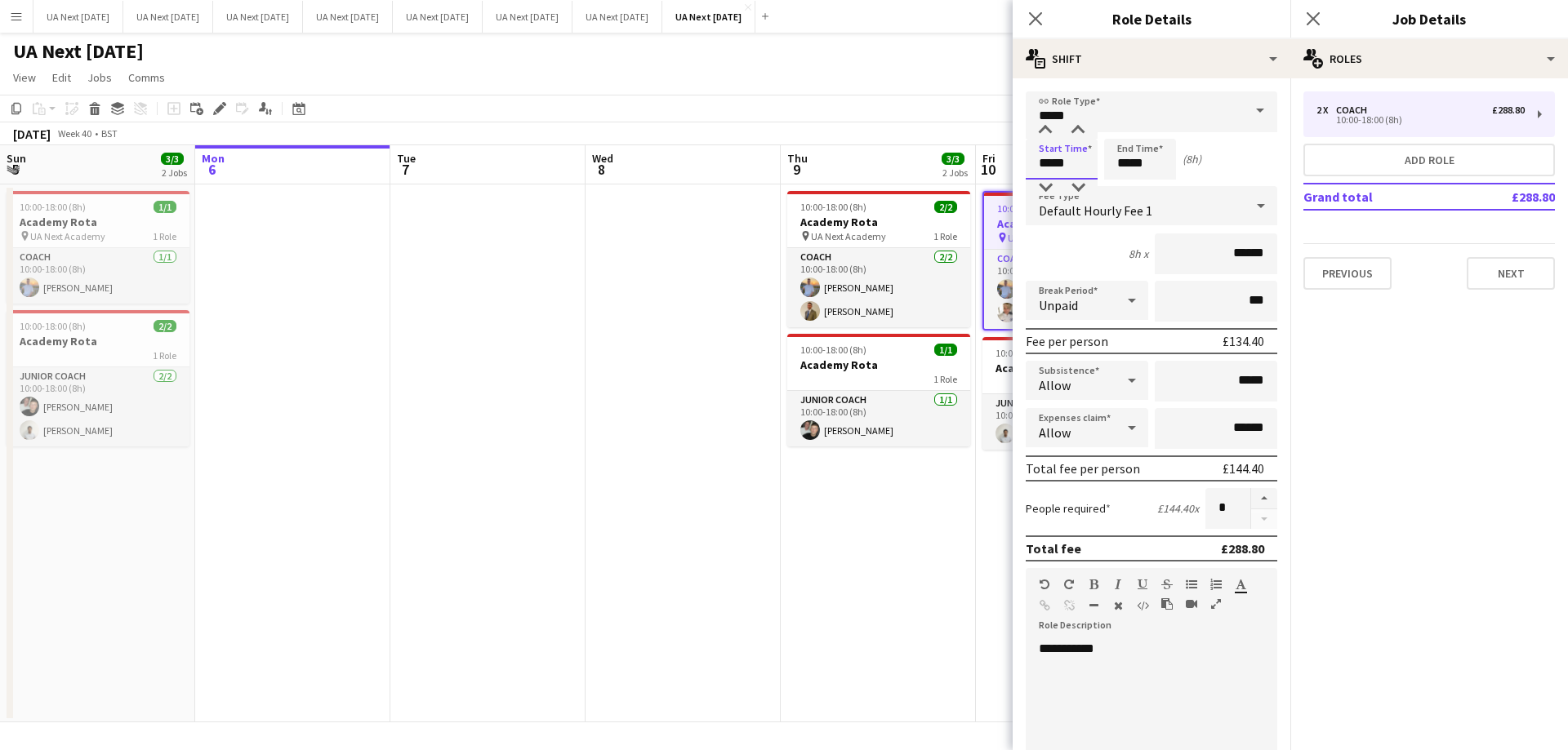
click at [1039, 167] on input "*****" at bounding box center [1061, 158] width 72 height 41
type input "*****"
click at [1043, 182] on div at bounding box center [1044, 188] width 32 height 17
click at [1038, 25] on icon "Close pop-in" at bounding box center [1034, 18] width 16 height 16
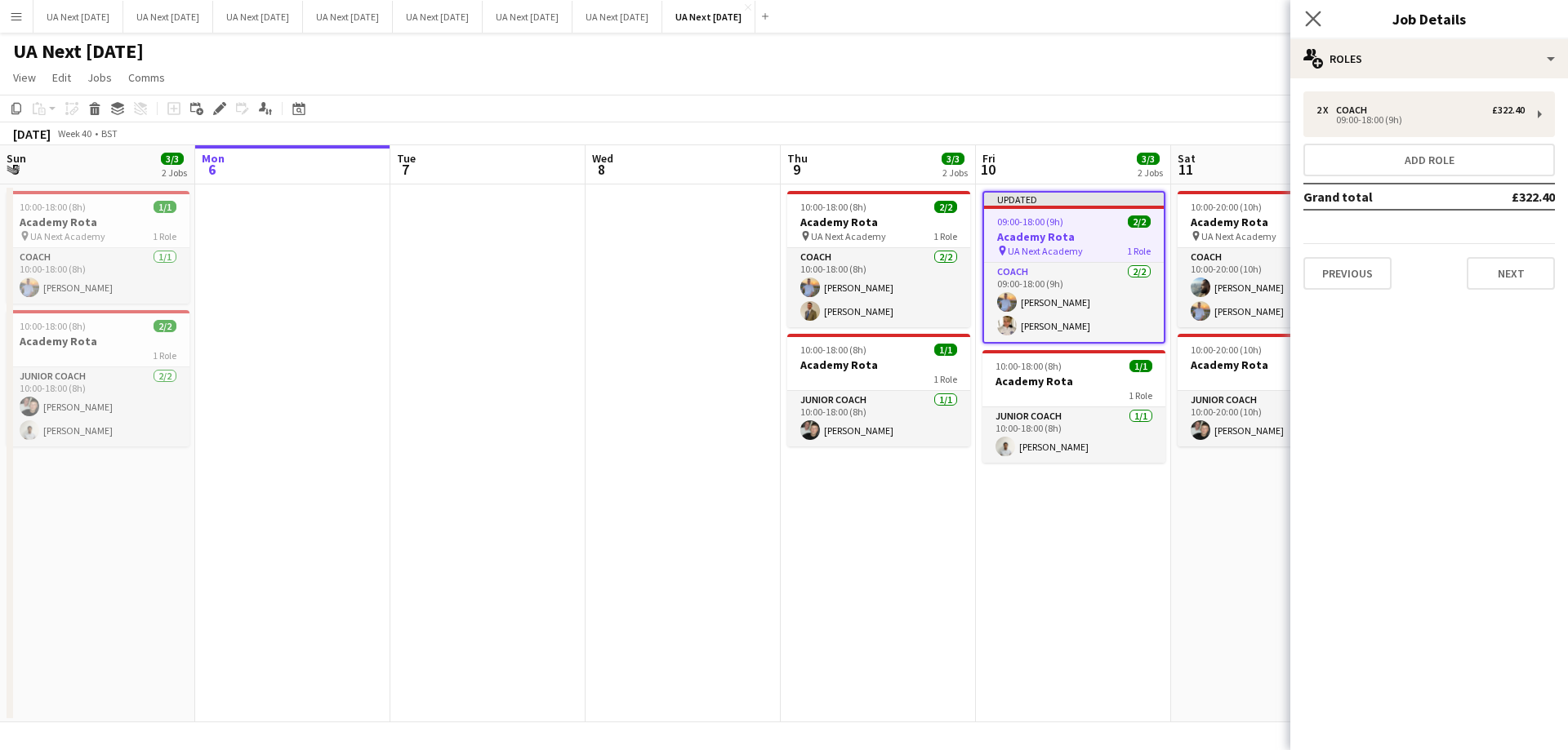
click at [1312, 27] on app-icon "Close pop-in" at bounding box center [1313, 19] width 24 height 24
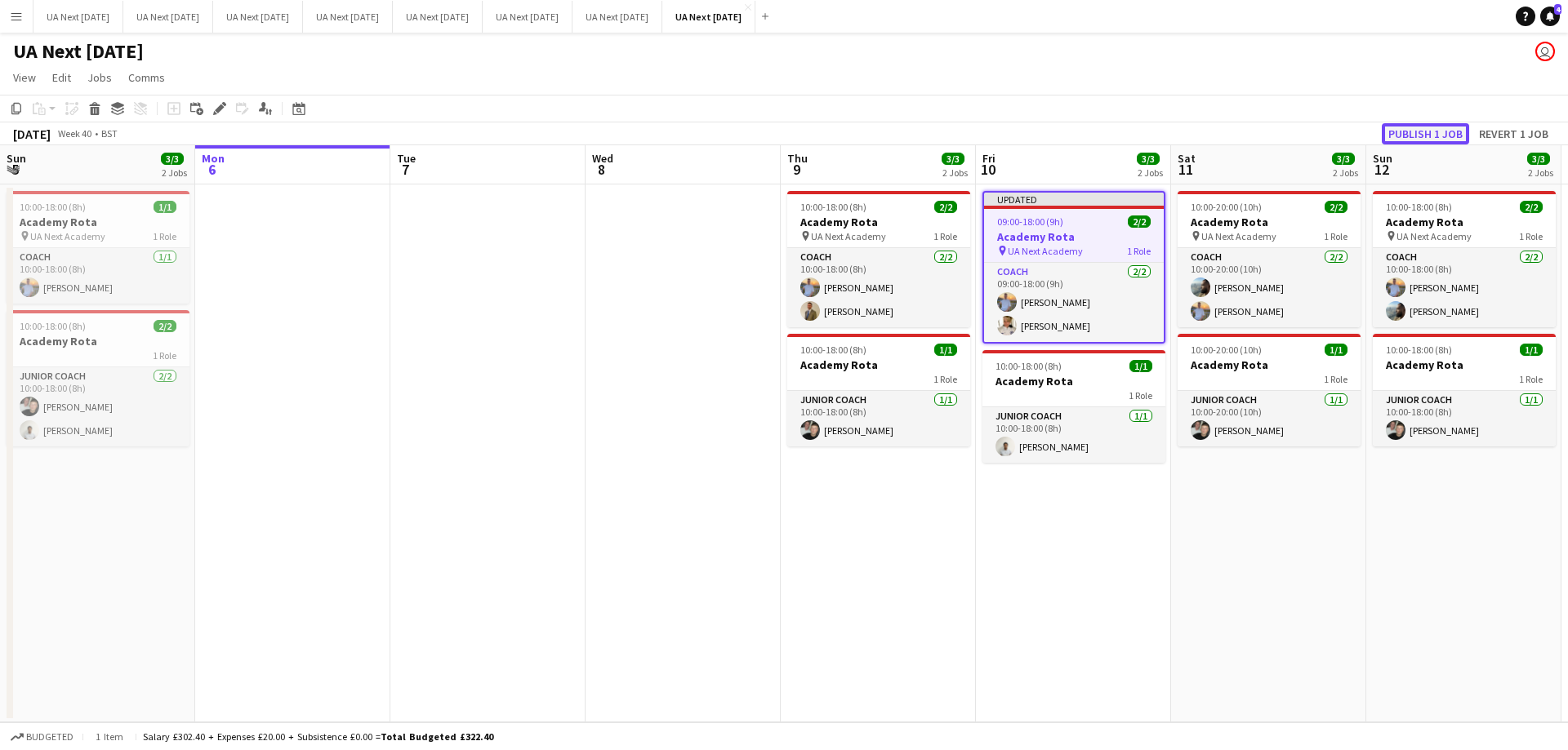
click at [1420, 128] on button "Publish 1 job" at bounding box center [1425, 134] width 87 height 22
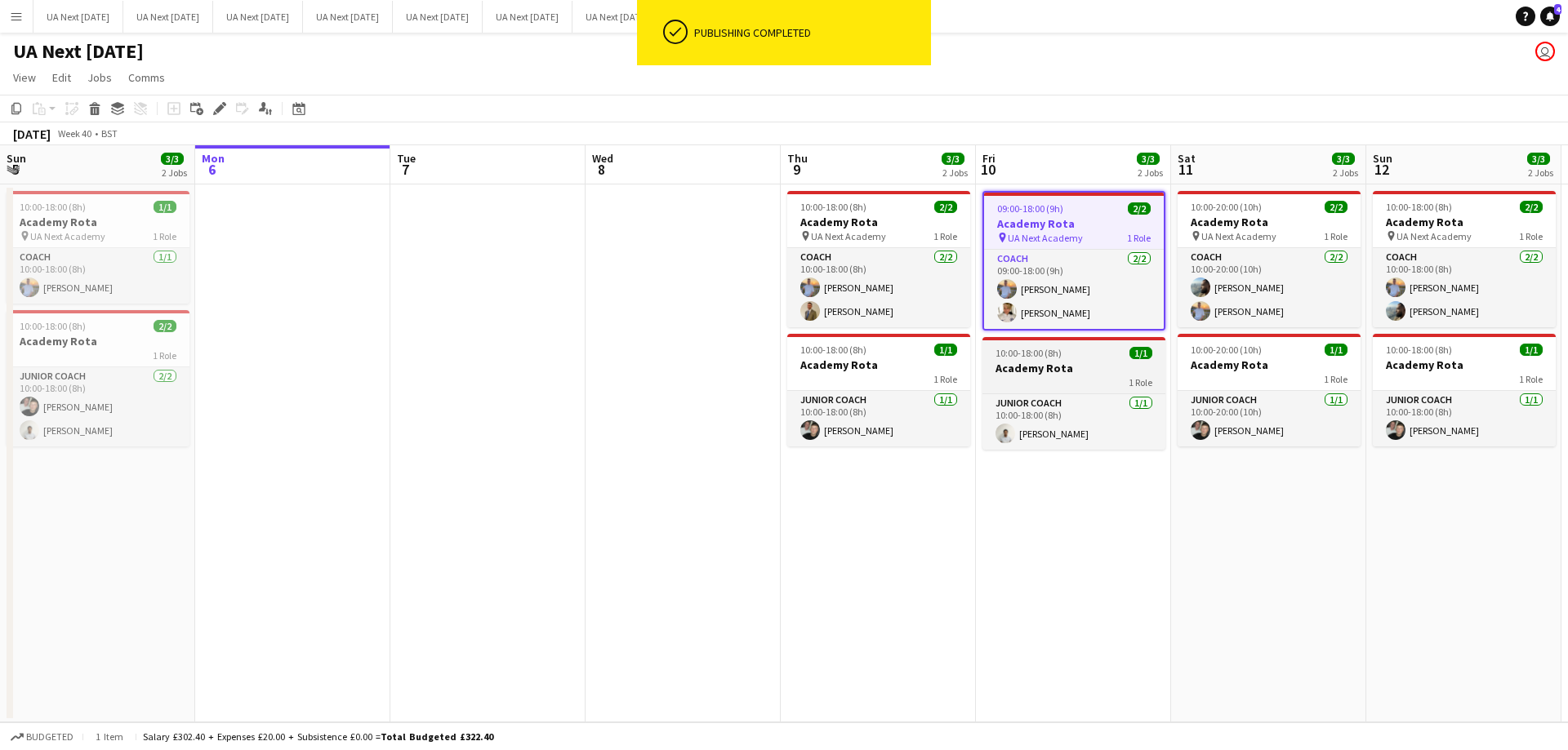
click at [1072, 377] on div "1 Role" at bounding box center [1073, 382] width 183 height 13
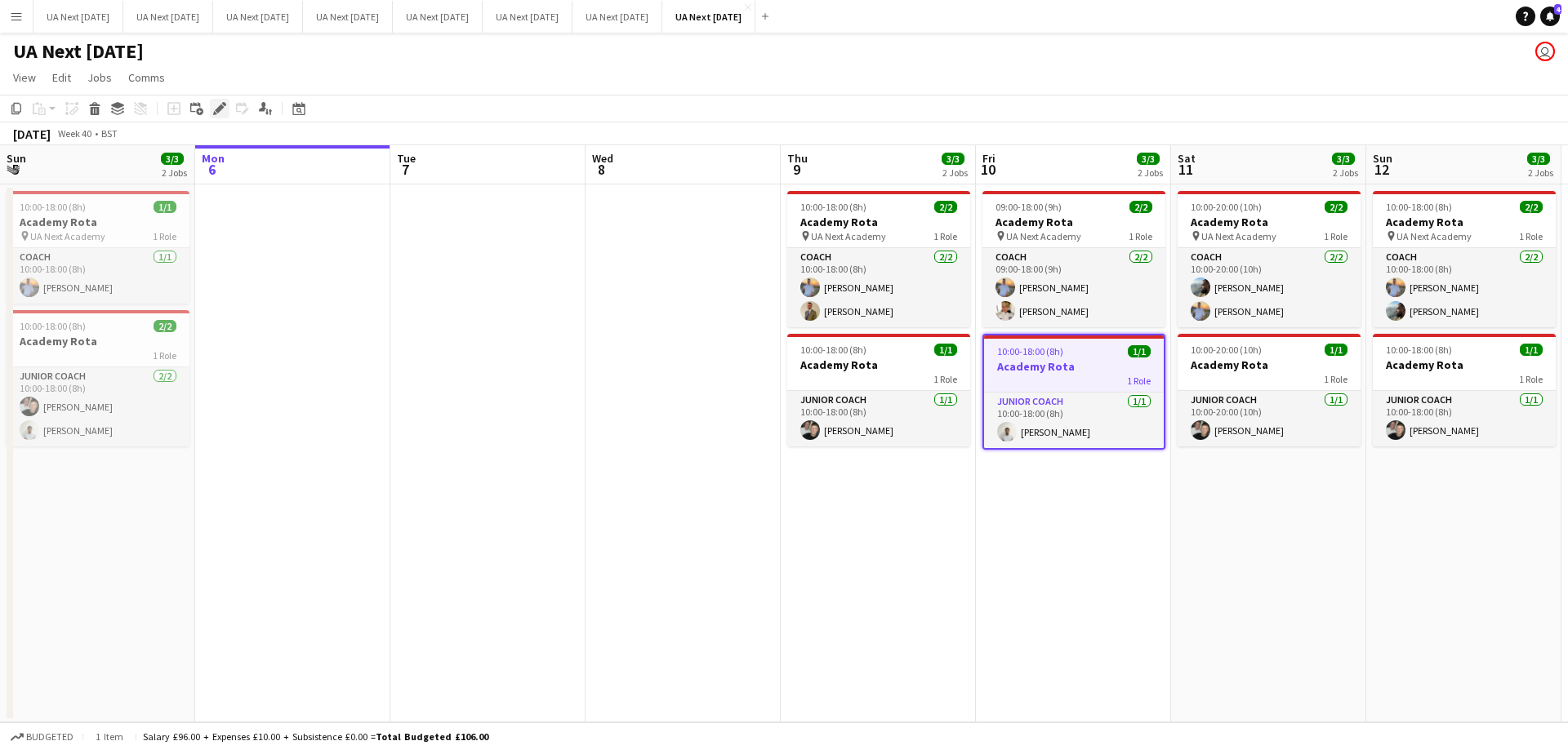
click at [218, 109] on icon at bounding box center [219, 109] width 9 height 9
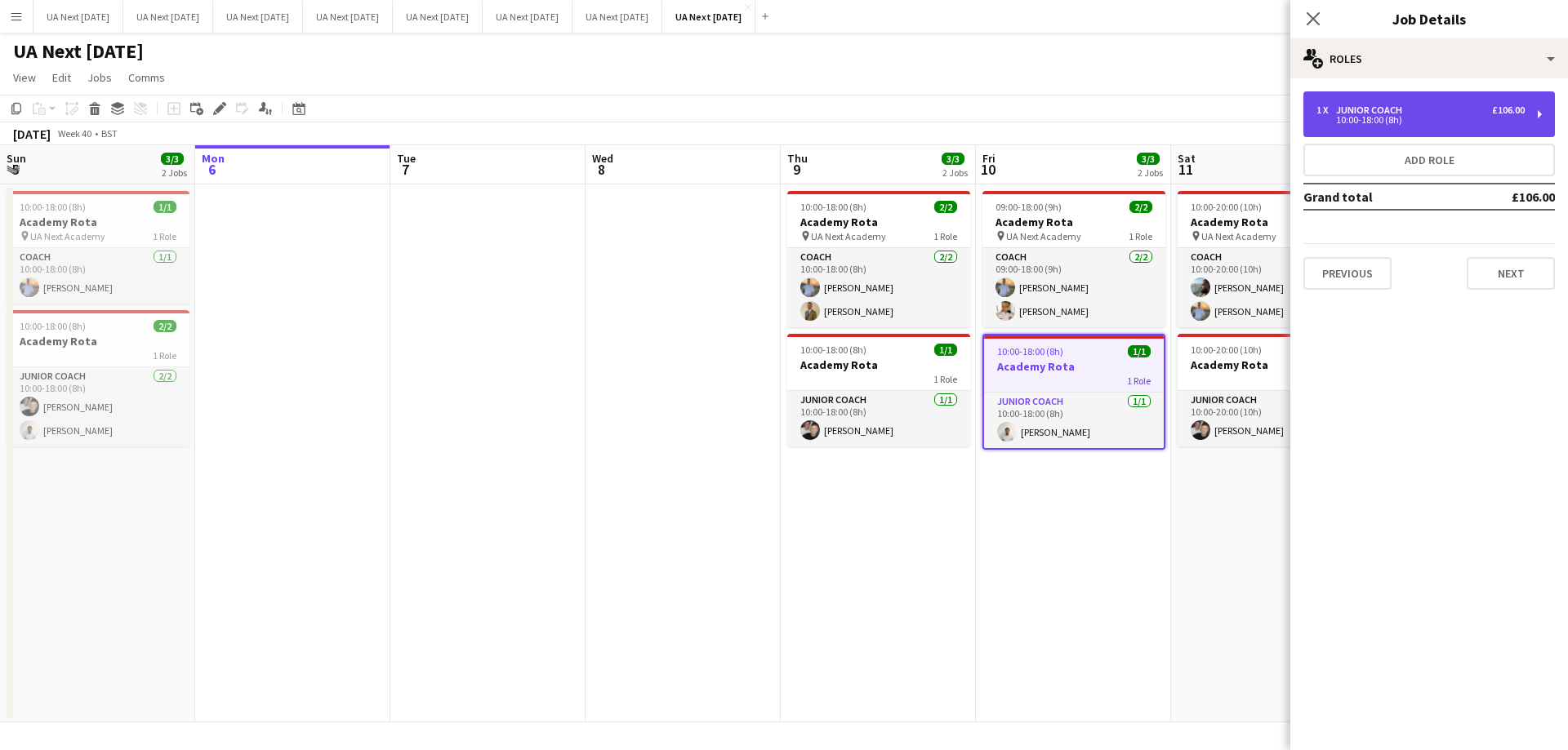
click at [1535, 105] on div "1 x Junior Coach £106.00 10:00-18:00 (8h)" at bounding box center [1428, 114] width 251 height 46
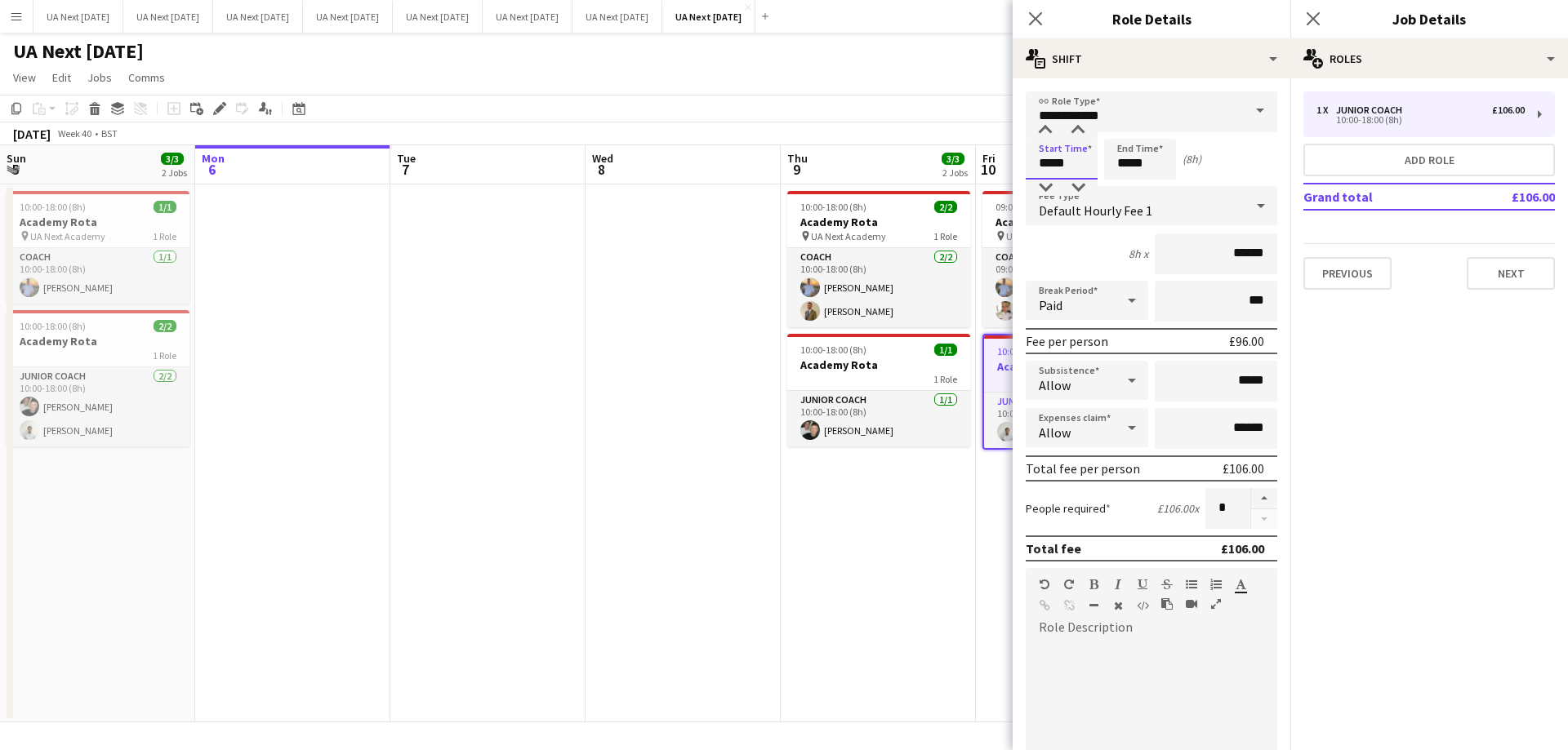
click at [1039, 161] on input "*****" at bounding box center [1061, 158] width 72 height 41
type input "*****"
click at [1044, 186] on div at bounding box center [1044, 188] width 32 height 17
click at [1037, 14] on icon "Close pop-in" at bounding box center [1034, 18] width 16 height 16
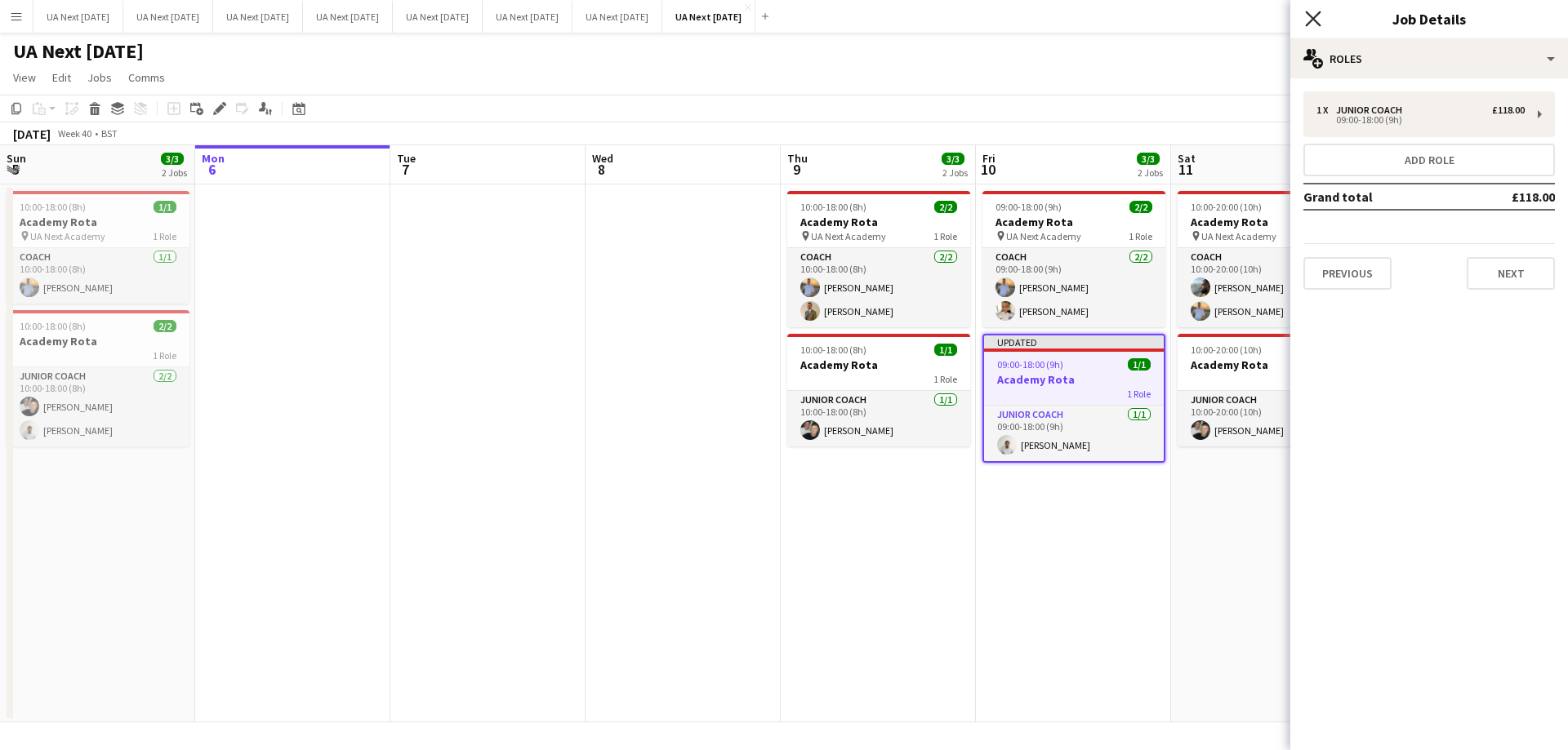
click at [1305, 18] on icon "Close pop-in" at bounding box center [1312, 18] width 16 height 16
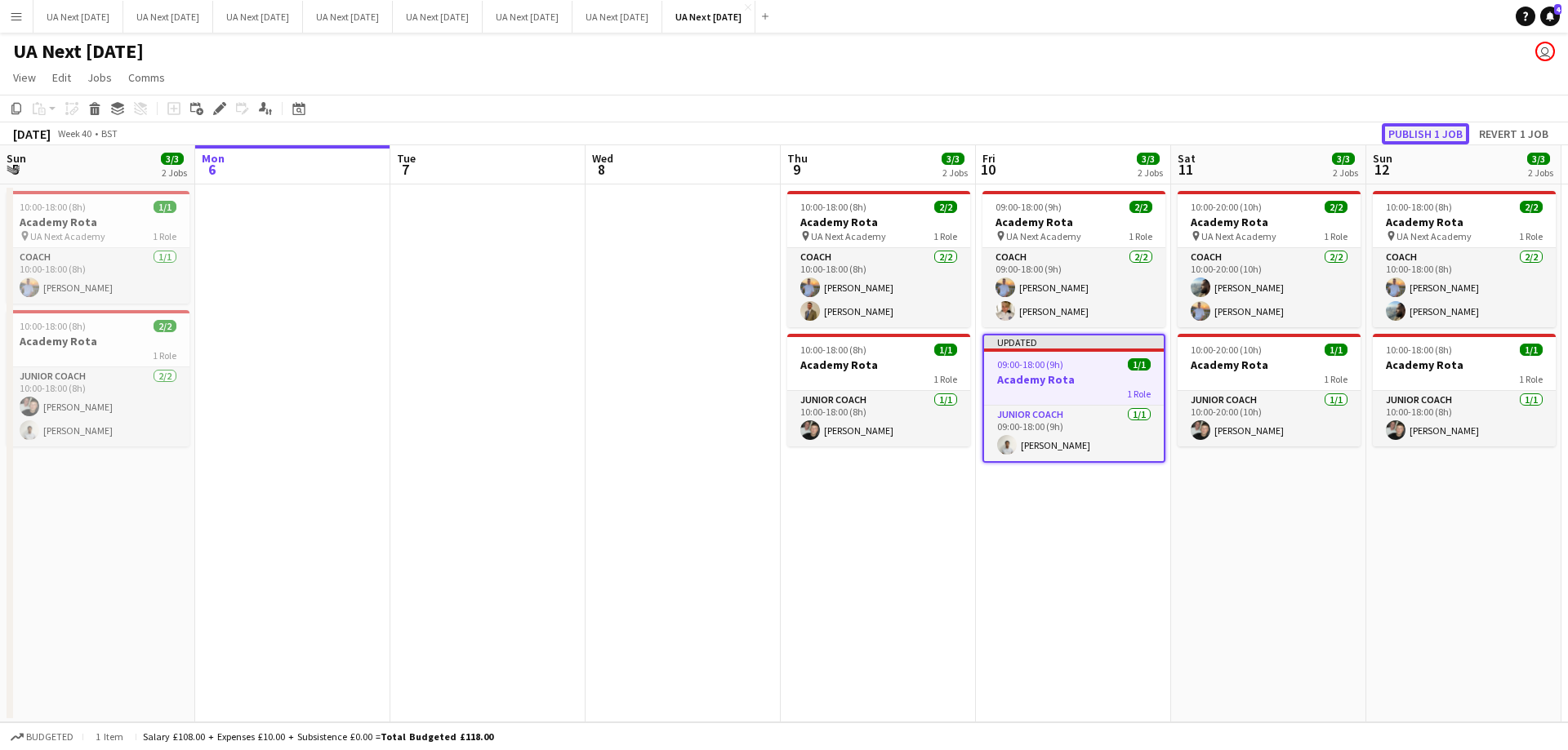
click at [1401, 134] on button "Publish 1 job" at bounding box center [1425, 134] width 87 height 22
